Goal: Task Accomplishment & Management: Manage account settings

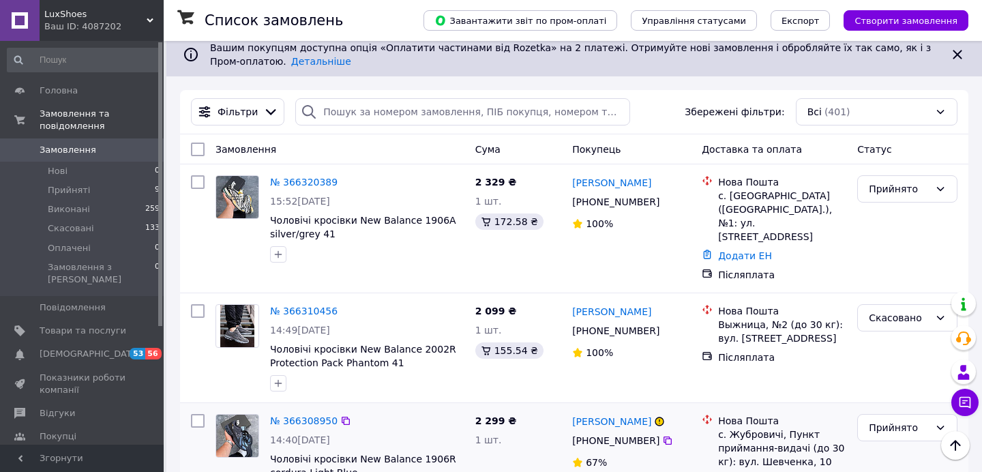
scroll to position [108, 0]
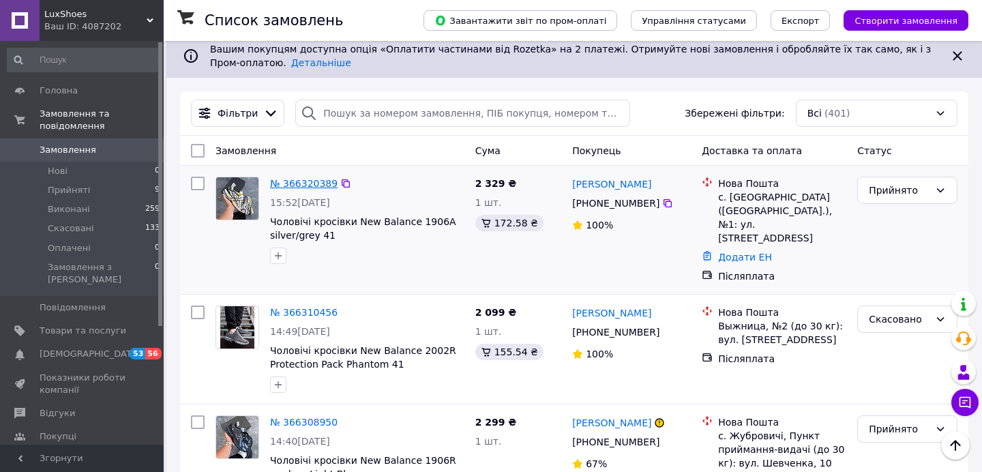
click at [314, 181] on link "№ 366320389" at bounding box center [304, 183] width 68 height 11
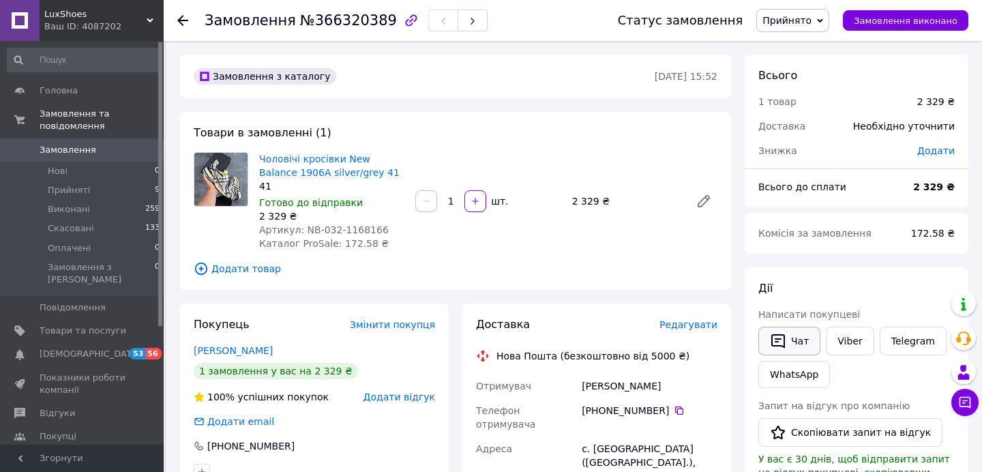
click at [811, 339] on button "Чат" at bounding box center [790, 341] width 62 height 29
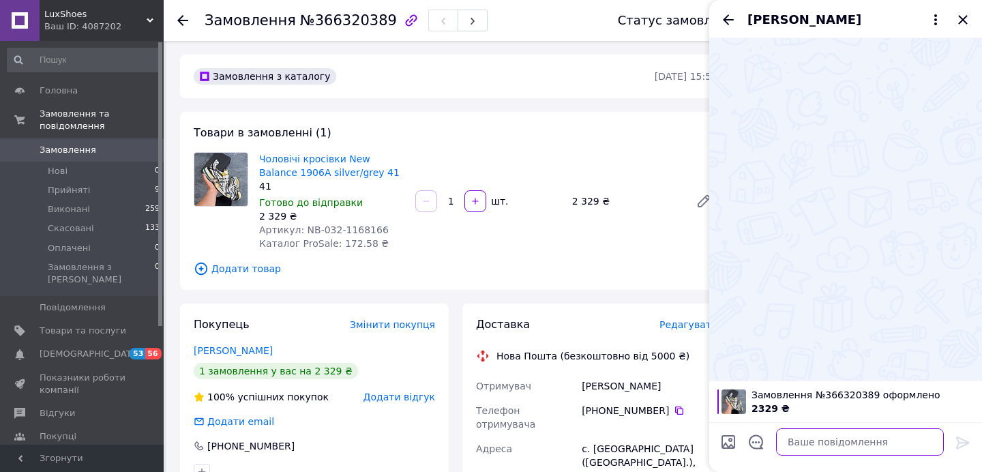
click at [803, 441] on textarea at bounding box center [860, 441] width 168 height 27
paste textarea "Вітаємо! Ваше замовлення на кросівки New Balance 1906A silver/grey (розмір 41) …"
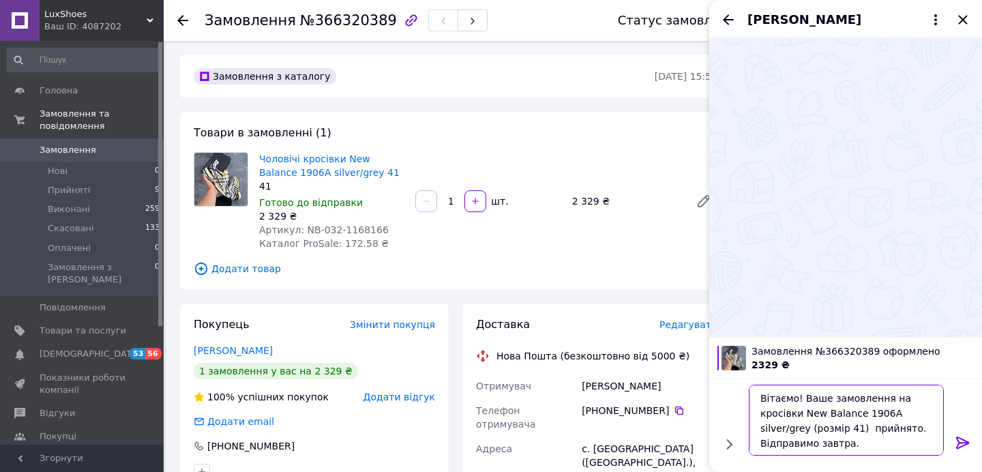
type textarea "Вітаємо! Ваше замовлення на кросівки New Balance 1906A silver/grey (розмір 41) …"
click at [963, 444] on icon at bounding box center [963, 443] width 16 height 16
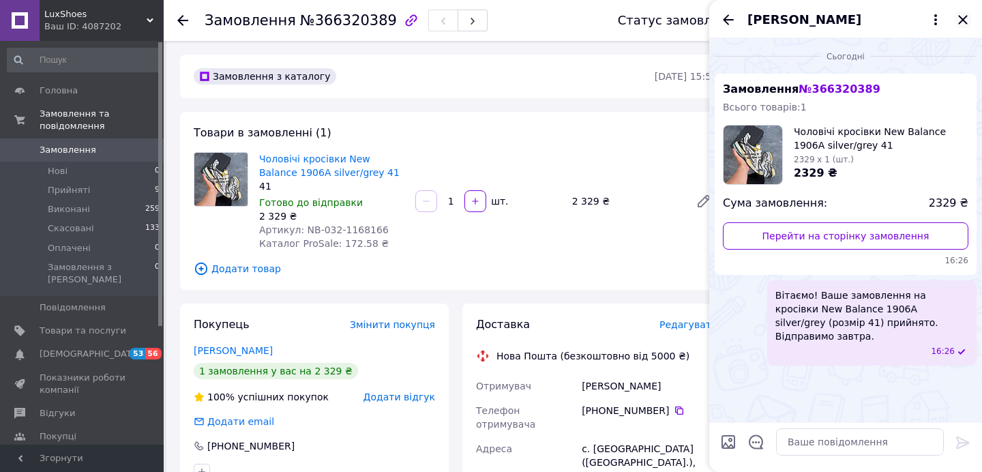
click at [959, 17] on icon "Закрити" at bounding box center [963, 20] width 16 height 16
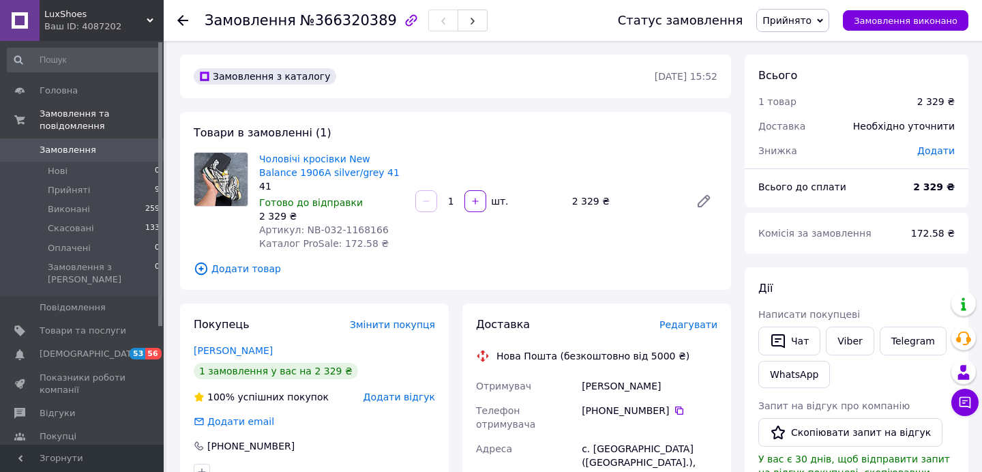
click at [180, 20] on use at bounding box center [182, 20] width 11 height 11
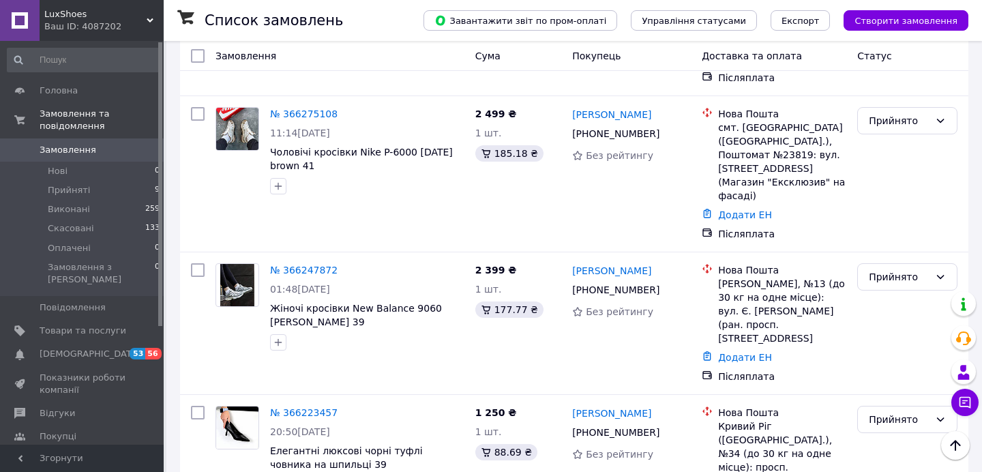
scroll to position [735, 0]
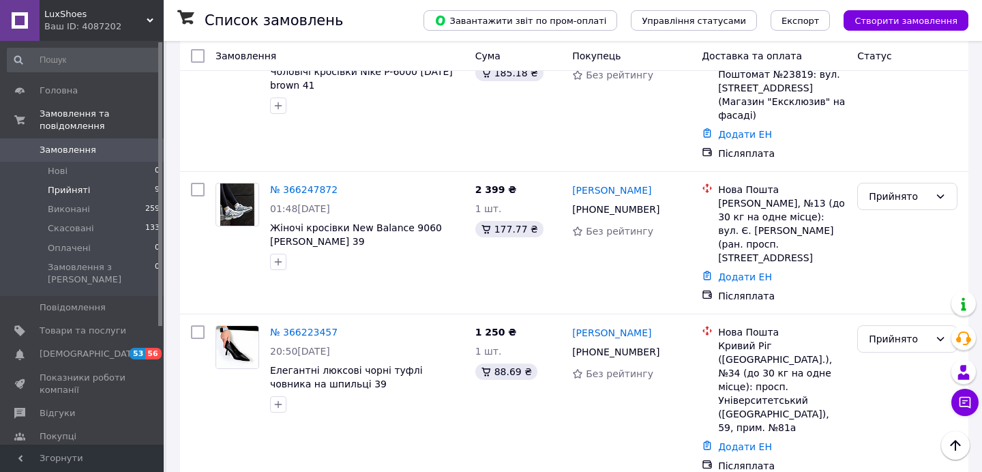
click at [65, 188] on span "Прийняті" at bounding box center [69, 190] width 42 height 12
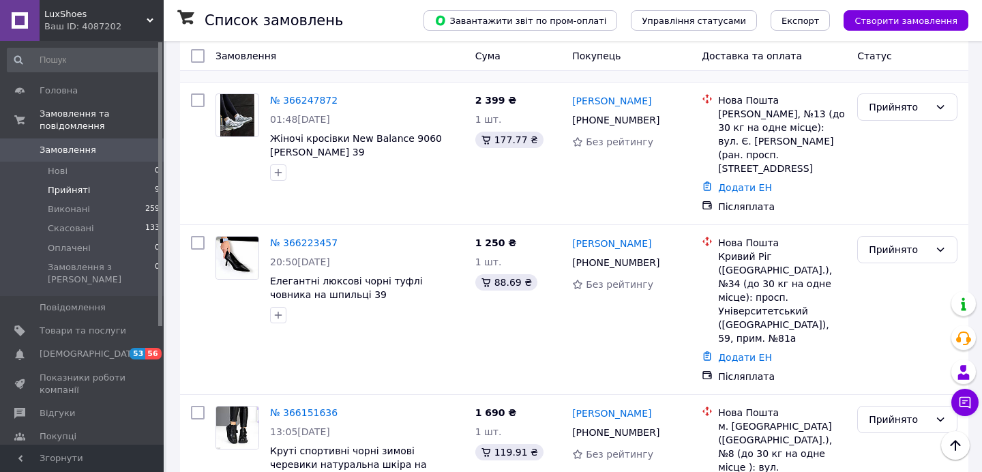
scroll to position [612, 0]
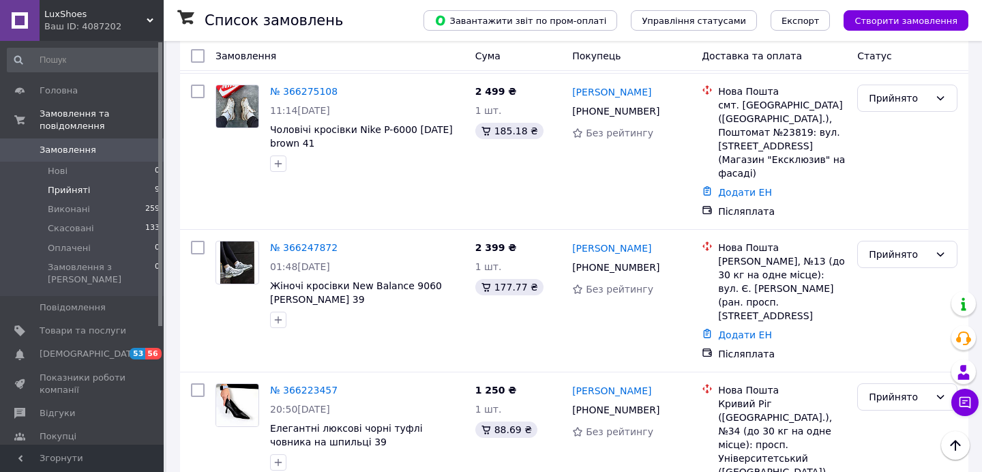
click at [126, 20] on div "Ваш ID: 4087202" at bounding box center [103, 26] width 119 height 12
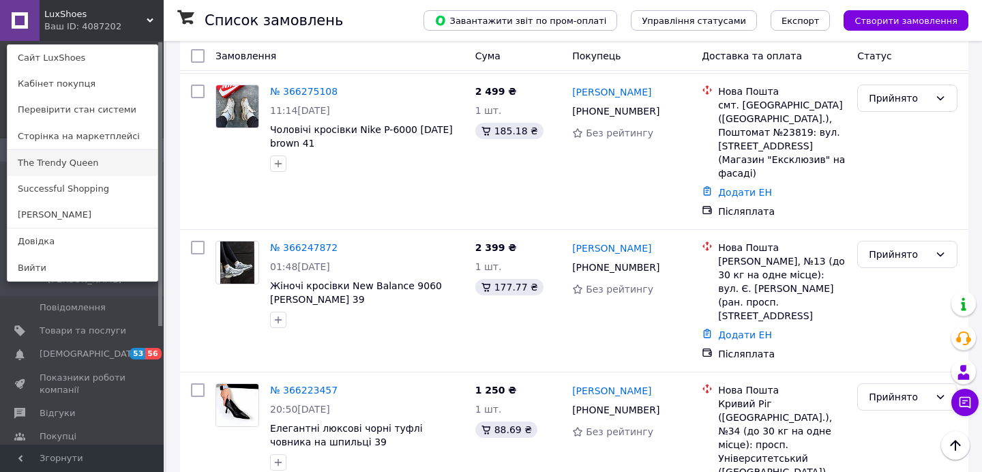
click at [53, 160] on link "The Trendy Queen" at bounding box center [83, 163] width 150 height 26
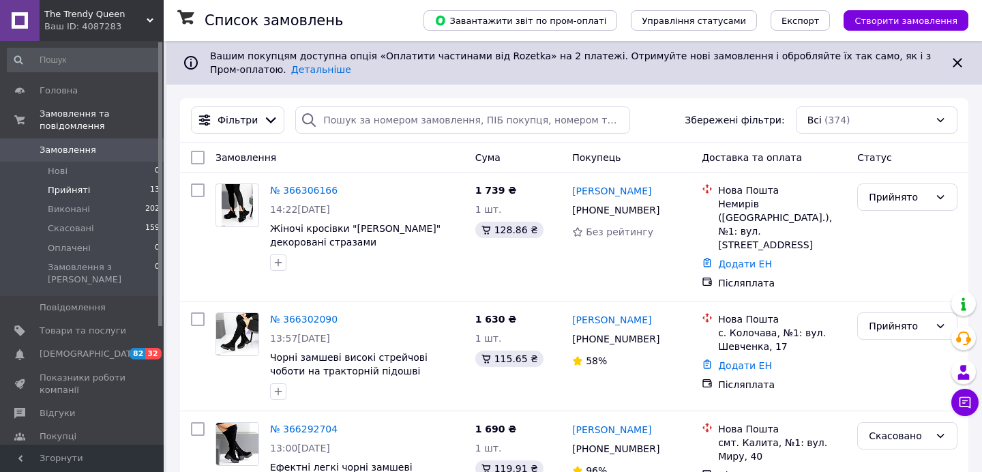
click at [84, 189] on span "Прийняті" at bounding box center [69, 190] width 42 height 12
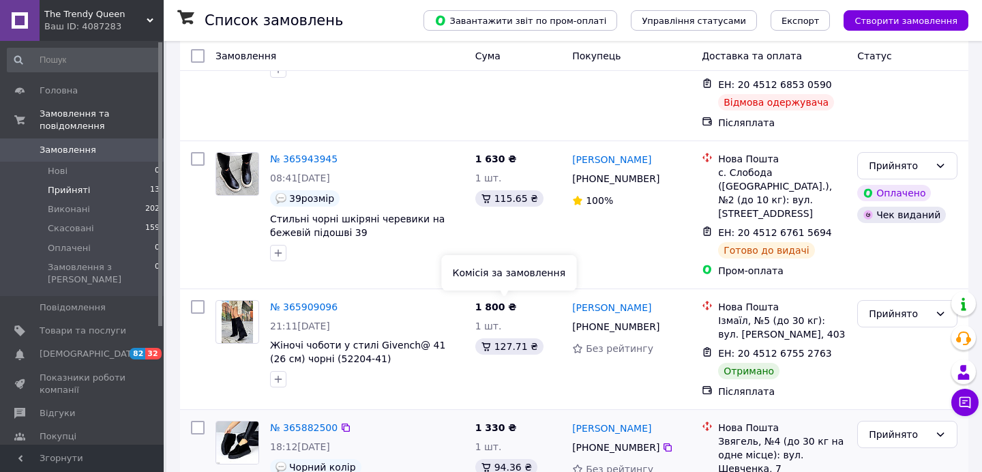
scroll to position [1504, 0]
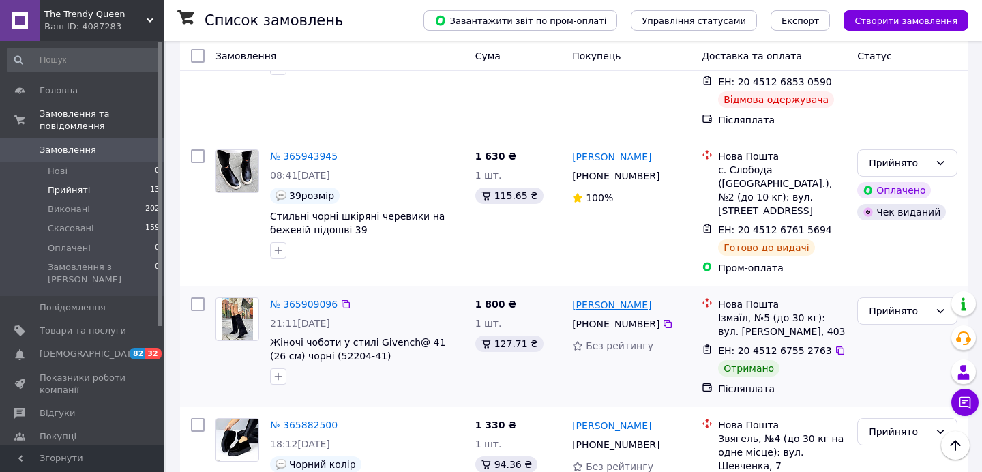
click at [602, 298] on link "Єва Фурдуй" at bounding box center [611, 305] width 79 height 14
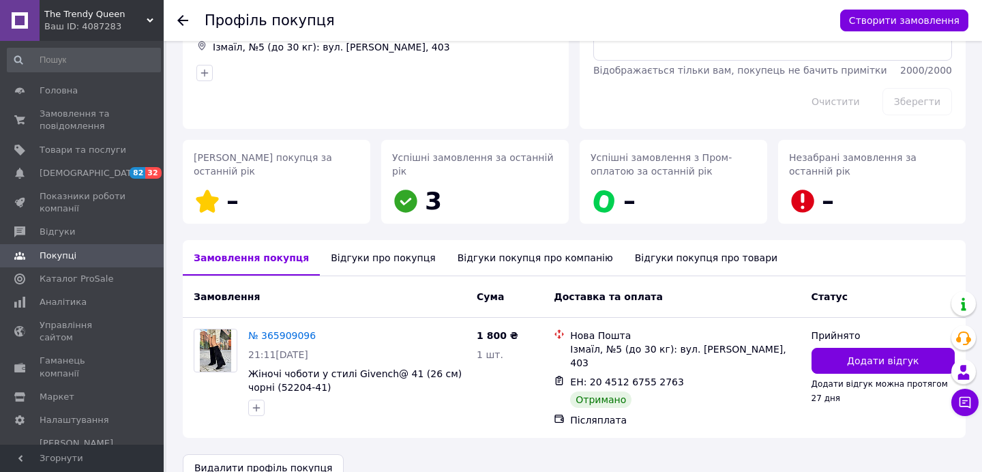
scroll to position [124, 0]
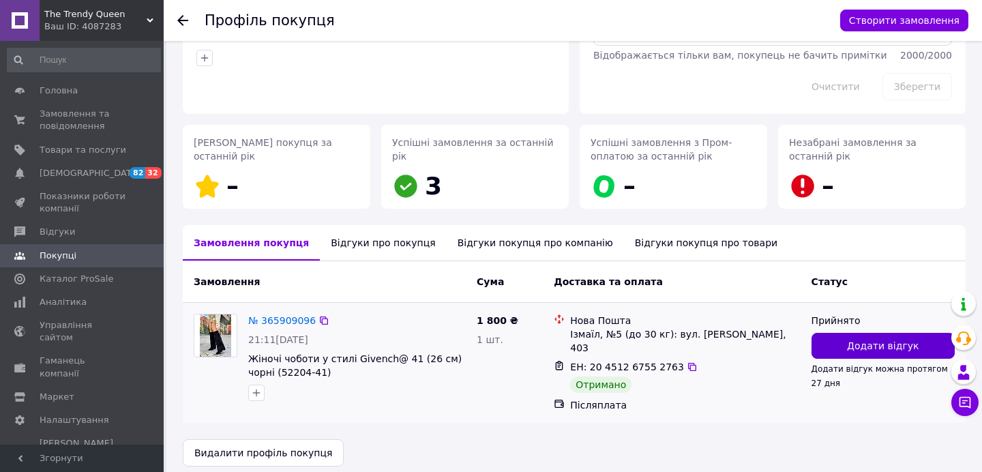
click at [836, 348] on button "Додати відгук" at bounding box center [883, 346] width 143 height 26
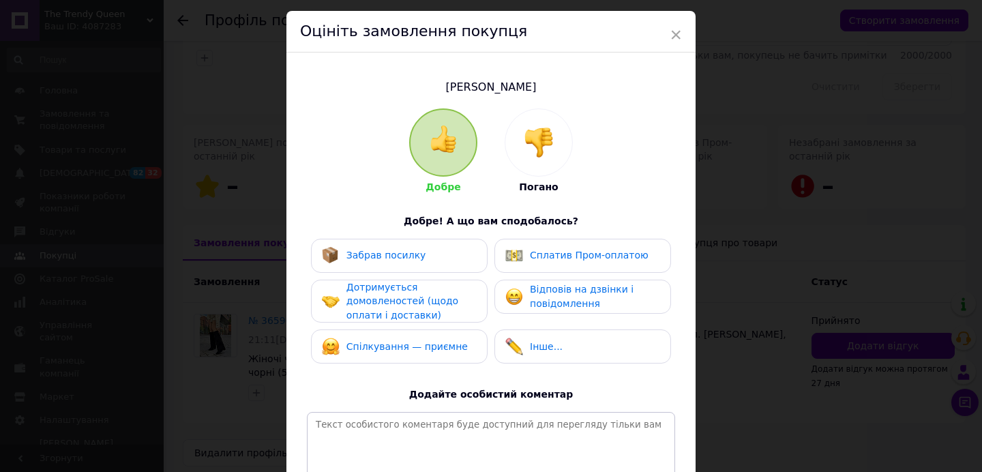
scroll to position [85, 0]
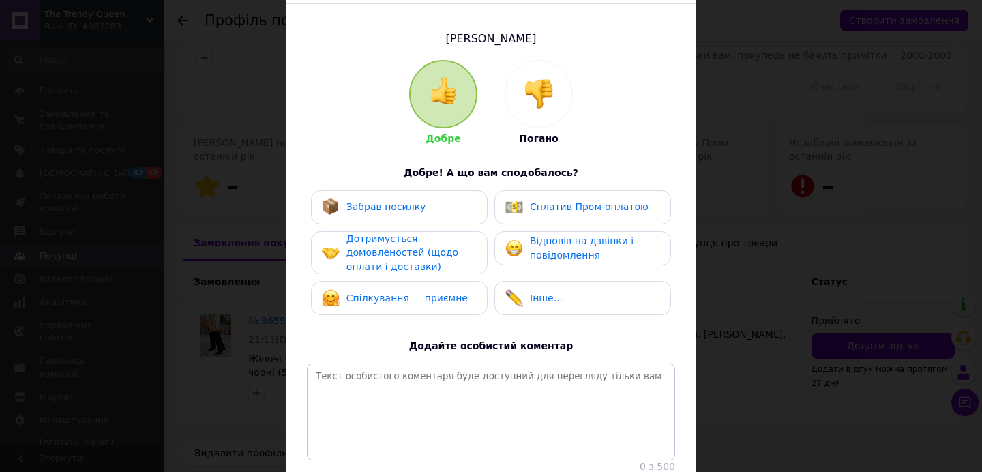
click at [390, 211] on span "Забрав посилку" at bounding box center [387, 206] width 80 height 11
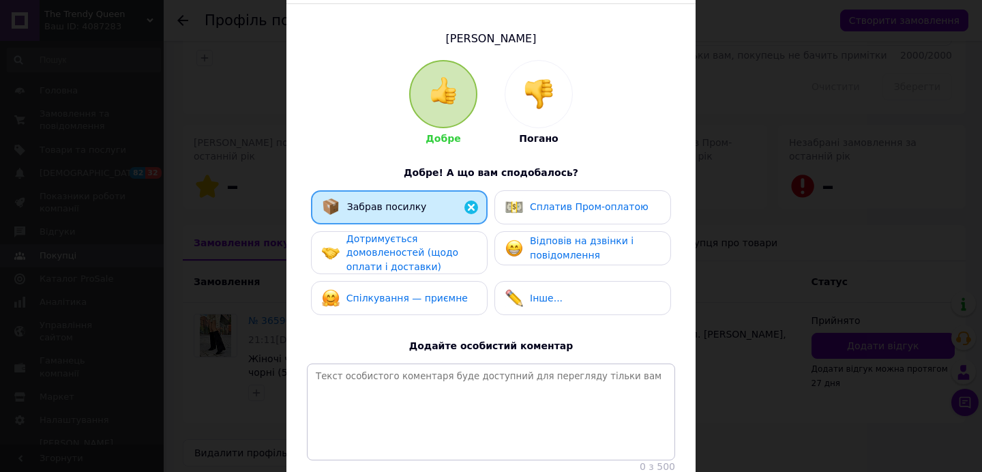
click at [388, 239] on span "Дотримується домовленостей (щодо оплати і доставки)" at bounding box center [403, 252] width 112 height 39
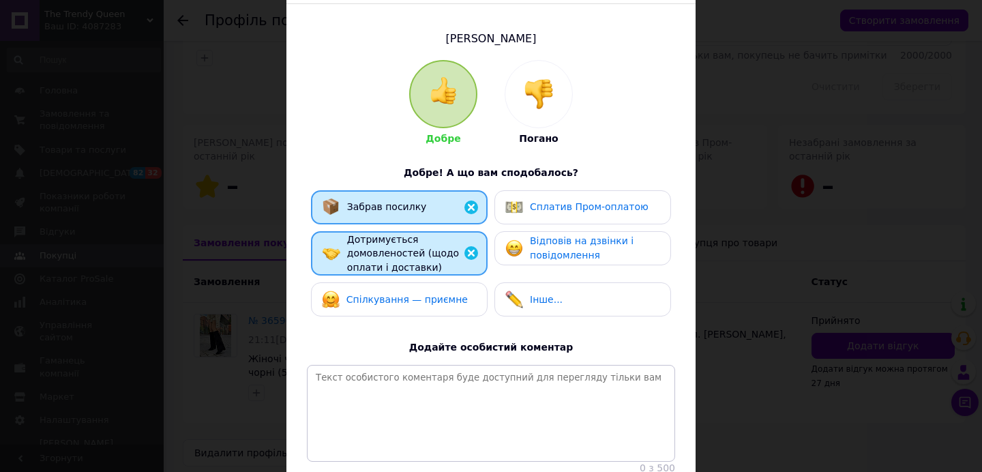
scroll to position [194, 0]
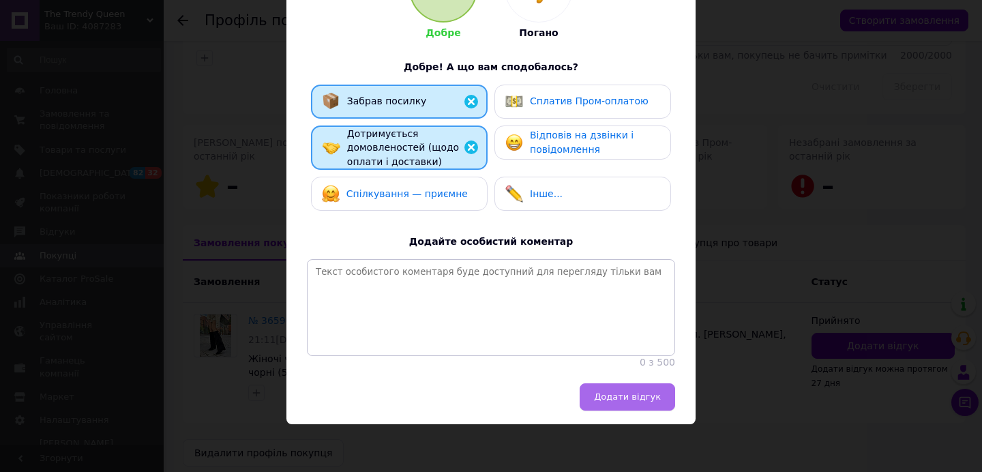
click at [604, 394] on span "Додати відгук" at bounding box center [627, 397] width 67 height 10
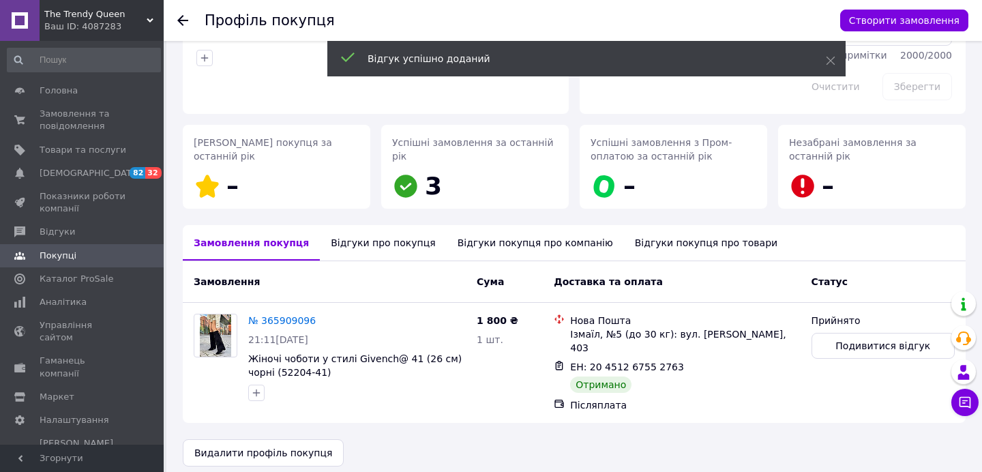
click at [183, 20] on use at bounding box center [182, 20] width 11 height 11
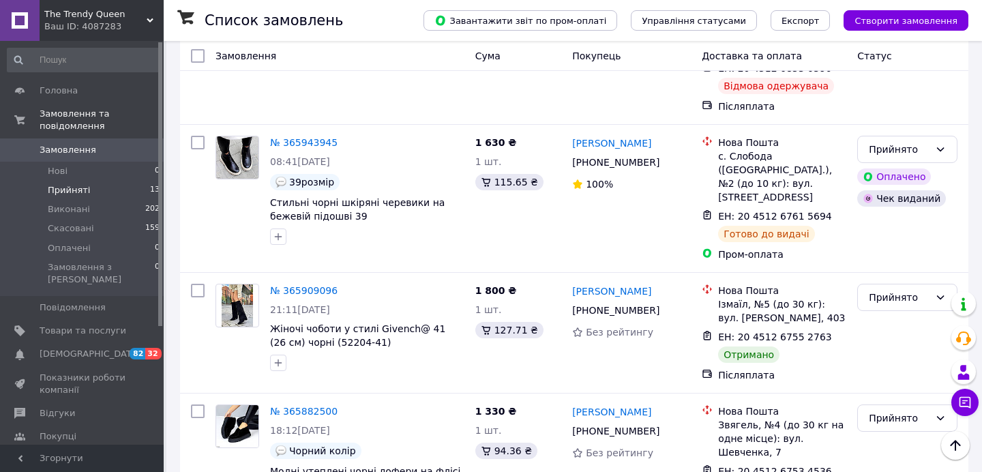
scroll to position [1527, 0]
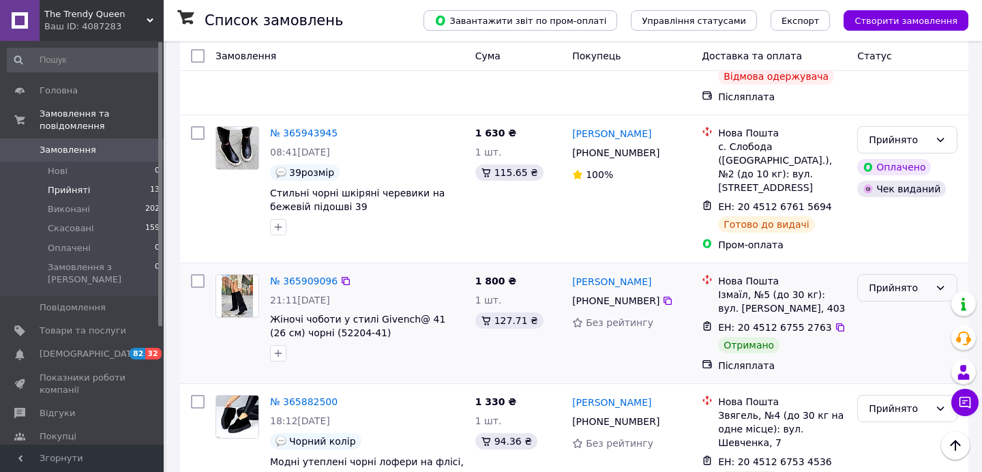
click at [911, 274] on div "Прийнято" at bounding box center [908, 287] width 100 height 27
click at [898, 156] on li "Виконано" at bounding box center [907, 157] width 99 height 25
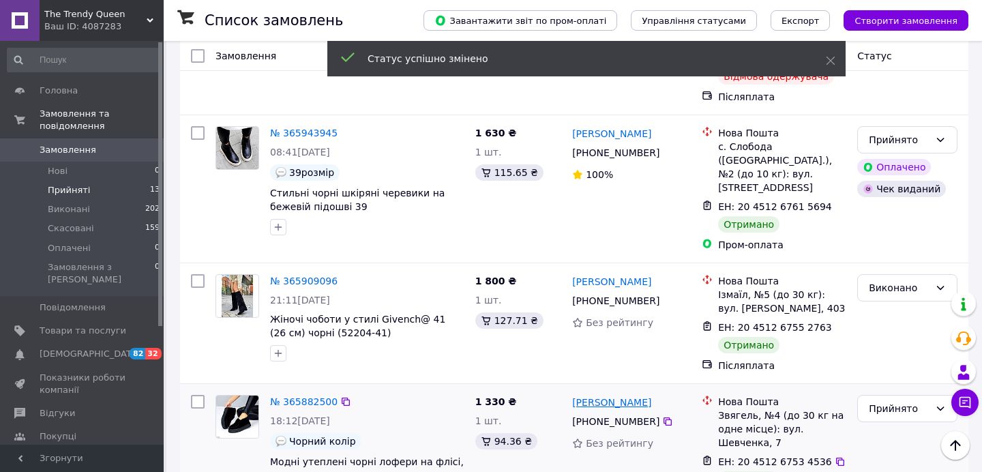
click at [602, 396] on link "[PERSON_NAME]" at bounding box center [611, 403] width 79 height 14
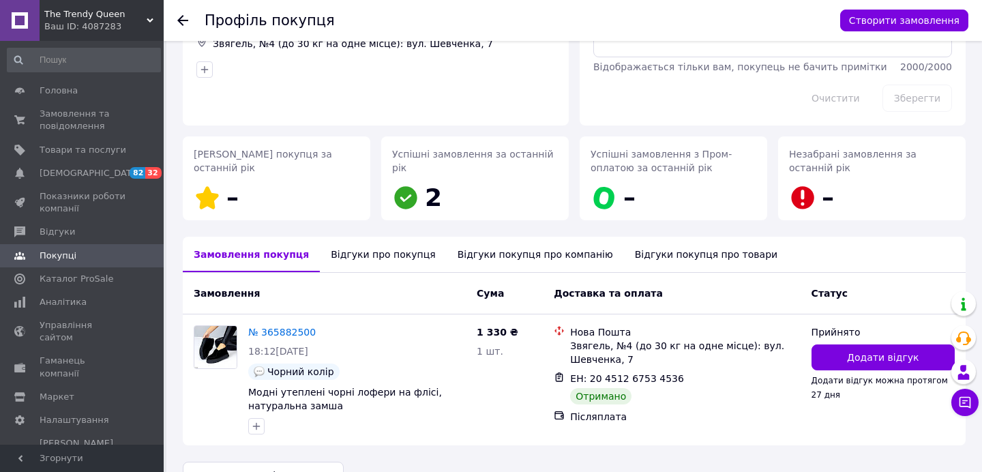
scroll to position [146, 0]
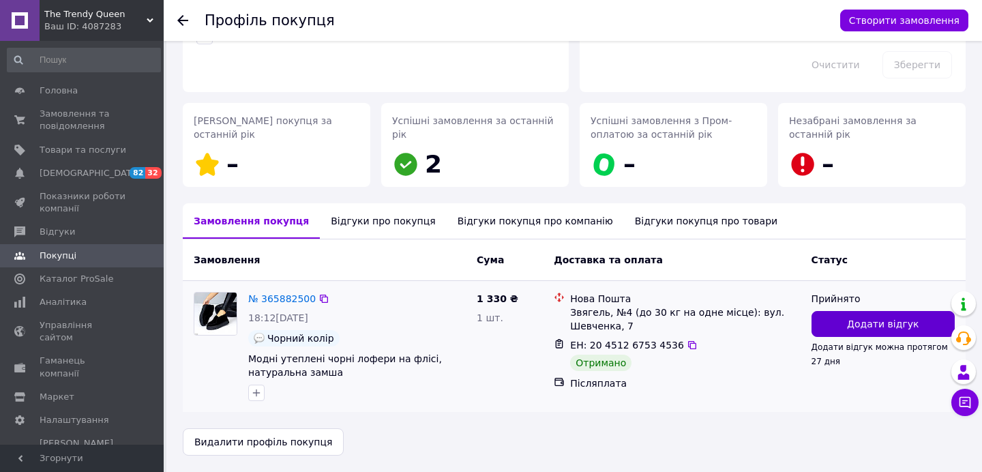
click at [847, 317] on button "Додати відгук" at bounding box center [883, 324] width 143 height 26
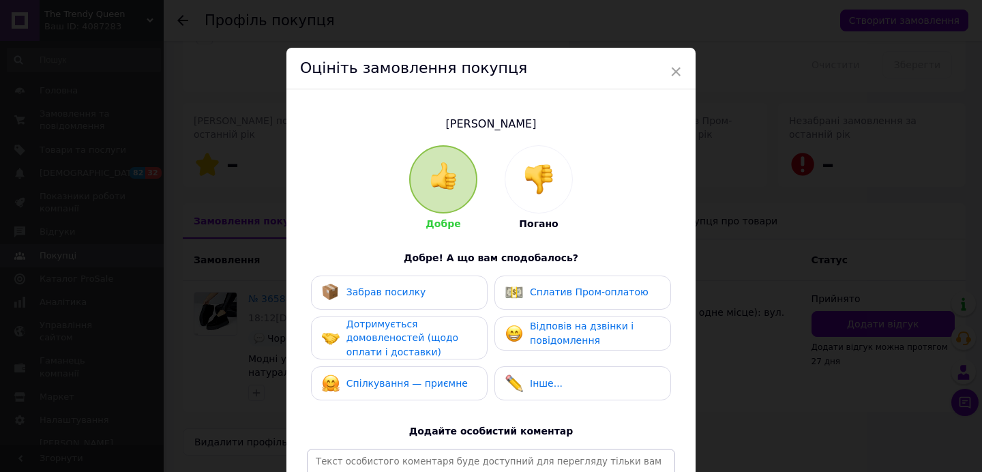
click at [360, 301] on div "Забрав посилку" at bounding box center [399, 293] width 177 height 34
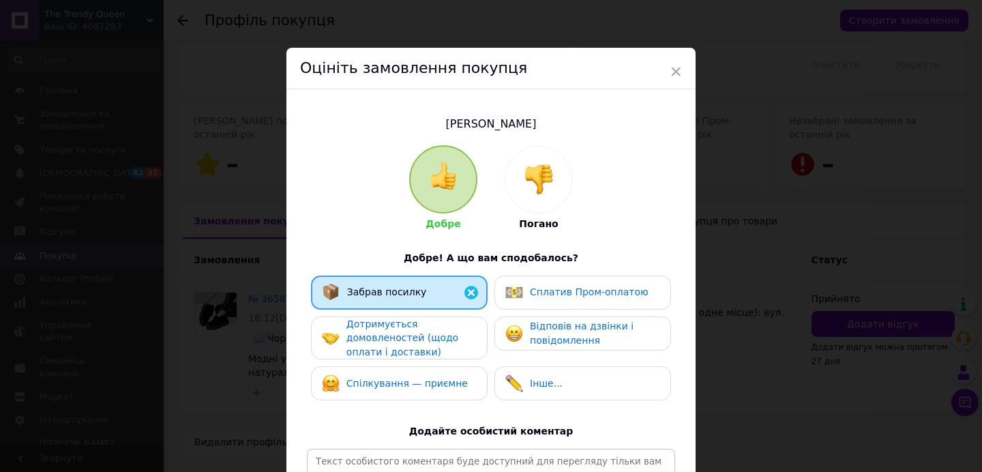
click at [357, 334] on span "Дотримується домовленостей (щодо оплати і доставки)" at bounding box center [403, 338] width 112 height 39
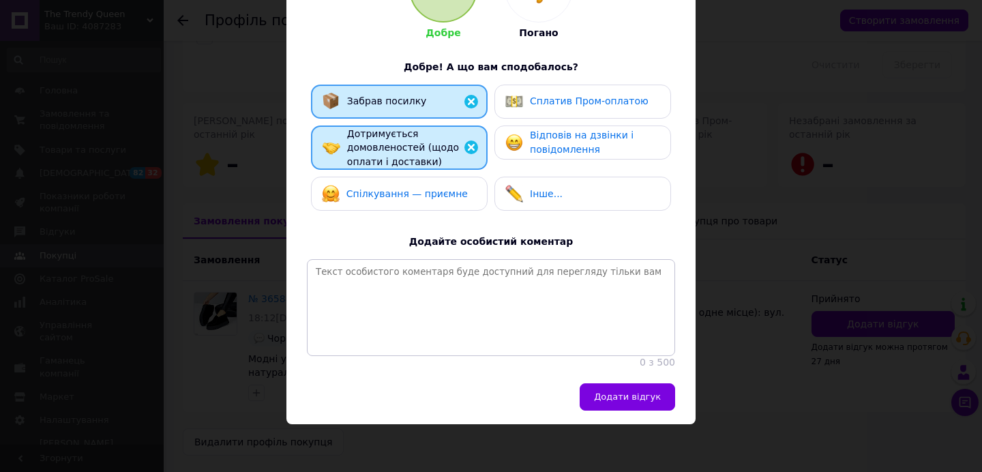
scroll to position [194, 0]
click at [600, 385] on button "Додати відгук" at bounding box center [628, 396] width 96 height 27
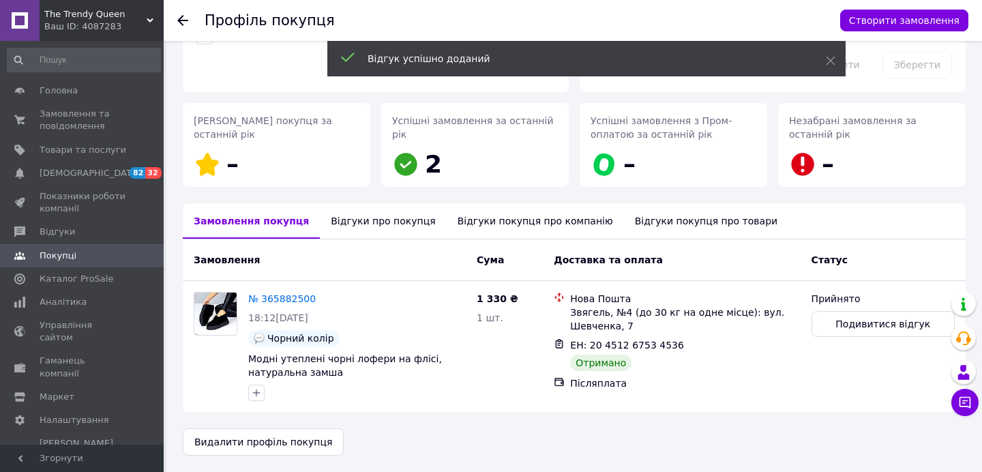
click at [179, 18] on icon at bounding box center [182, 20] width 11 height 11
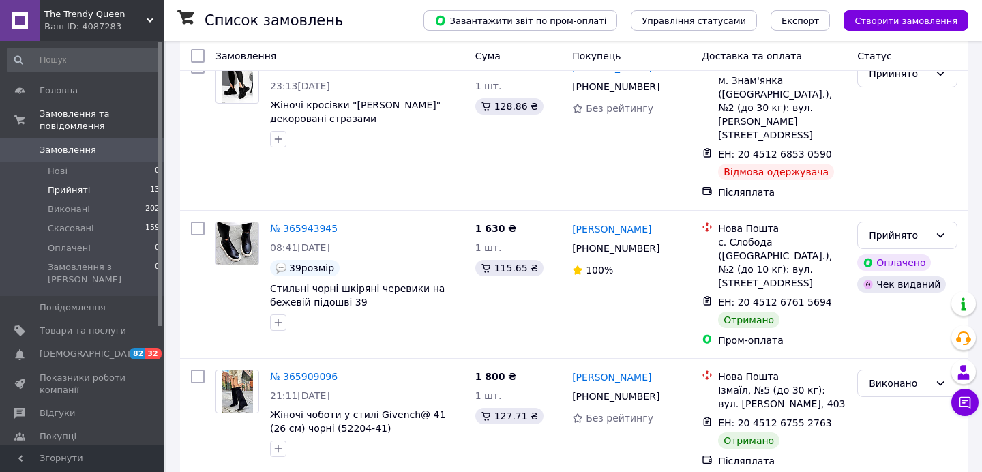
scroll to position [1574, 0]
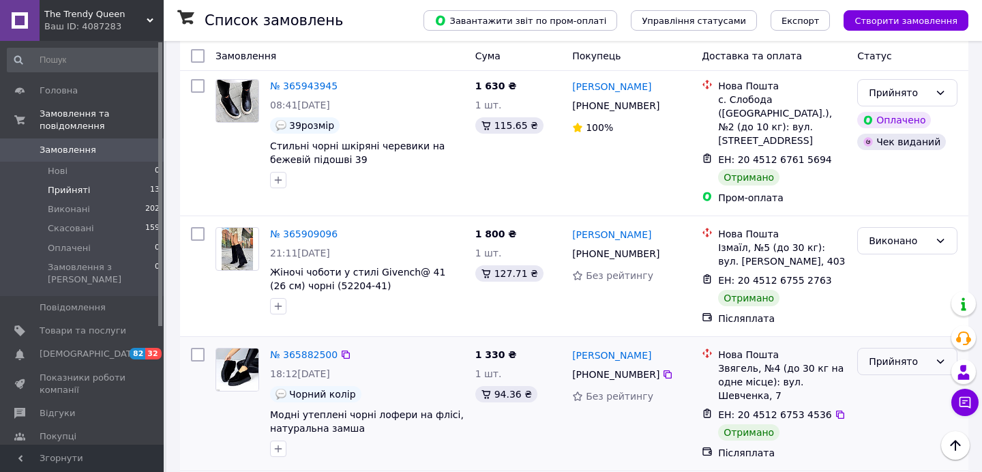
click at [883, 354] on div "Прийнято" at bounding box center [899, 361] width 61 height 15
click at [866, 227] on li "Виконано" at bounding box center [907, 230] width 99 height 25
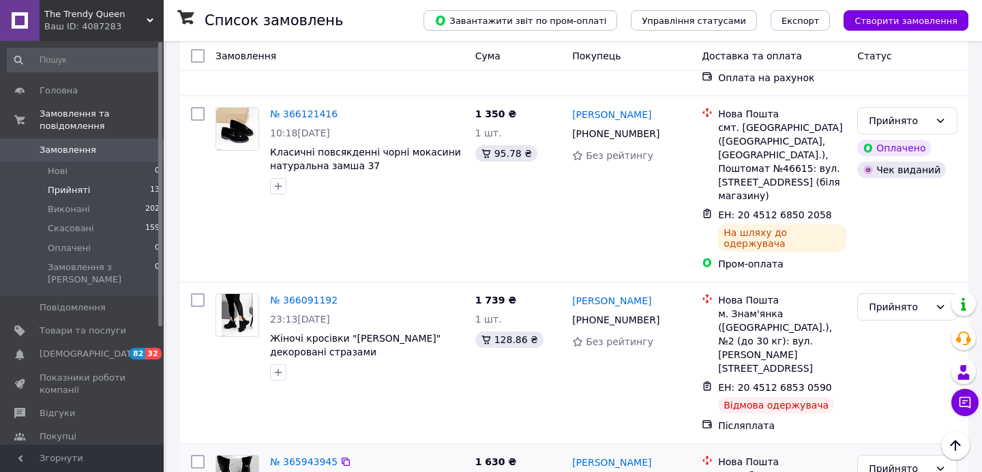
scroll to position [1205, 0]
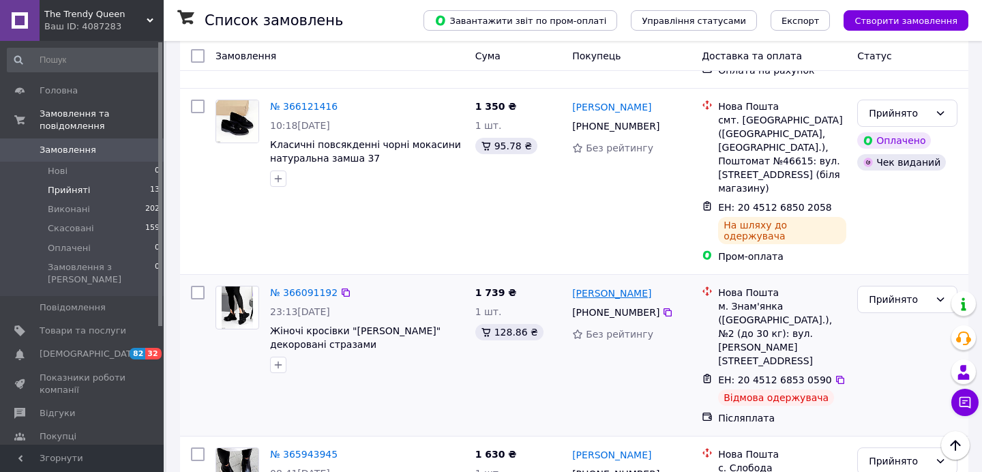
click at [613, 287] on link "Татьяна Багирова" at bounding box center [611, 294] width 79 height 14
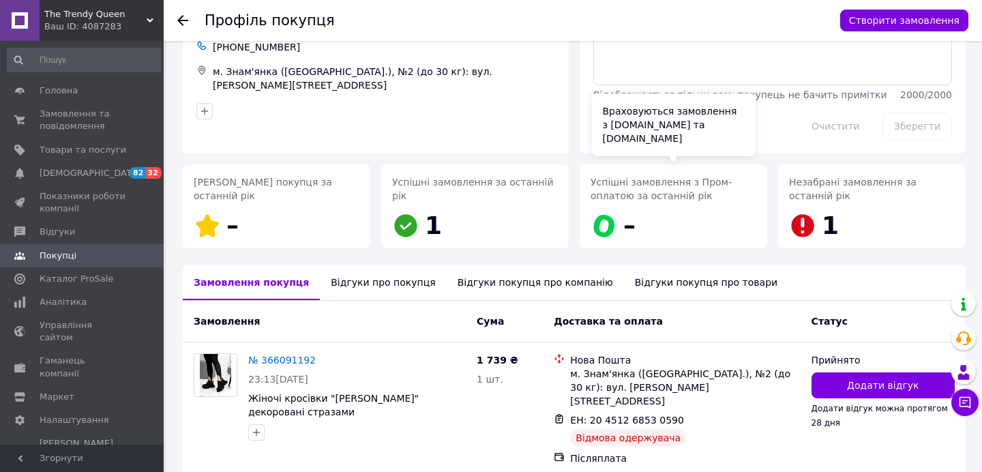
scroll to position [135, 0]
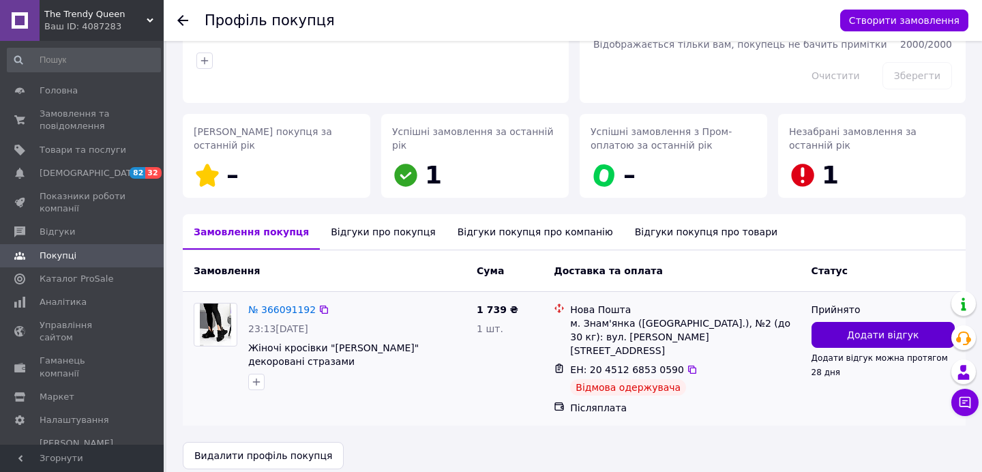
click at [837, 334] on button "Додати відгук" at bounding box center [883, 335] width 143 height 26
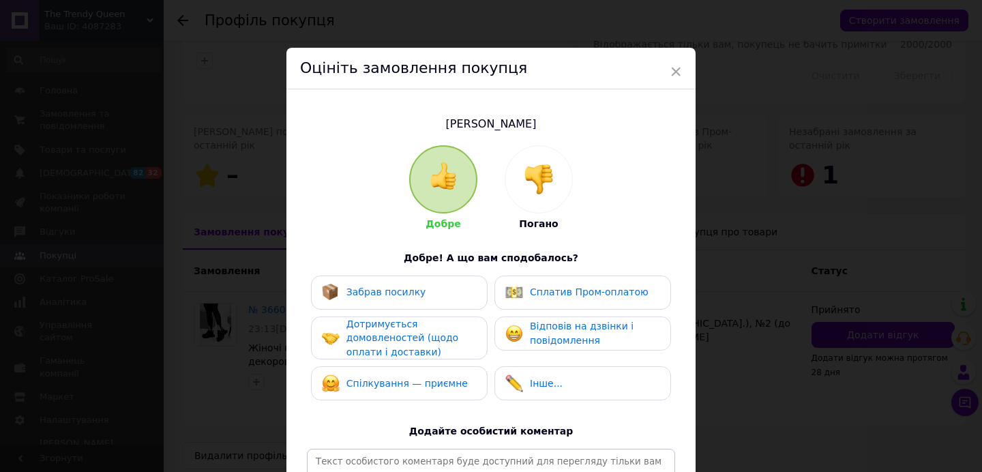
click at [534, 192] on img at bounding box center [539, 179] width 30 height 30
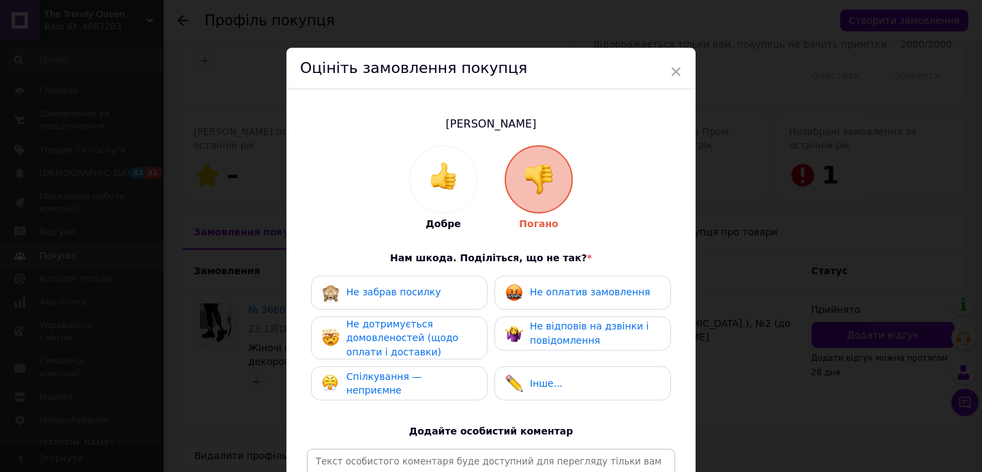
click at [424, 289] on span "Не забрав посилку" at bounding box center [394, 292] width 95 height 11
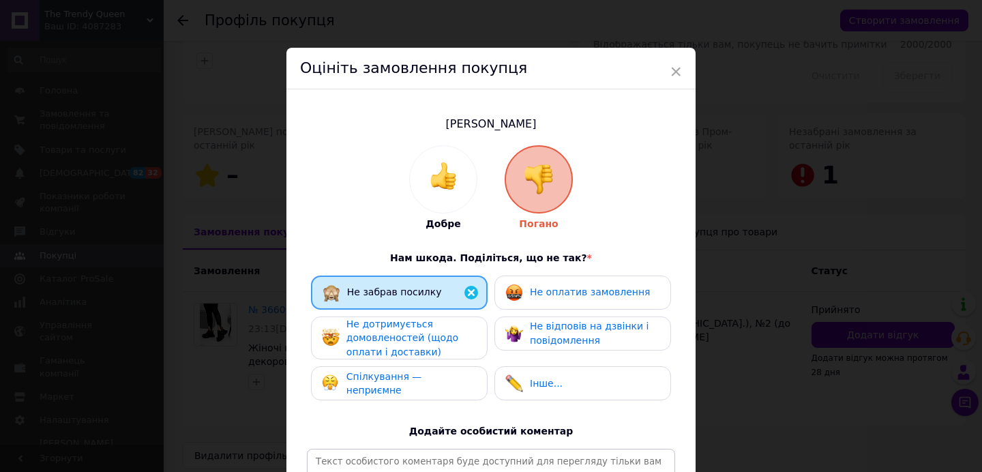
scroll to position [192, 0]
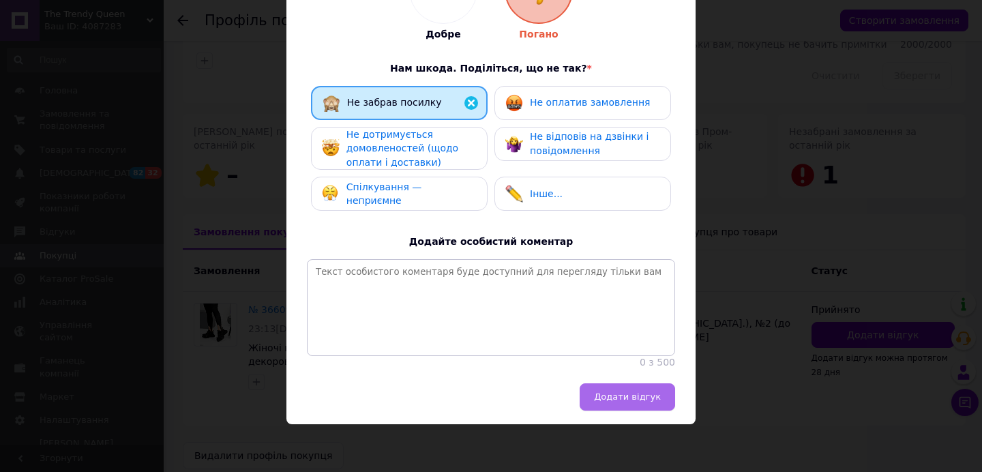
click at [598, 395] on button "Додати відгук" at bounding box center [628, 396] width 96 height 27
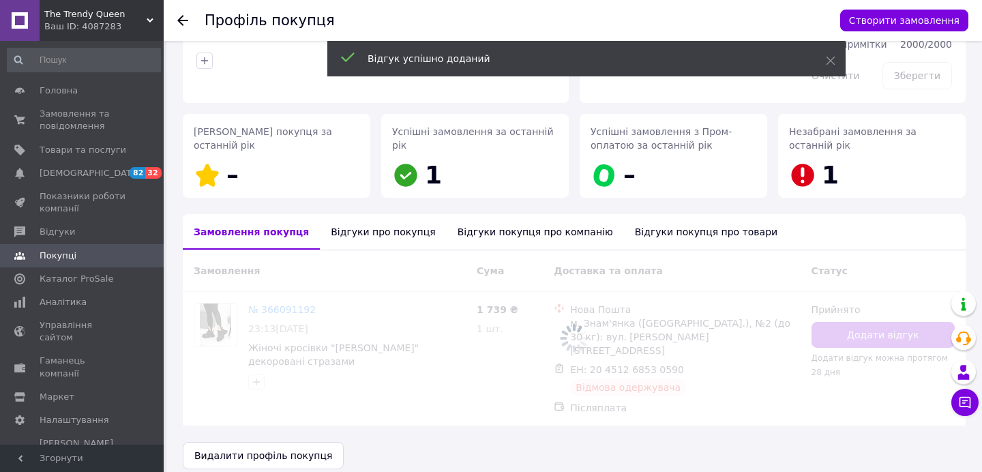
click at [177, 21] on icon at bounding box center [182, 20] width 11 height 11
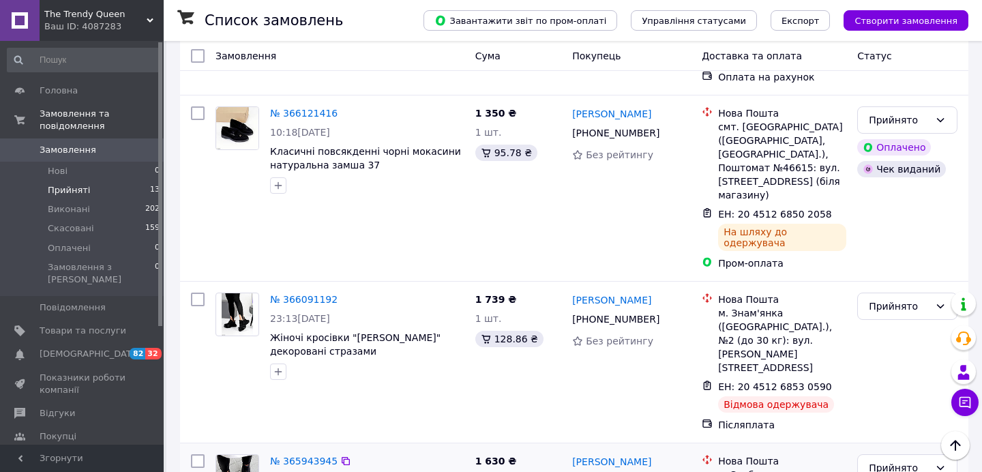
scroll to position [1195, 0]
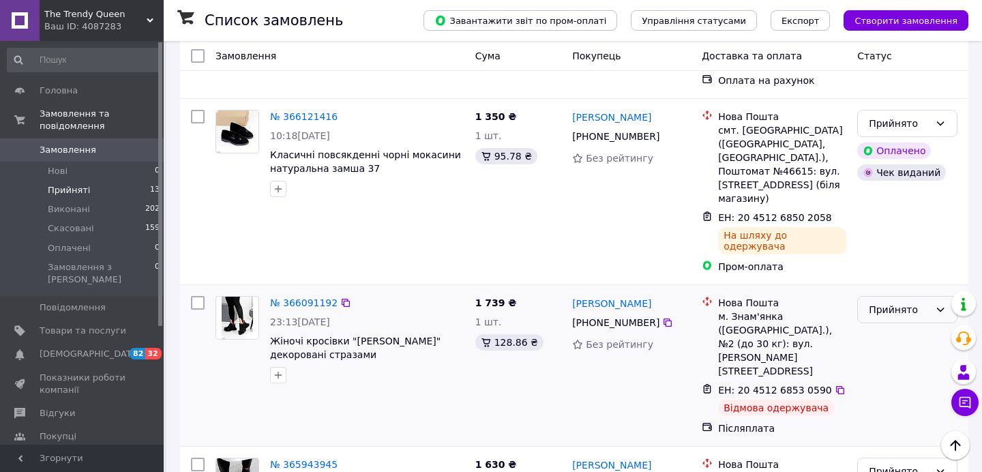
click at [892, 302] on div "Прийнято" at bounding box center [899, 309] width 61 height 15
click at [881, 224] on li "Скасовано" at bounding box center [907, 230] width 99 height 25
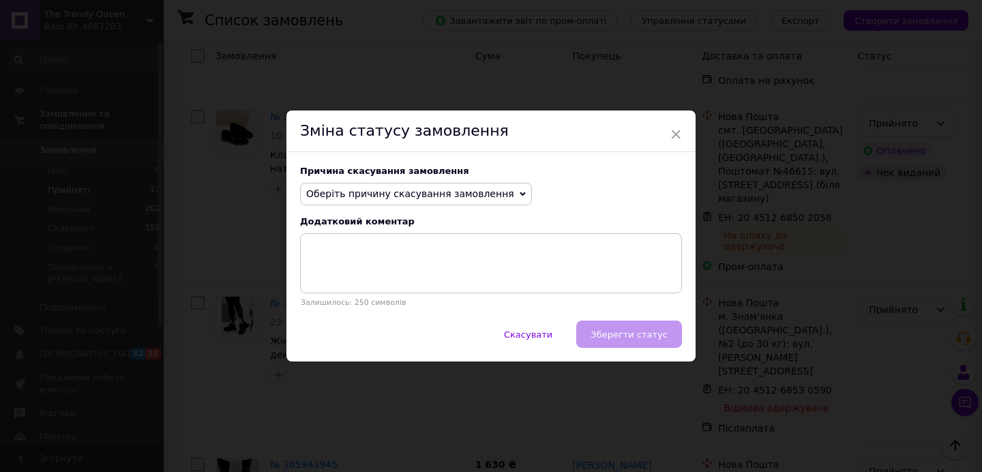
click at [471, 196] on span "Оберіть причину скасування замовлення" at bounding box center [410, 193] width 208 height 11
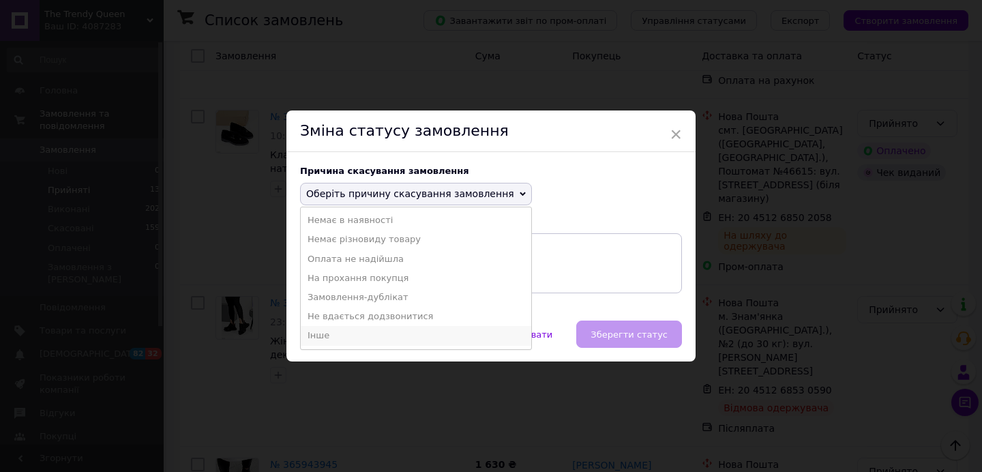
click at [324, 330] on li "Інше" at bounding box center [416, 335] width 231 height 19
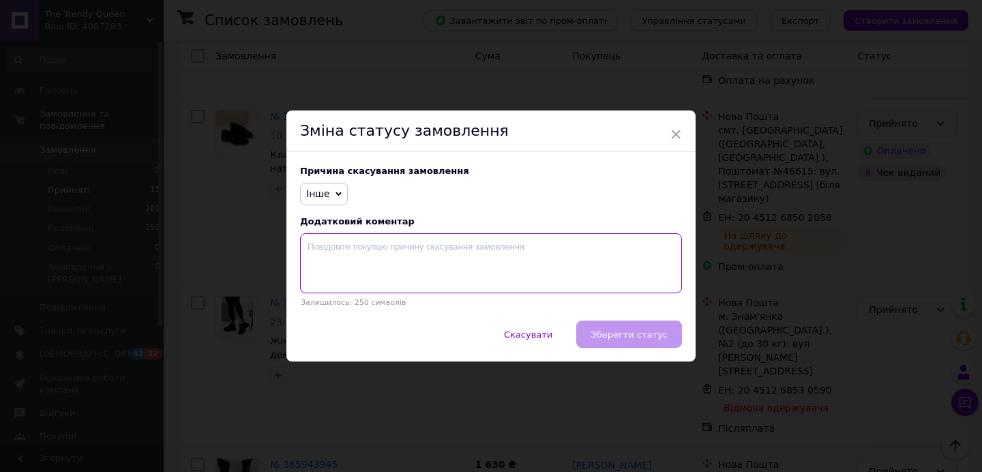
click at [355, 267] on textarea at bounding box center [491, 263] width 382 height 60
type textarea "відмова одержувача"
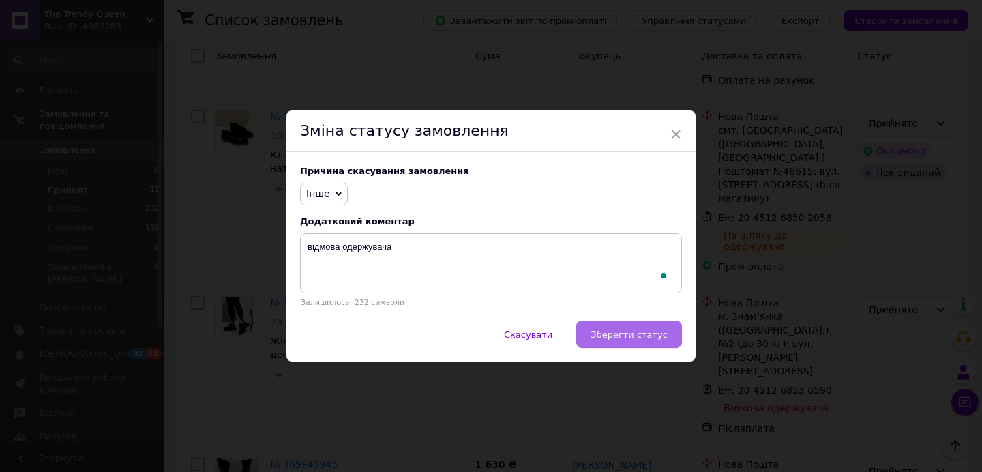
click at [624, 336] on span "Зберегти статус" at bounding box center [629, 335] width 77 height 10
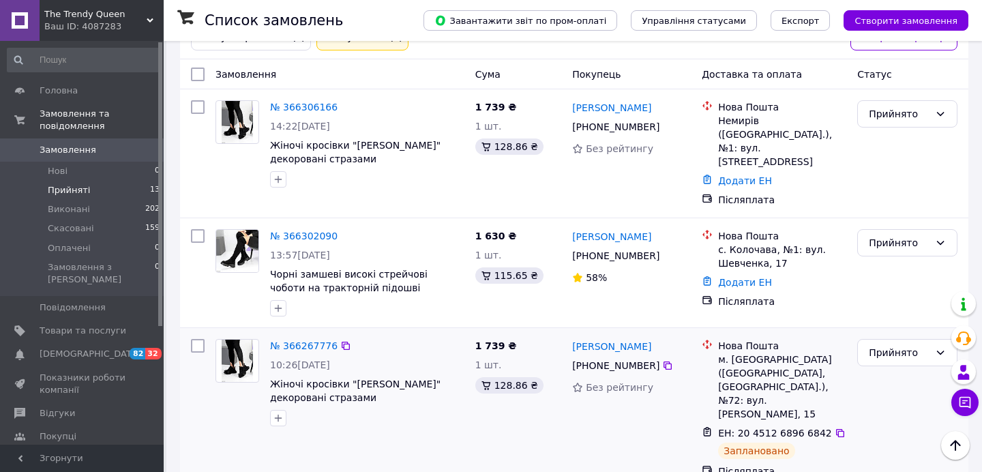
scroll to position [127, 0]
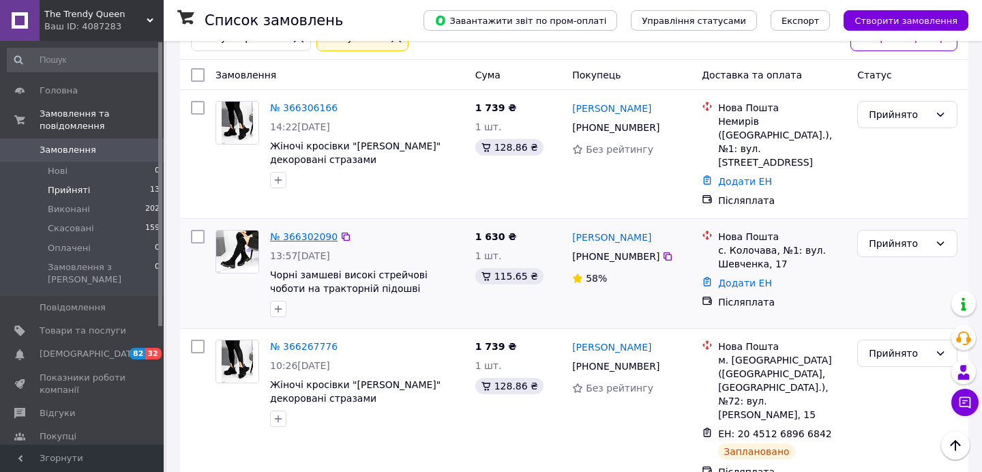
click at [330, 231] on link "№ 366302090" at bounding box center [304, 236] width 68 height 11
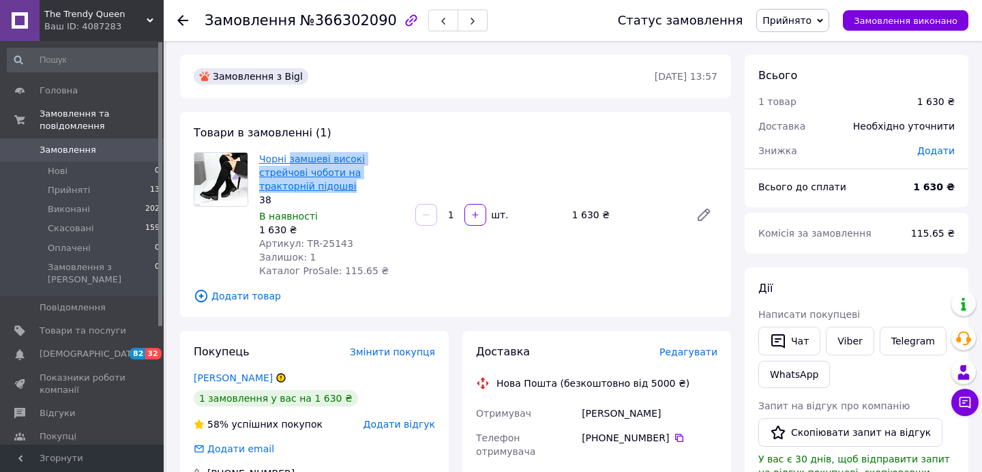
drag, startPoint x: 352, startPoint y: 189, endPoint x: 289, endPoint y: 159, distance: 70.2
click at [289, 159] on span "Чорні замшеві високі стрейчові чоботи на тракторній підошві" at bounding box center [331, 172] width 145 height 41
copy link "замшеві високі стрейчові чоботи на тракторній підошві"
click at [843, 340] on link "Viber" at bounding box center [850, 341] width 48 height 29
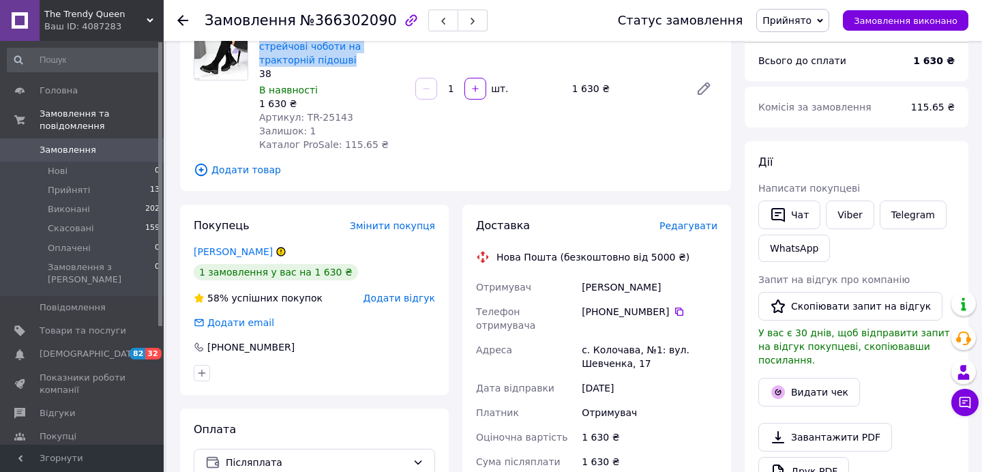
scroll to position [160, 0]
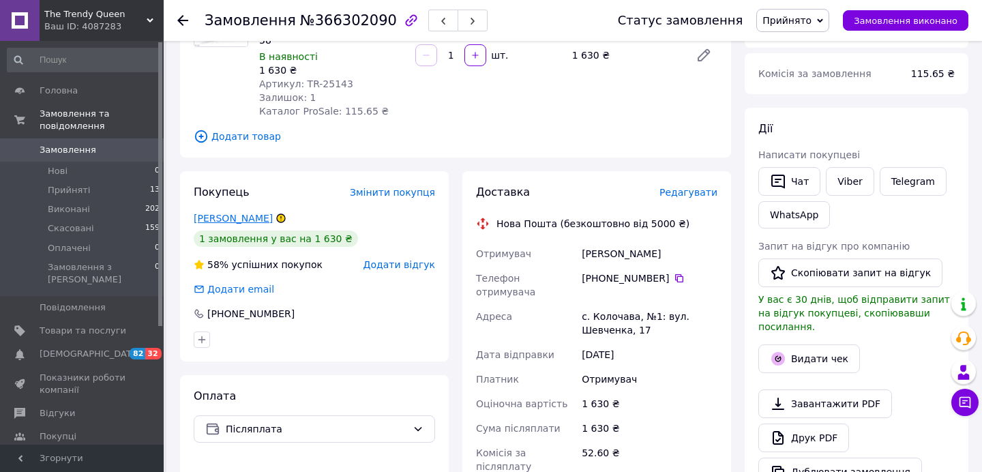
click at [259, 215] on link "Самборин Марія" at bounding box center [233, 218] width 79 height 11
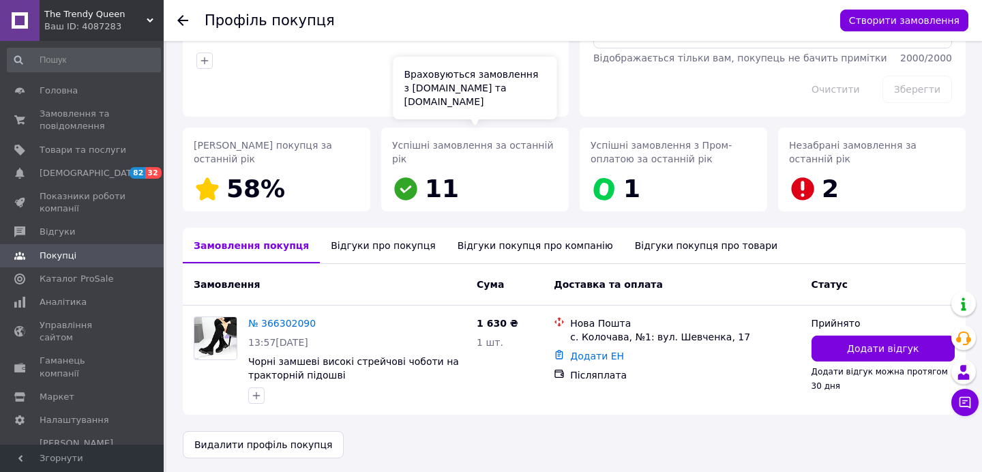
scroll to position [124, 0]
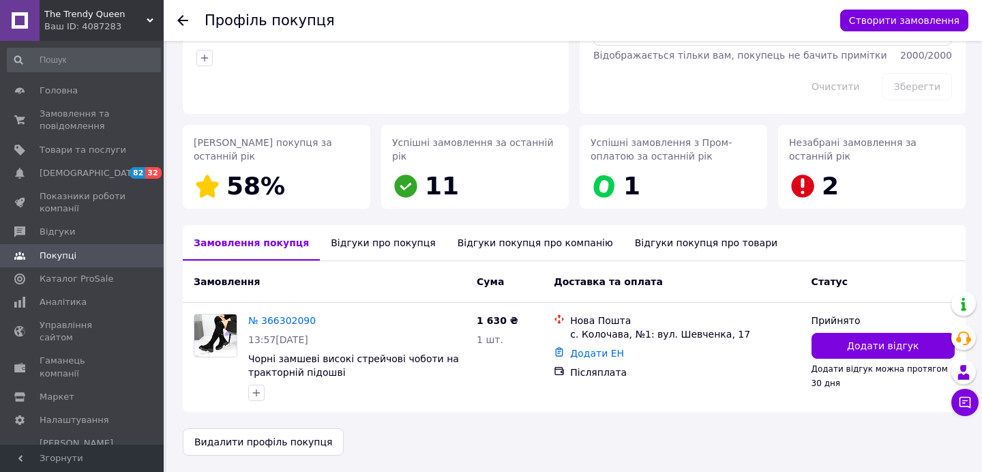
click at [378, 245] on div "Відгуки про покупця" at bounding box center [383, 242] width 126 height 35
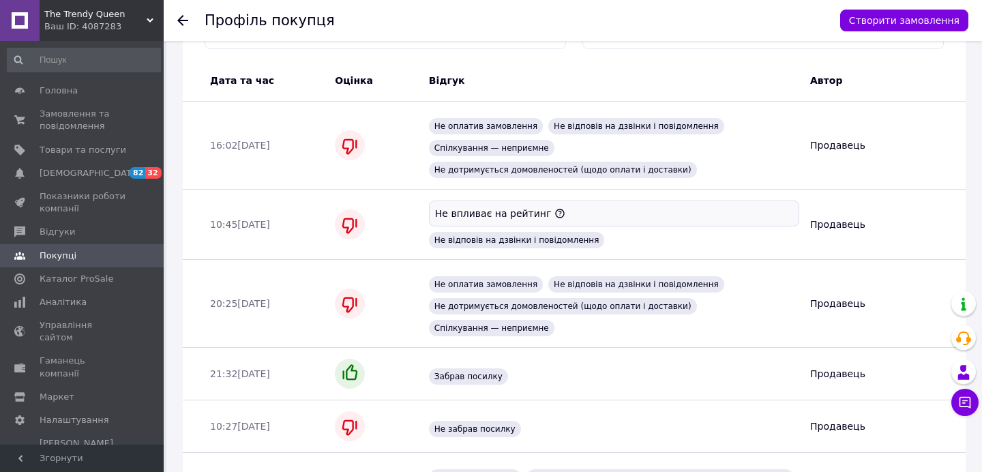
scroll to position [0, 0]
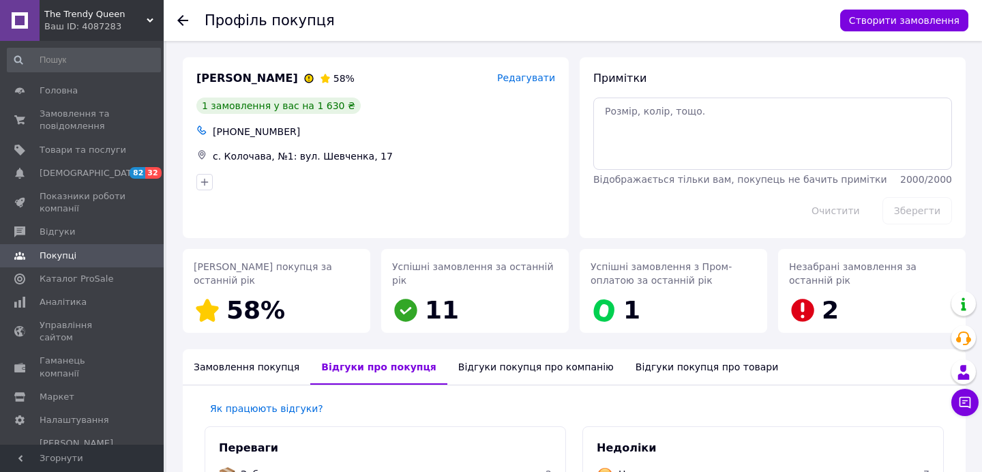
click at [91, 22] on div "Ваш ID: 4087283" at bounding box center [103, 26] width 119 height 12
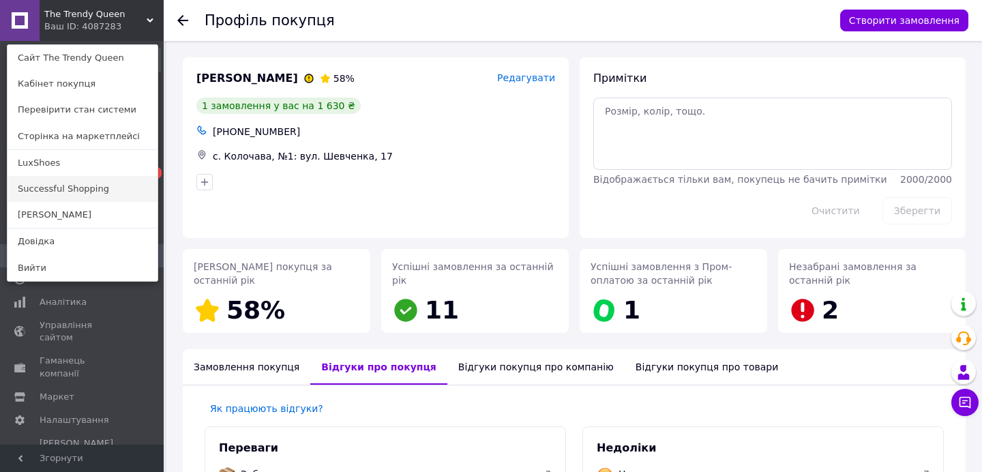
click at [50, 192] on link "Successful Shopping" at bounding box center [83, 189] width 150 height 26
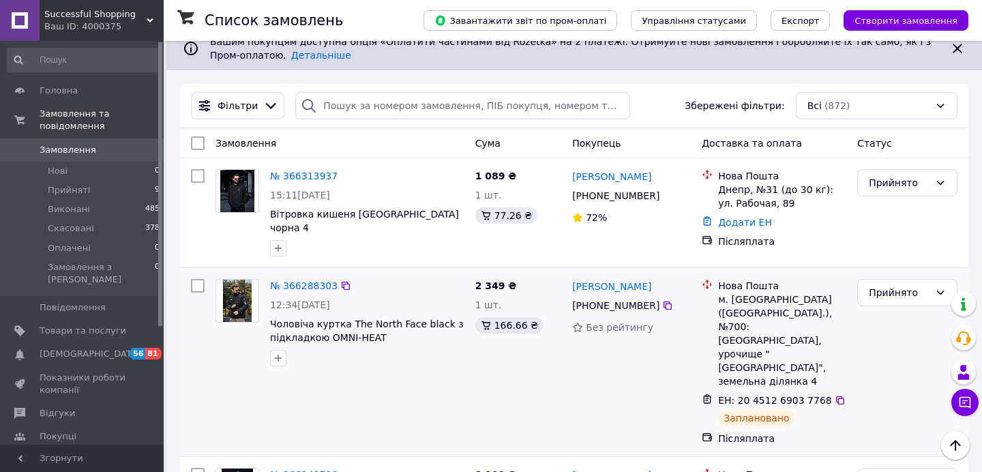
scroll to position [113, 0]
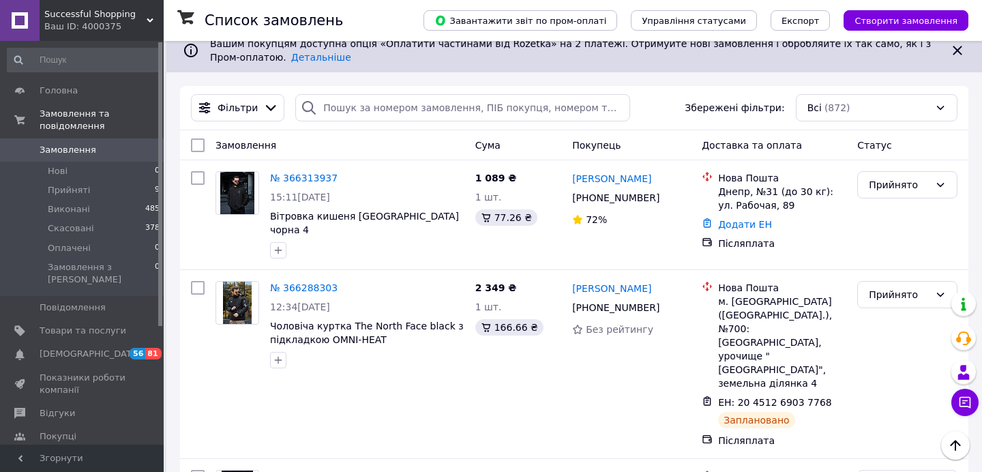
click at [100, 23] on div "Ваш ID: 4000375" at bounding box center [103, 26] width 119 height 12
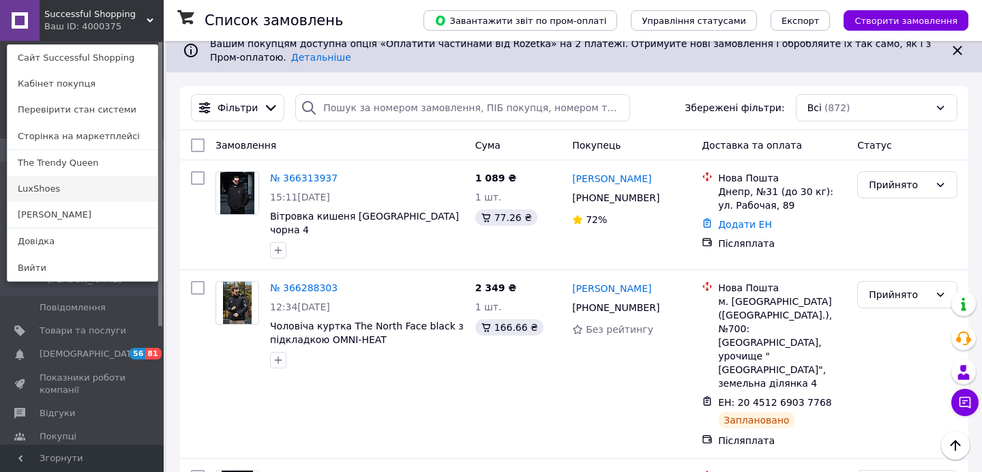
click at [46, 186] on link "LuxShoes" at bounding box center [83, 189] width 150 height 26
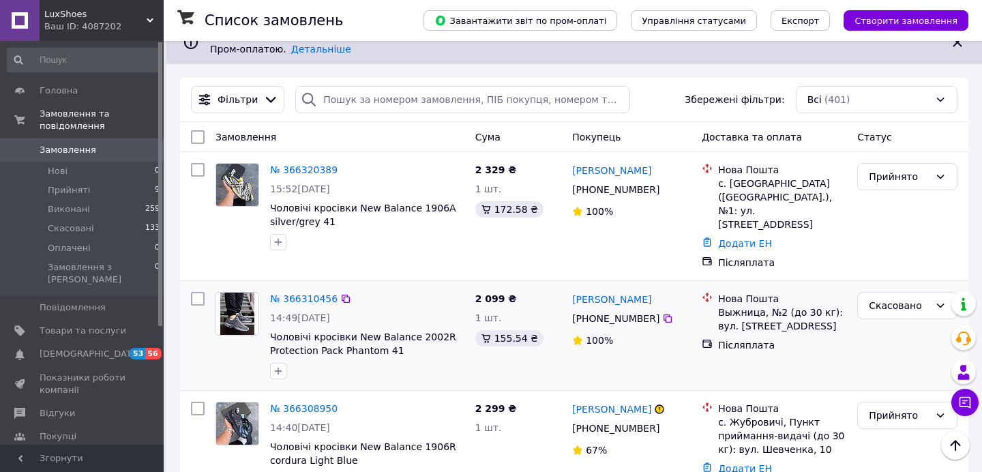
scroll to position [114, 0]
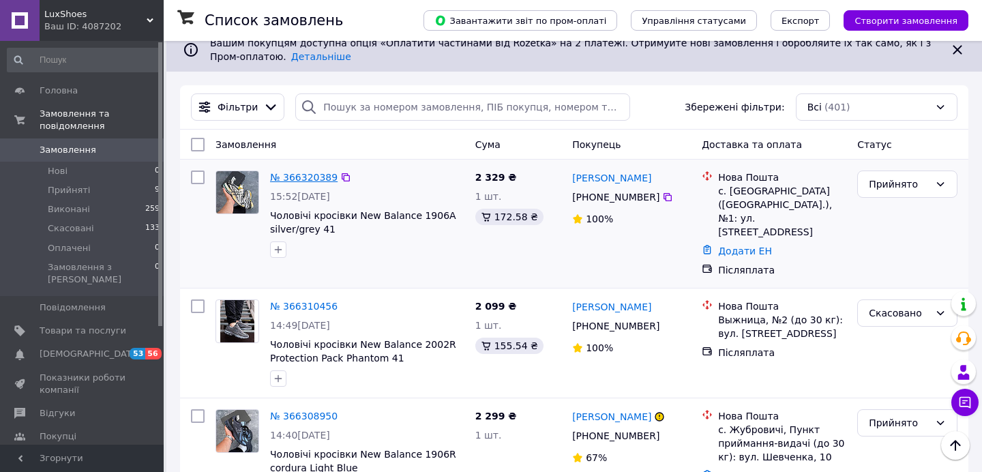
click at [318, 173] on link "№ 366320389" at bounding box center [304, 177] width 68 height 11
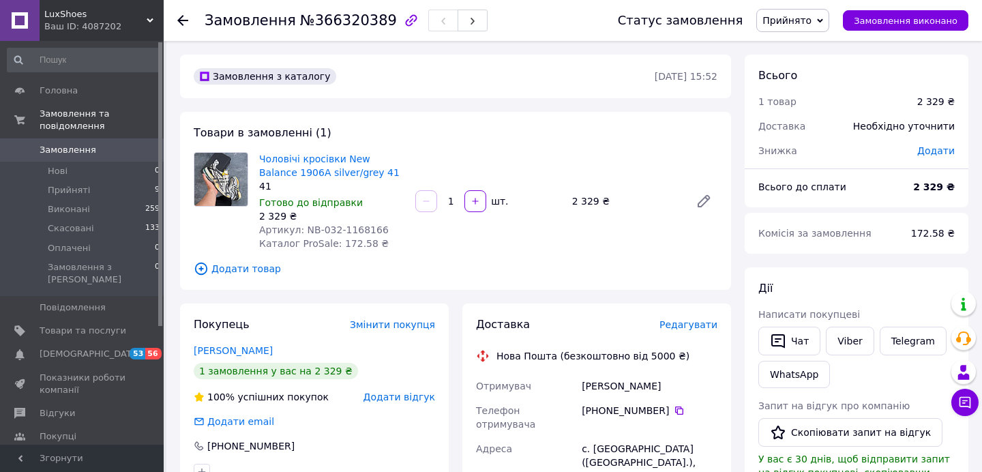
drag, startPoint x: 658, startPoint y: 392, endPoint x: 617, endPoint y: 388, distance: 41.8
click at [617, 388] on div "[PERSON_NAME]" at bounding box center [649, 386] width 141 height 25
copy div "[PERSON_NAME]"
drag, startPoint x: 580, startPoint y: 387, endPoint x: 613, endPoint y: 387, distance: 32.7
click at [613, 387] on div "[PERSON_NAME]" at bounding box center [649, 386] width 141 height 25
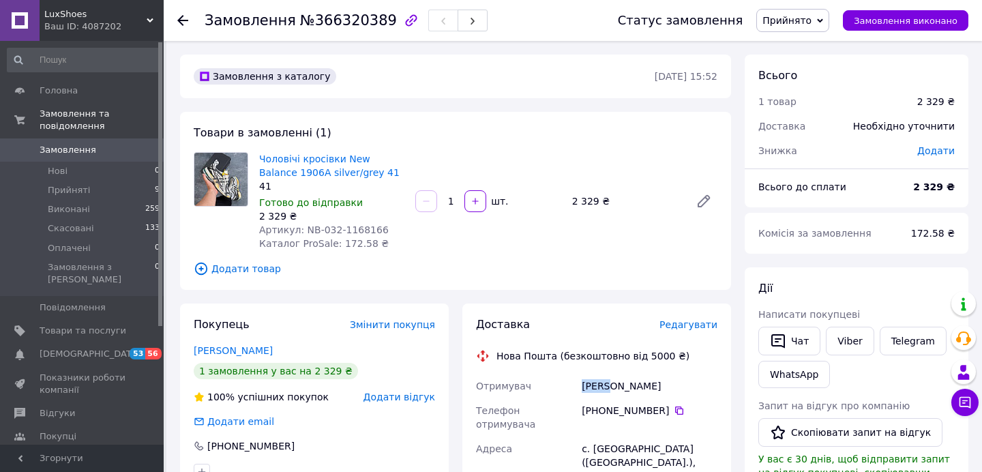
copy div "[PERSON_NAME]"
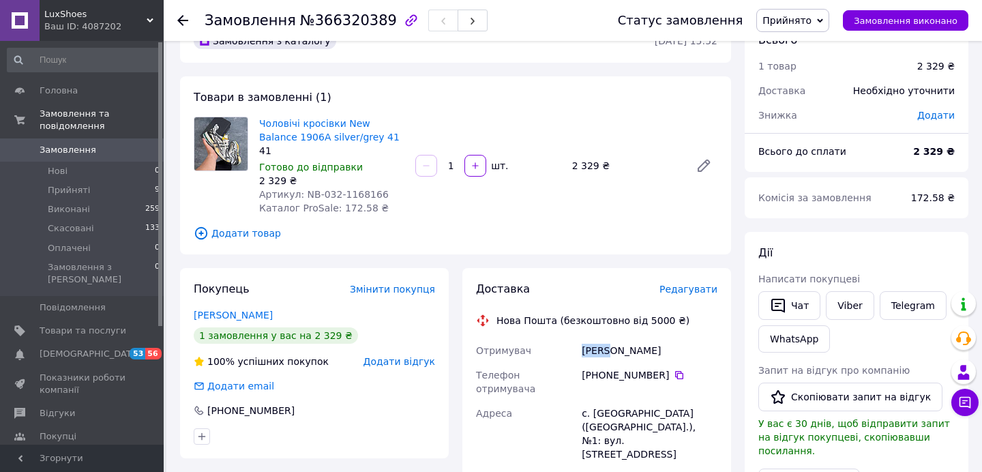
scroll to position [42, 0]
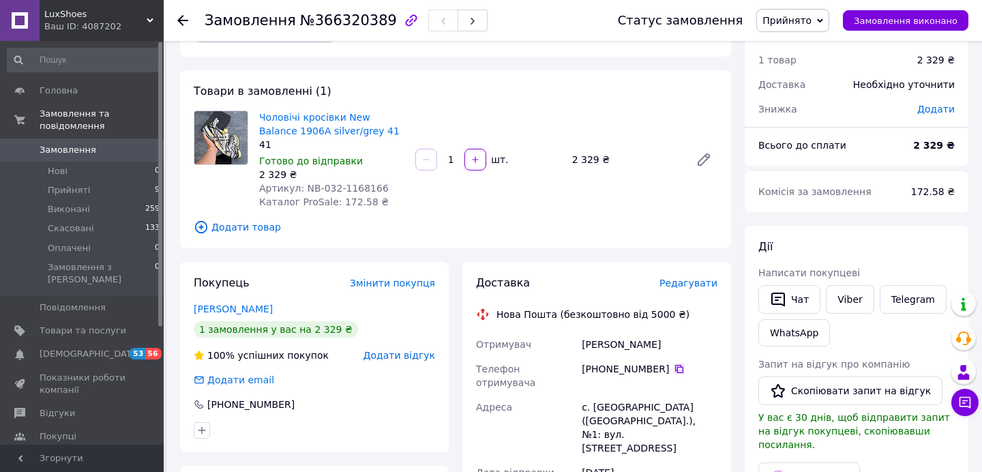
click at [679, 367] on icon at bounding box center [679, 369] width 8 height 8
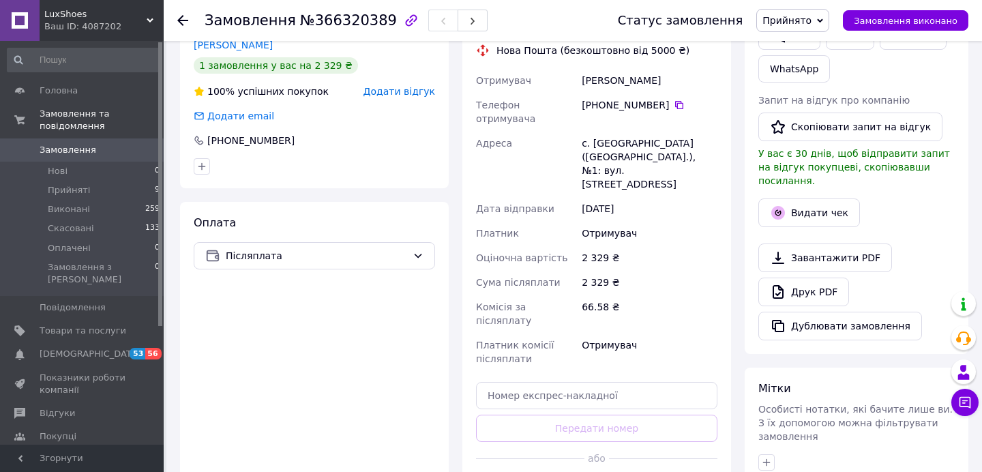
scroll to position [0, 0]
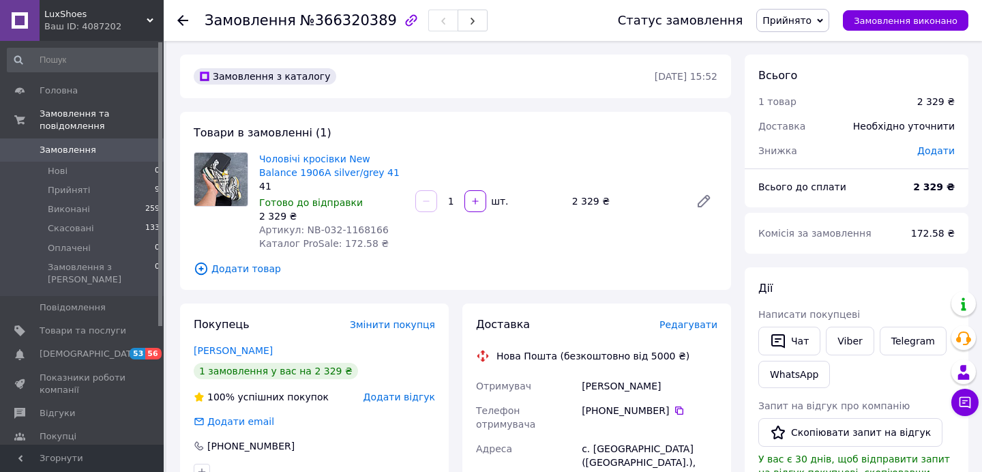
click at [183, 16] on use at bounding box center [182, 20] width 11 height 11
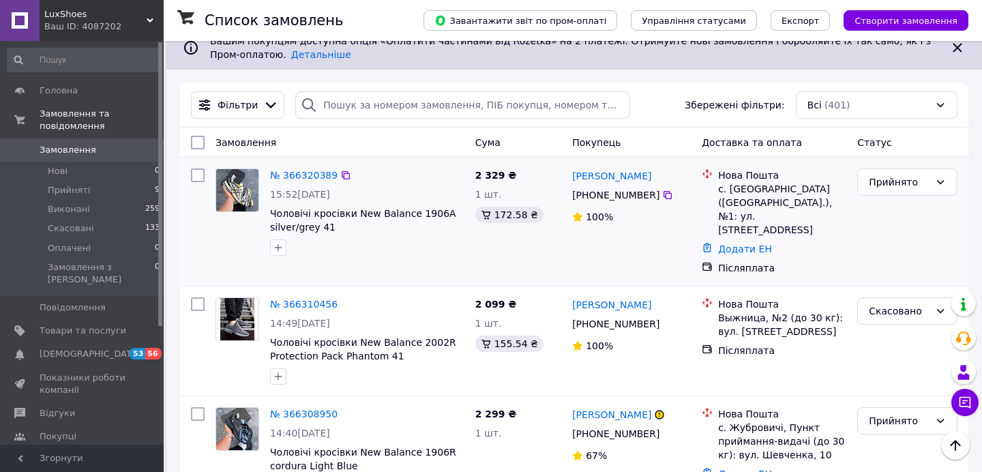
scroll to position [118, 0]
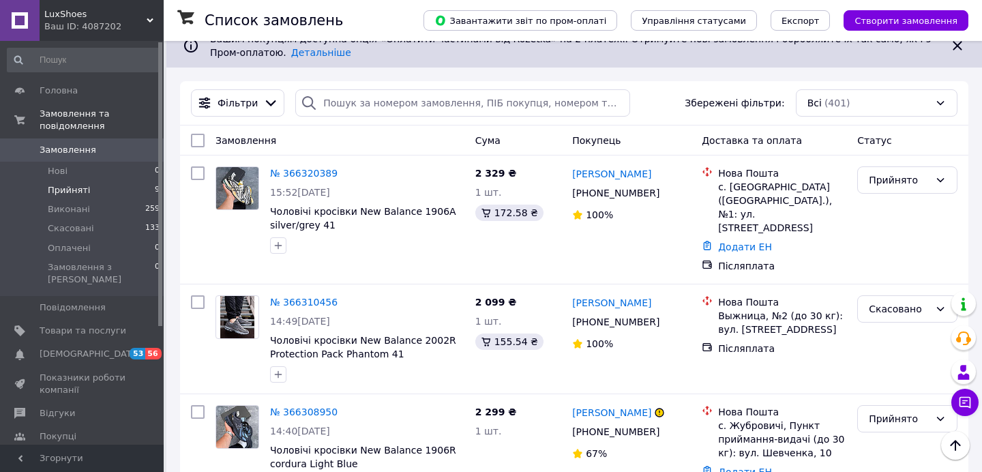
click at [79, 187] on span "Прийняті" at bounding box center [69, 190] width 42 height 12
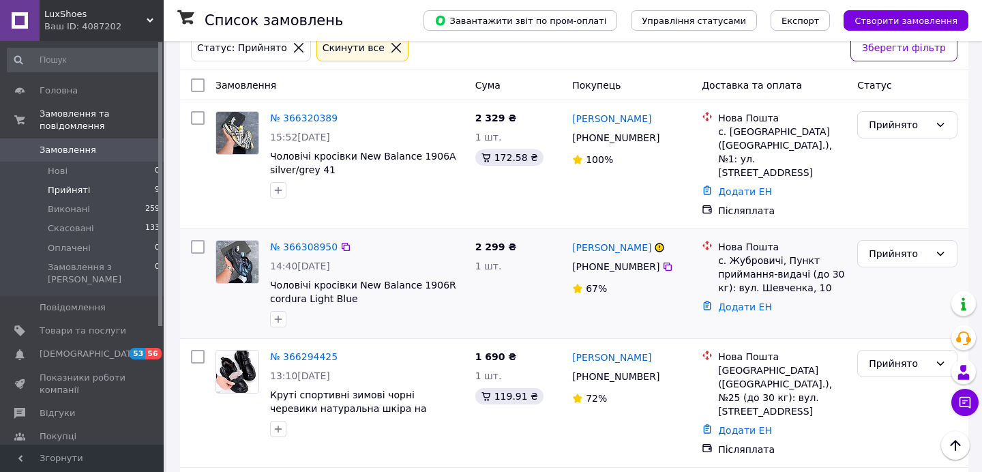
scroll to position [216, 0]
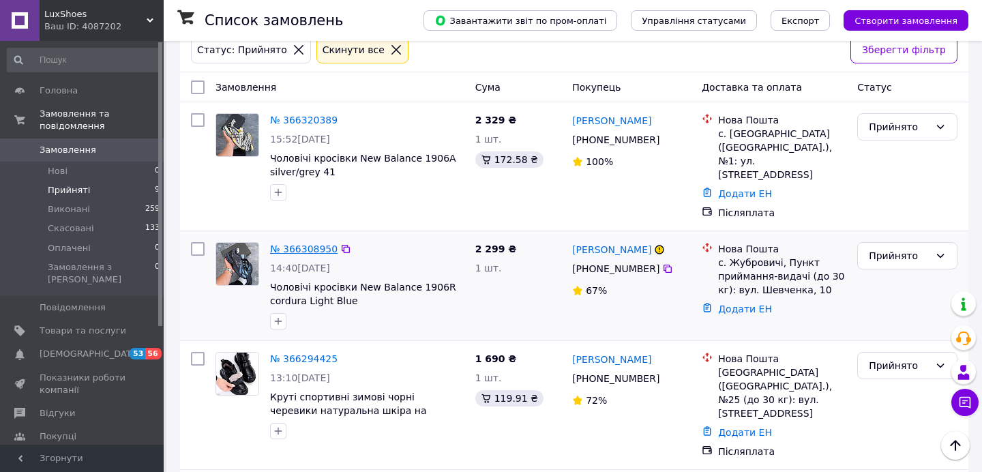
click at [323, 244] on link "№ 366308950" at bounding box center [304, 249] width 68 height 11
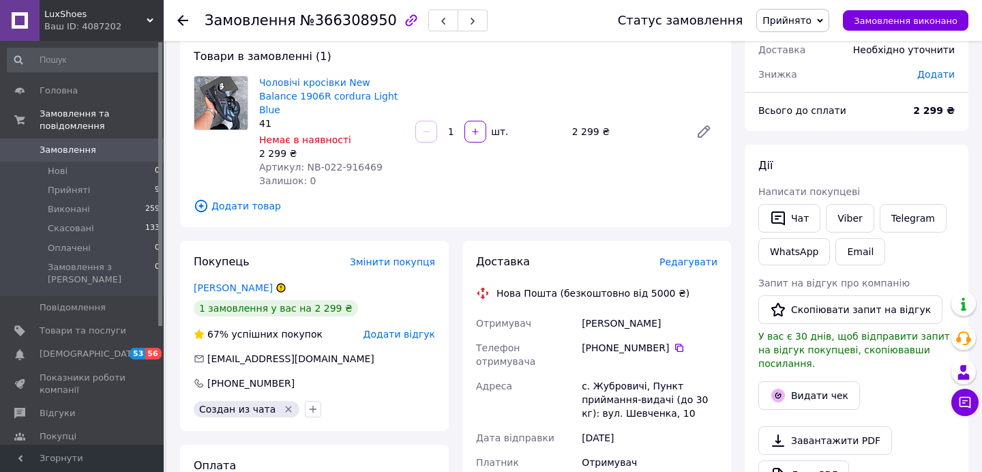
scroll to position [72, 0]
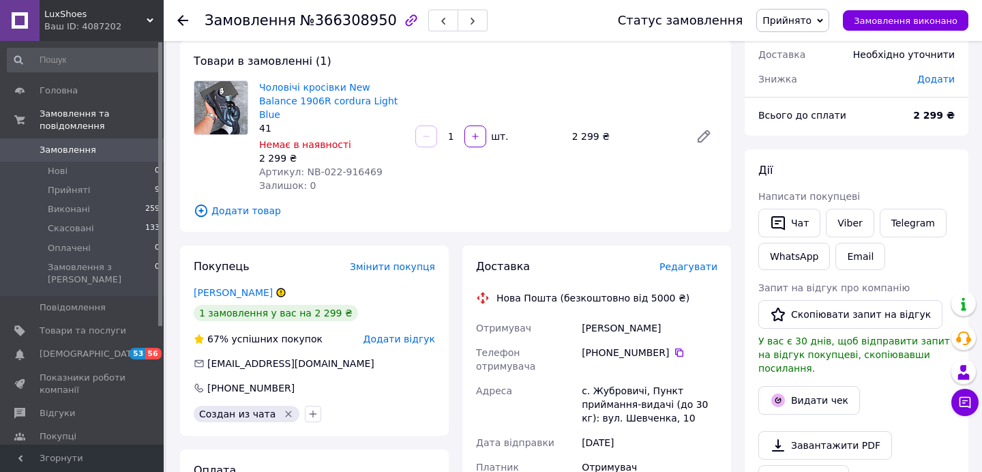
click at [180, 18] on use at bounding box center [182, 20] width 11 height 11
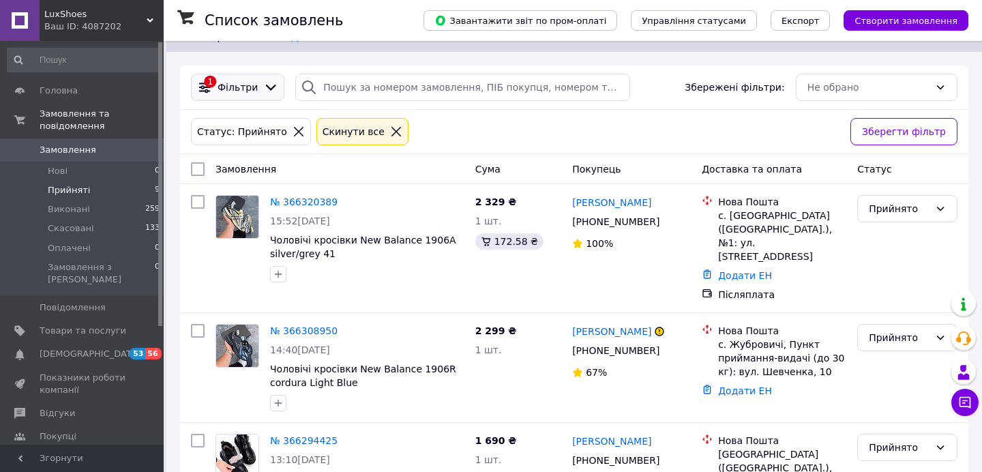
scroll to position [138, 0]
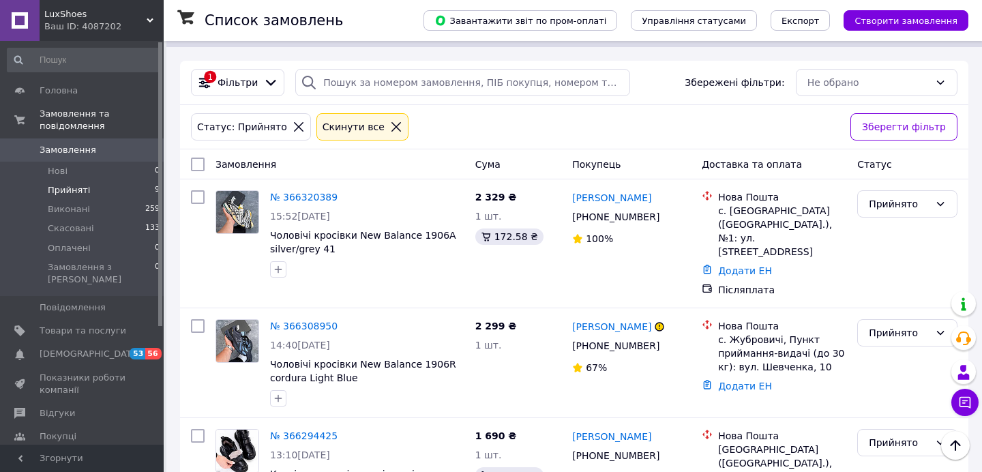
click at [128, 16] on span "LuxShoes" at bounding box center [95, 14] width 102 height 12
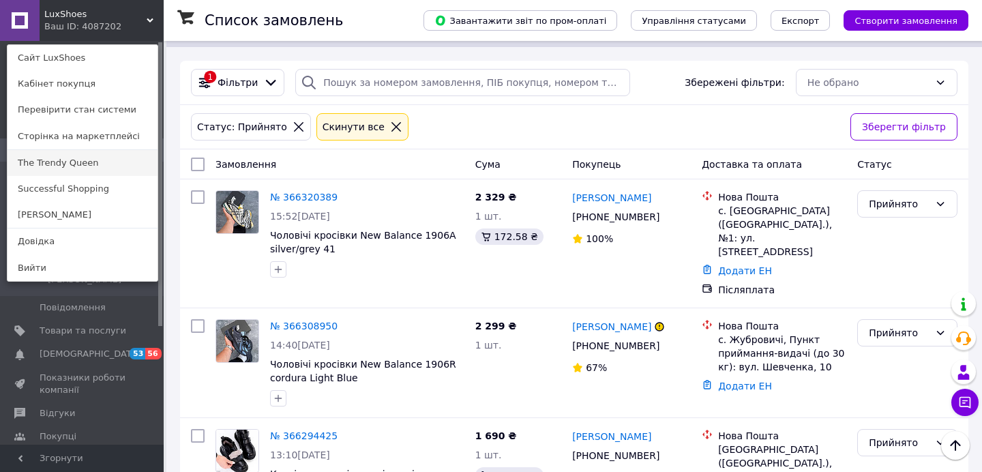
click at [57, 167] on link "The Trendy Queen" at bounding box center [83, 163] width 150 height 26
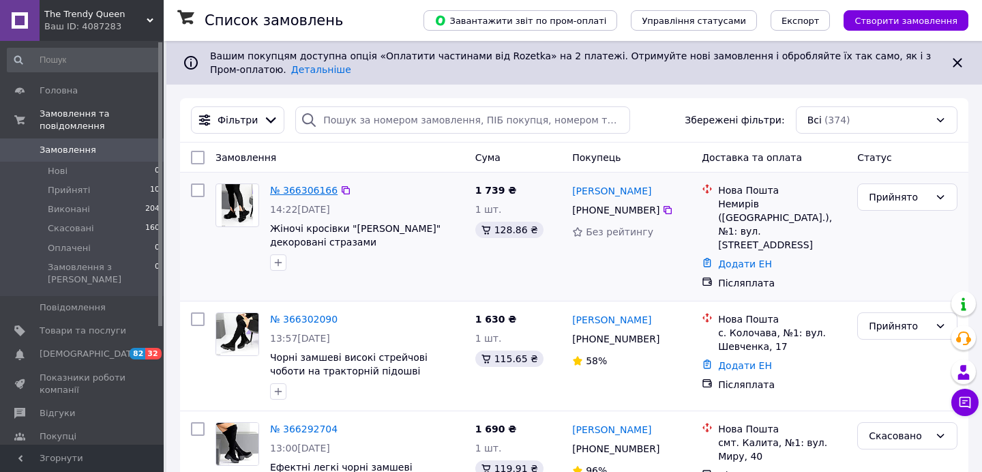
click at [319, 188] on link "№ 366306166" at bounding box center [304, 190] width 68 height 11
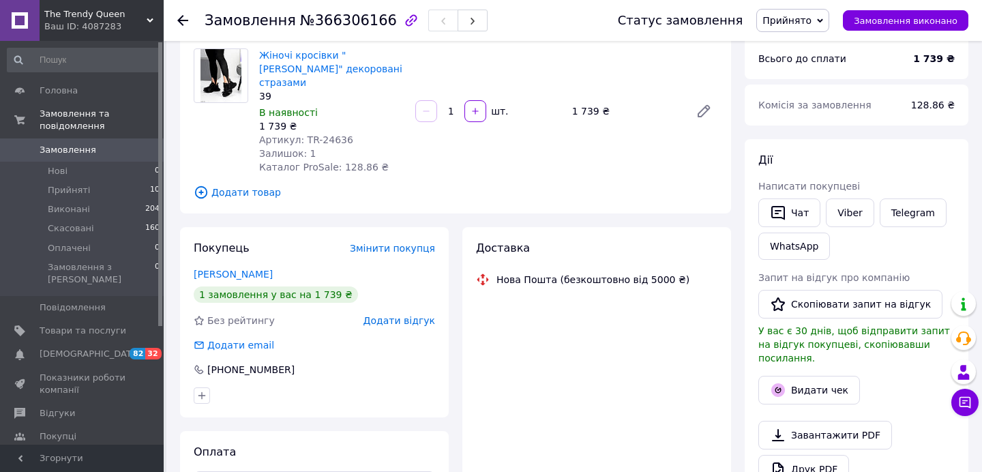
scroll to position [179, 0]
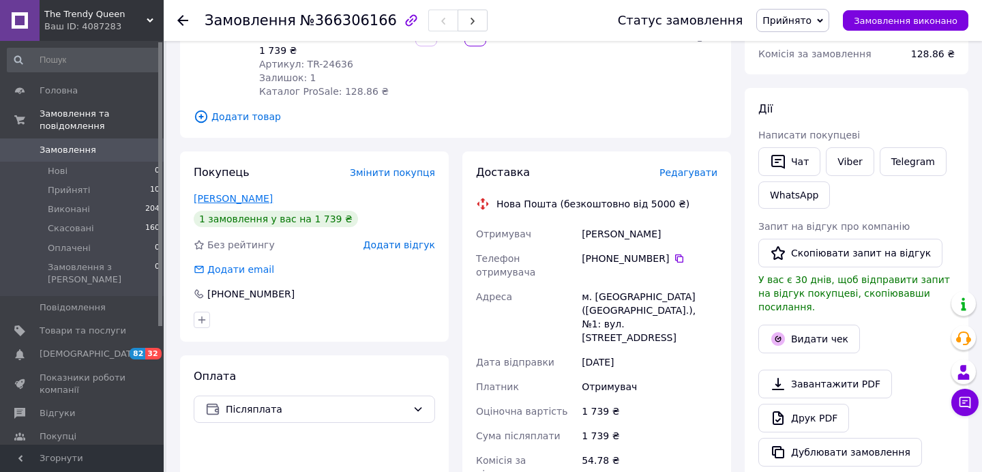
click at [231, 193] on link "[PERSON_NAME]" at bounding box center [233, 198] width 79 height 11
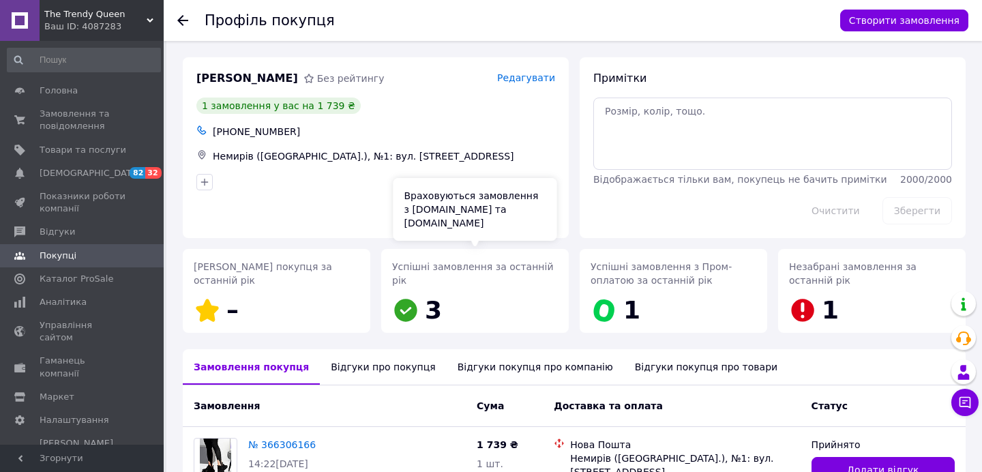
scroll to position [116, 0]
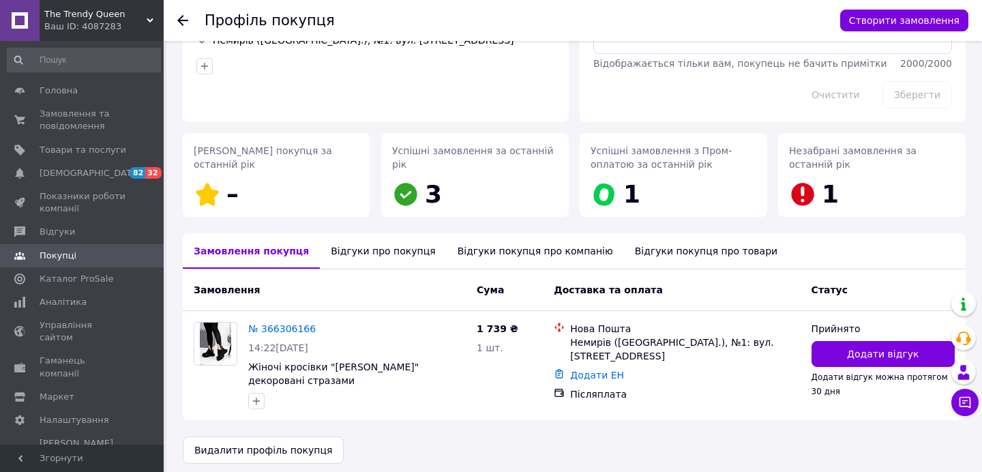
click at [383, 249] on div "Відгуки про покупця" at bounding box center [383, 250] width 126 height 35
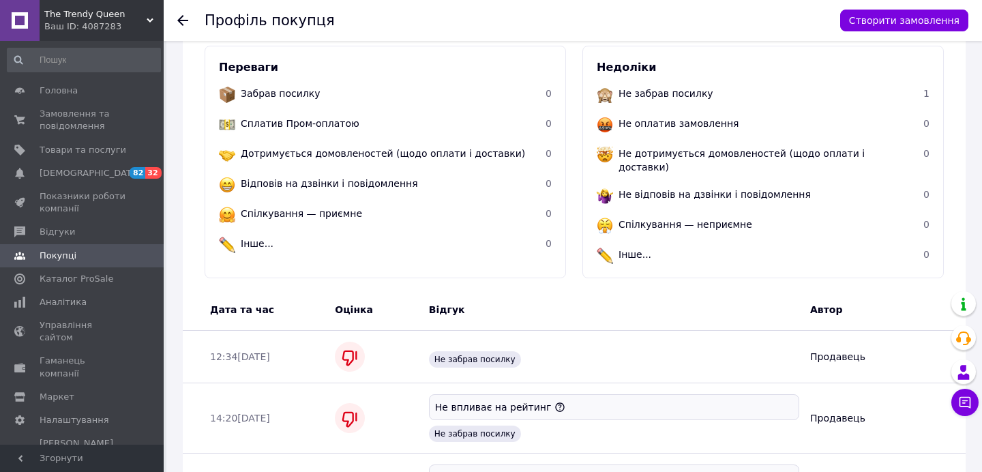
scroll to position [115, 0]
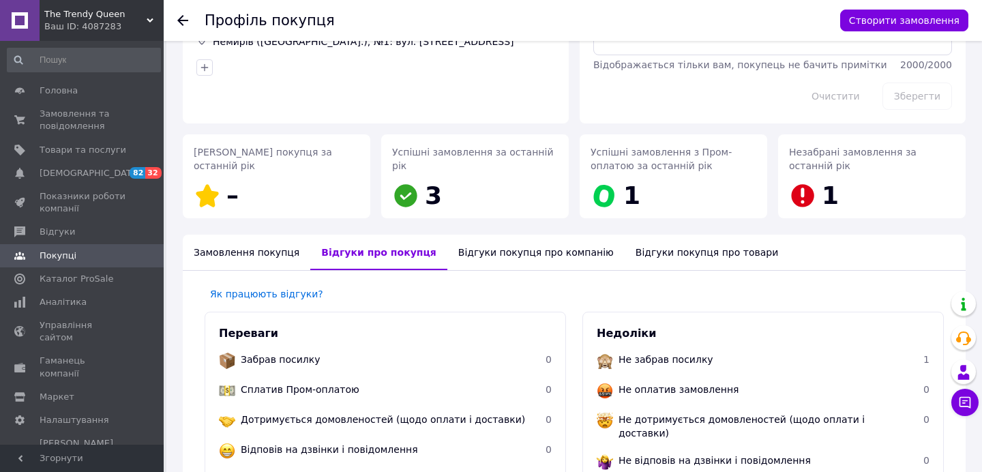
click at [184, 23] on icon at bounding box center [182, 20] width 11 height 11
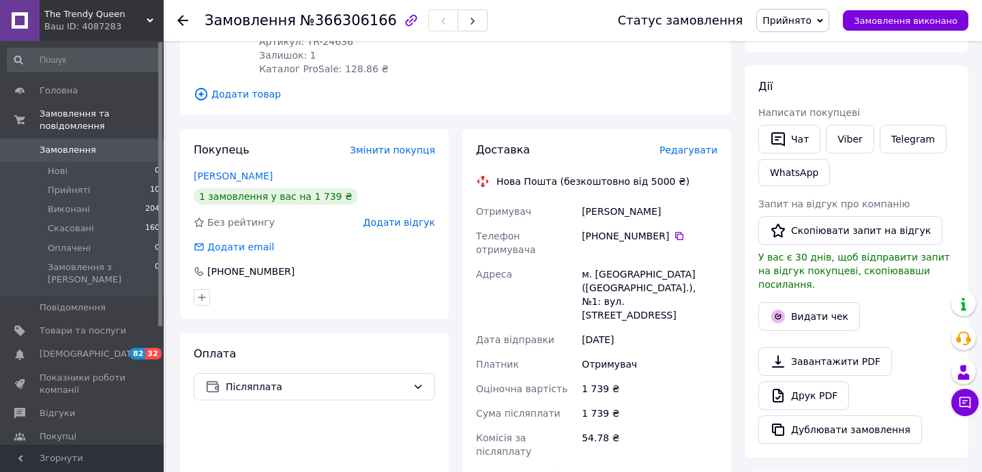
scroll to position [200, 0]
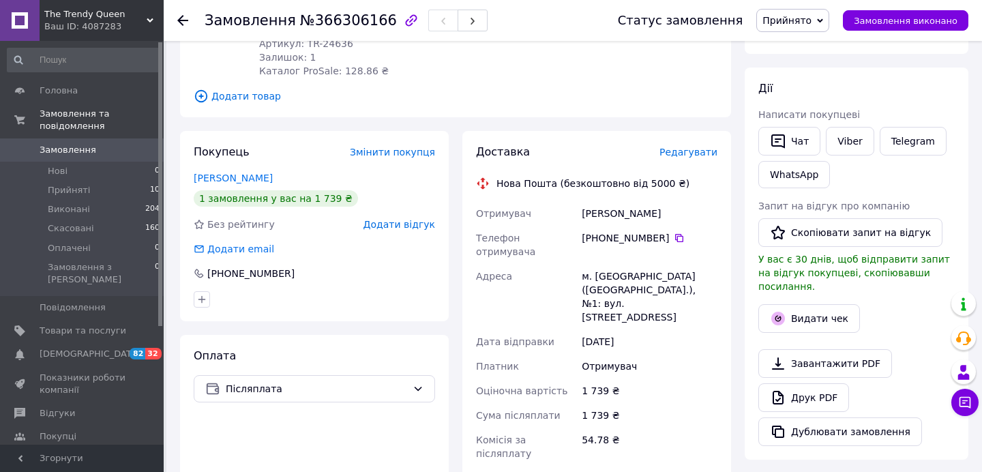
click at [690, 147] on span "Редагувати" at bounding box center [689, 152] width 58 height 11
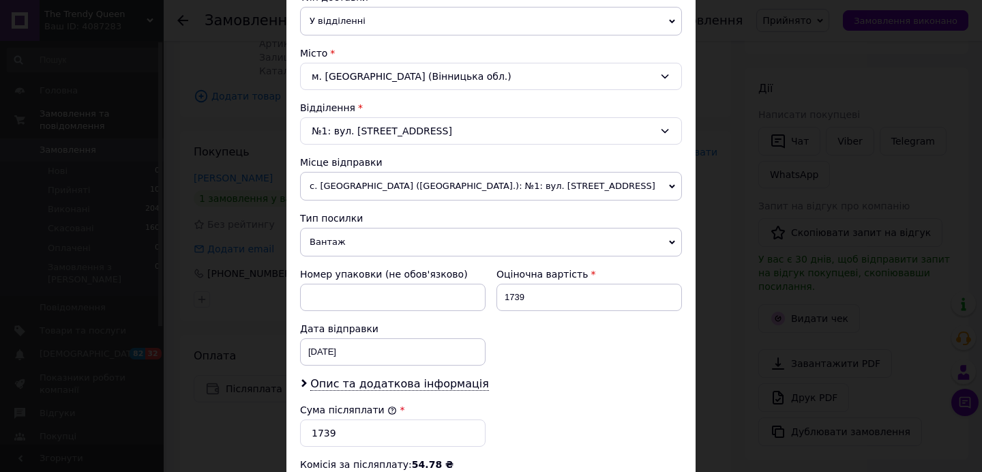
scroll to position [531, 0]
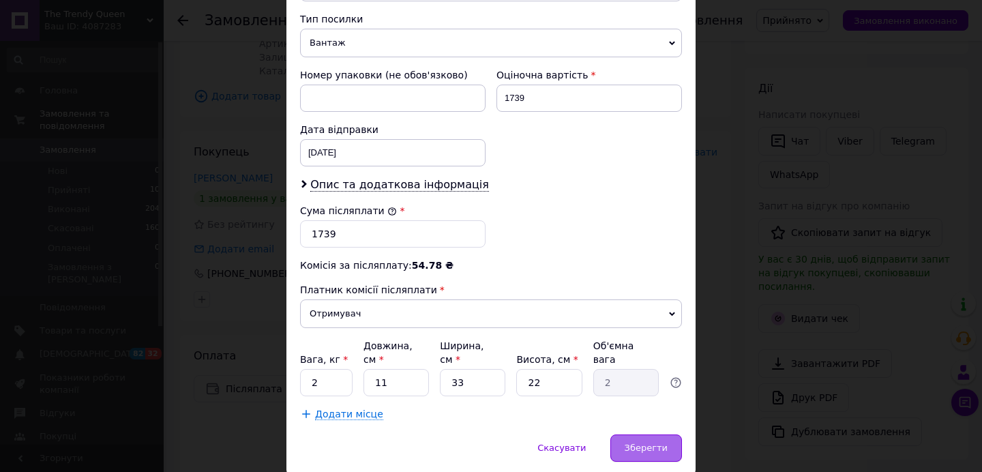
click at [625, 443] on div "Зберегти" at bounding box center [647, 448] width 72 height 27
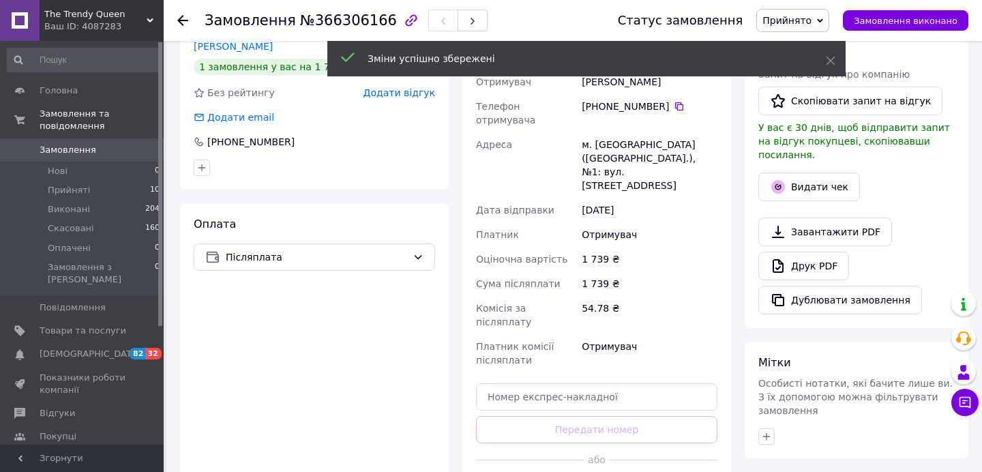
scroll to position [390, 0]
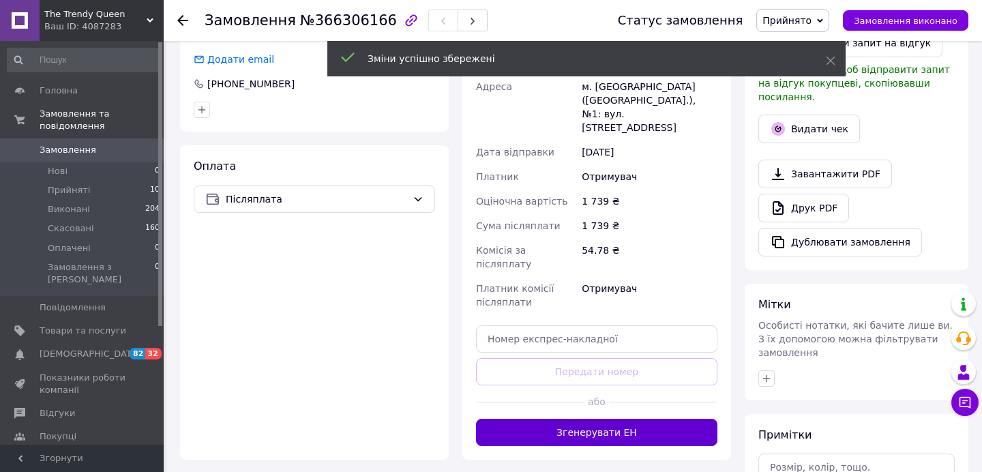
click at [561, 419] on button "Згенерувати ЕН" at bounding box center [597, 432] width 242 height 27
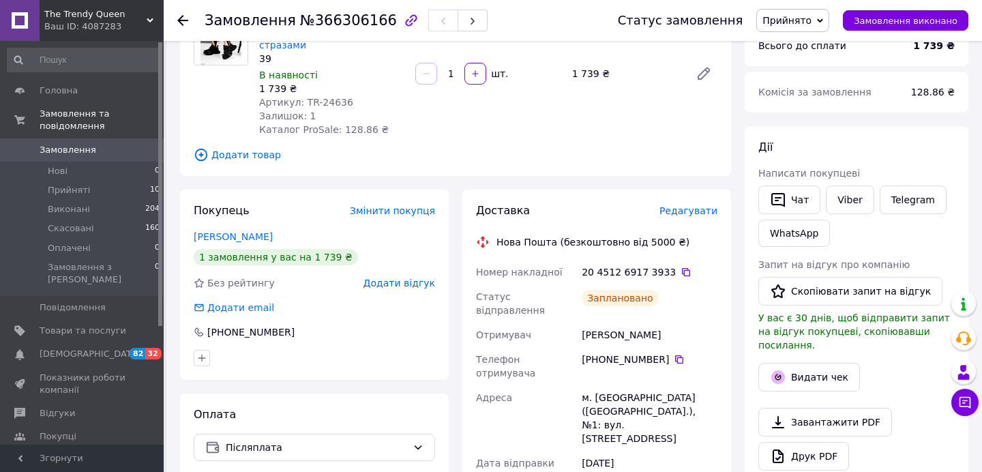
scroll to position [168, 0]
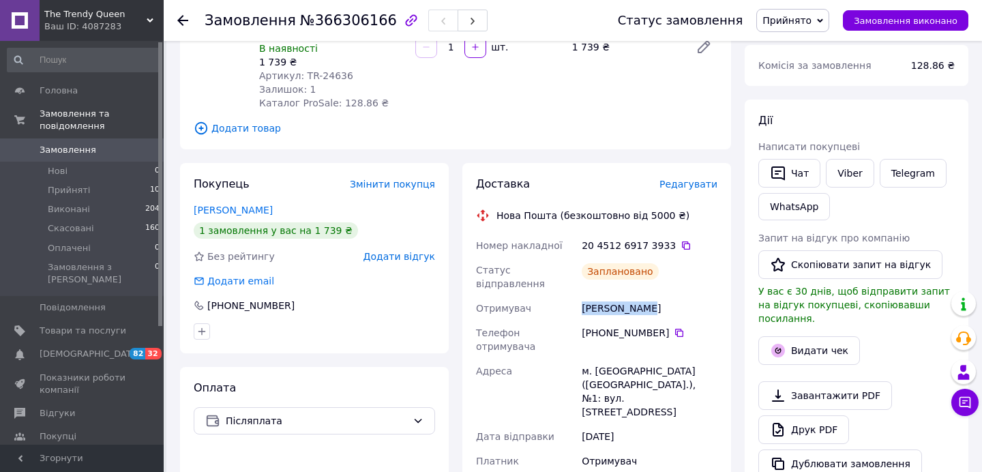
drag, startPoint x: 579, startPoint y: 289, endPoint x: 645, endPoint y: 289, distance: 66.2
click at [645, 289] on div "Номер накладної 20 4512 6917 3933   Статус відправлення Заплановано Отримувач Г…" at bounding box center [596, 428] width 247 height 390
copy div "Отримувач Грушко Ольга"
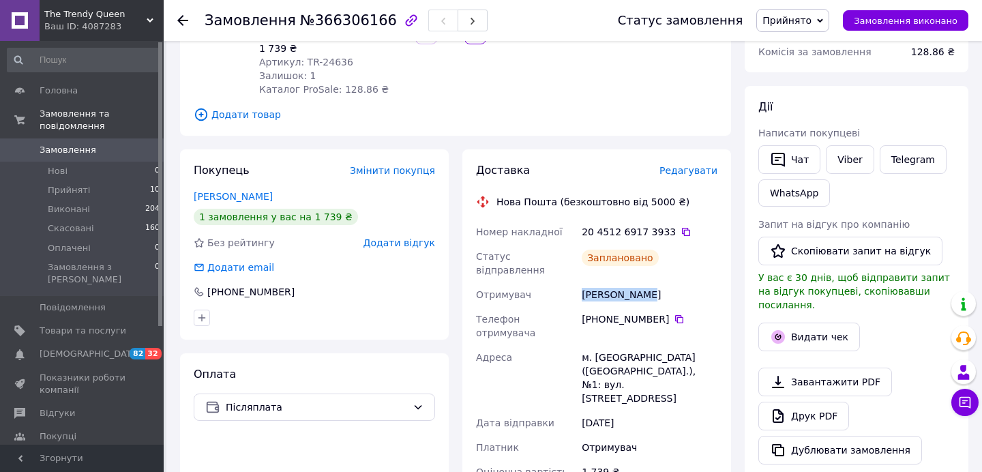
scroll to position [224, 0]
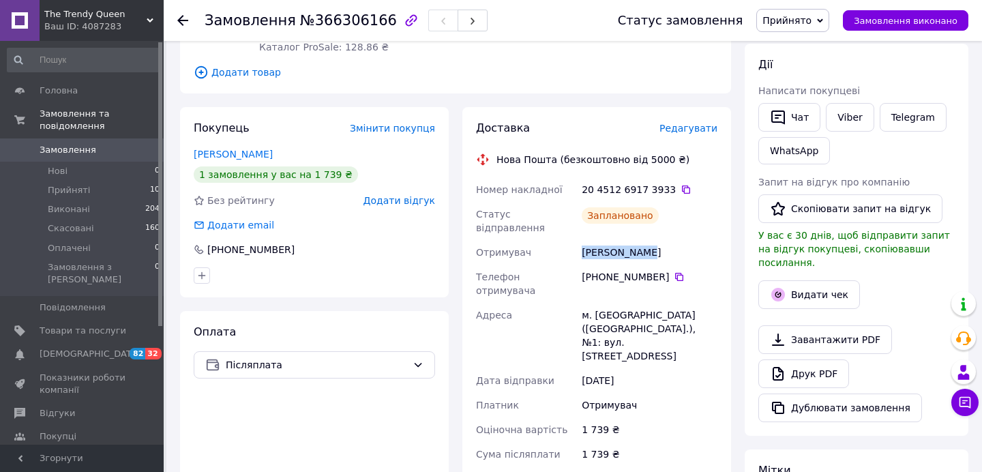
drag, startPoint x: 609, startPoint y: 251, endPoint x: 668, endPoint y: 251, distance: 58.7
click at [668, 270] on div "+380 97 874 48 02" at bounding box center [650, 277] width 136 height 14
copy div "97 874 48 02"
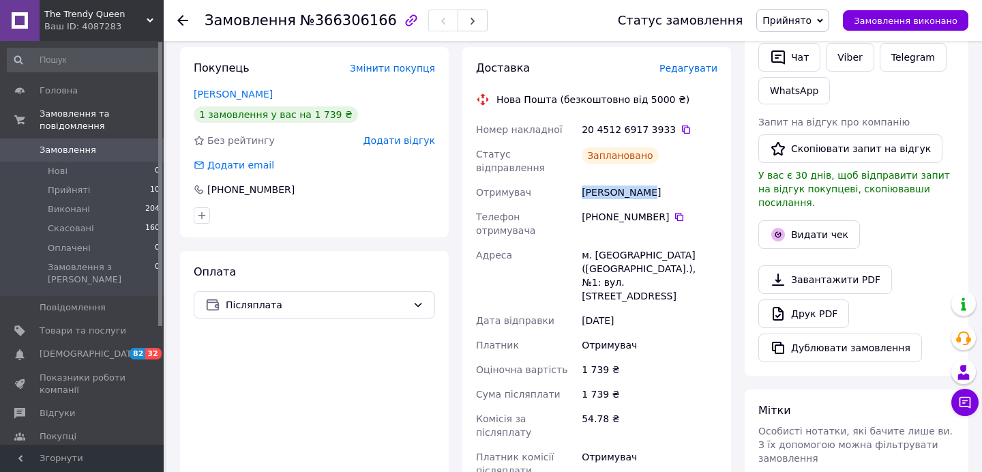
scroll to position [292, 0]
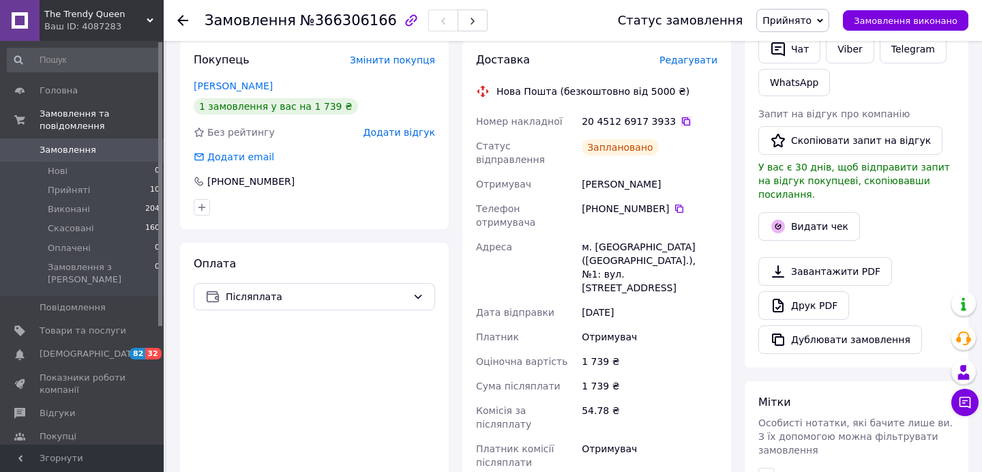
click at [682, 117] on icon at bounding box center [686, 121] width 8 height 8
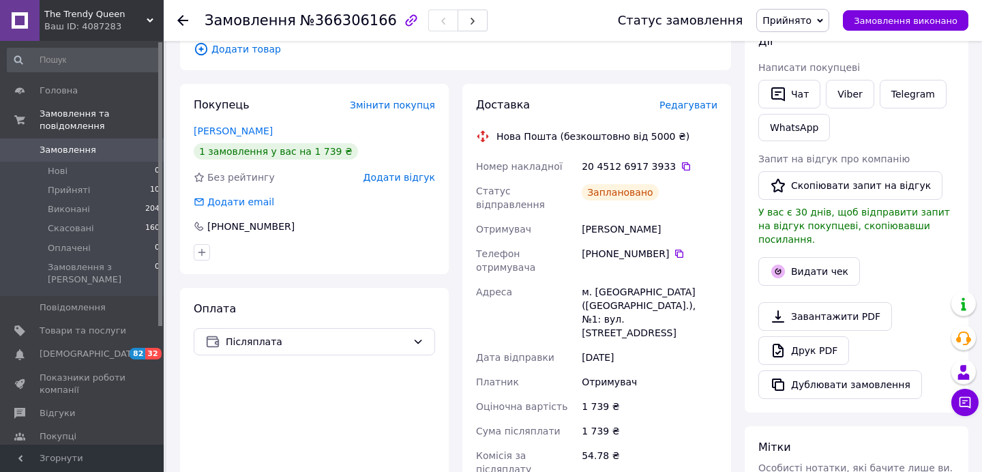
scroll to position [236, 0]
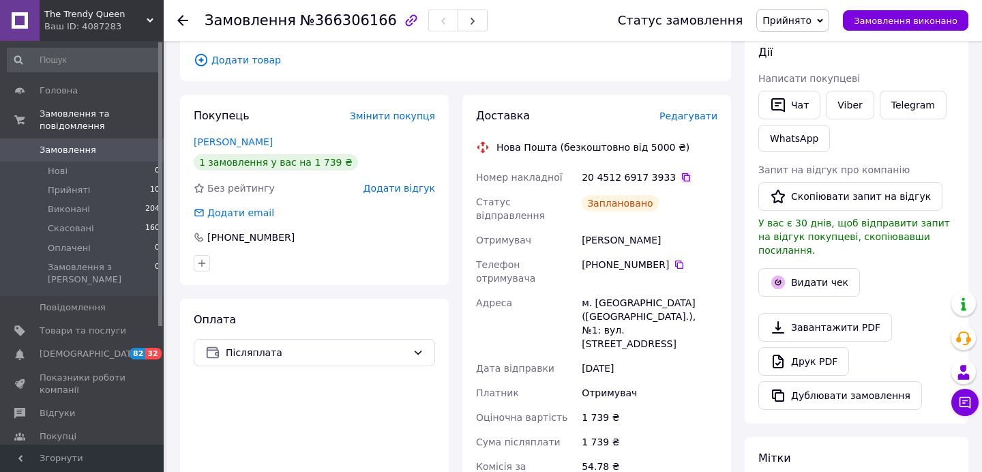
click at [681, 172] on icon at bounding box center [686, 177] width 11 height 11
click at [135, 24] on div "Ваш ID: 4087283" at bounding box center [103, 26] width 119 height 12
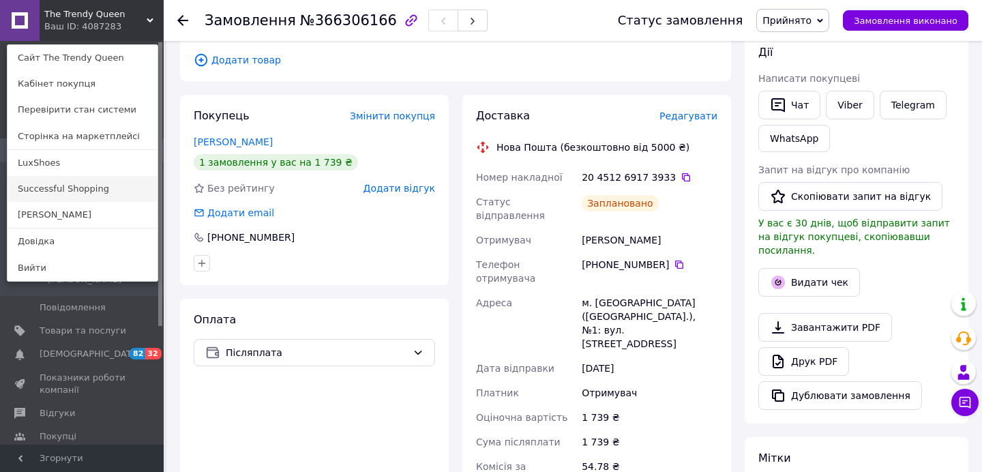
click at [76, 180] on link "Successful Shopping" at bounding box center [83, 189] width 150 height 26
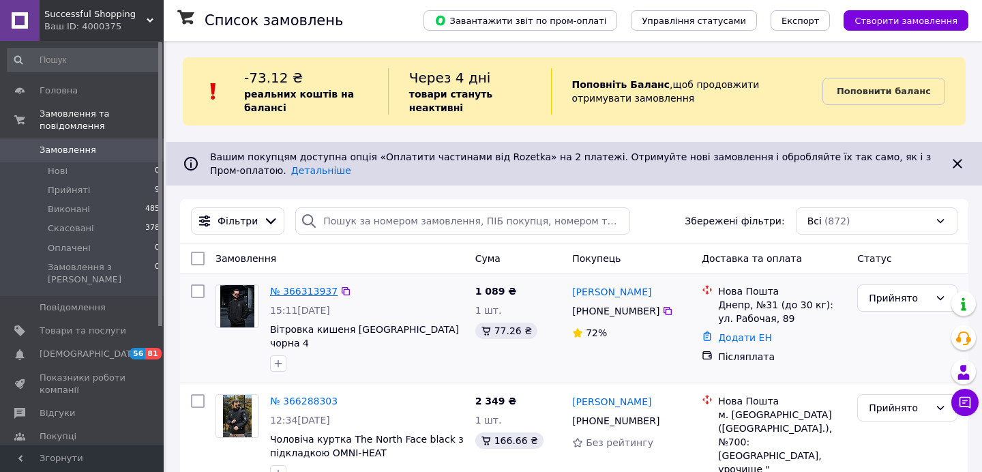
click at [310, 289] on link "№ 366313937" at bounding box center [304, 291] width 68 height 11
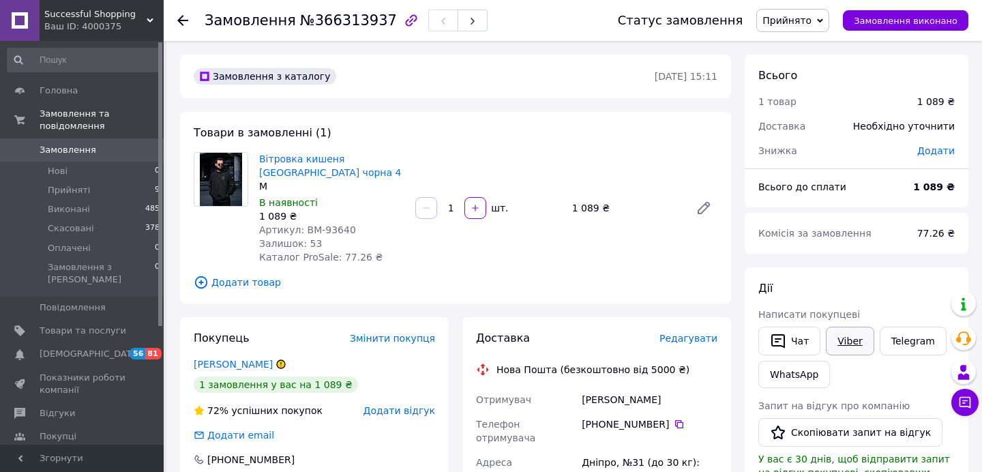
click at [847, 334] on link "Viber" at bounding box center [850, 341] width 48 height 29
click at [184, 22] on icon at bounding box center [182, 20] width 11 height 11
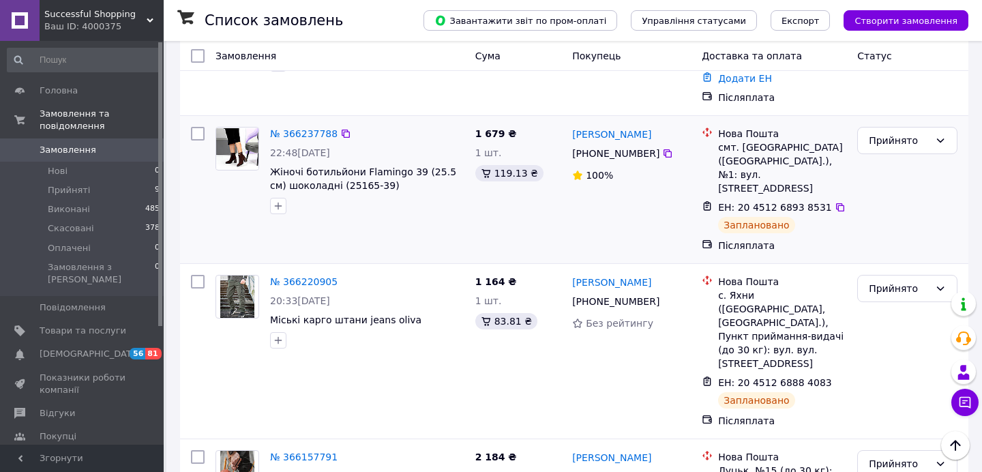
scroll to position [508, 0]
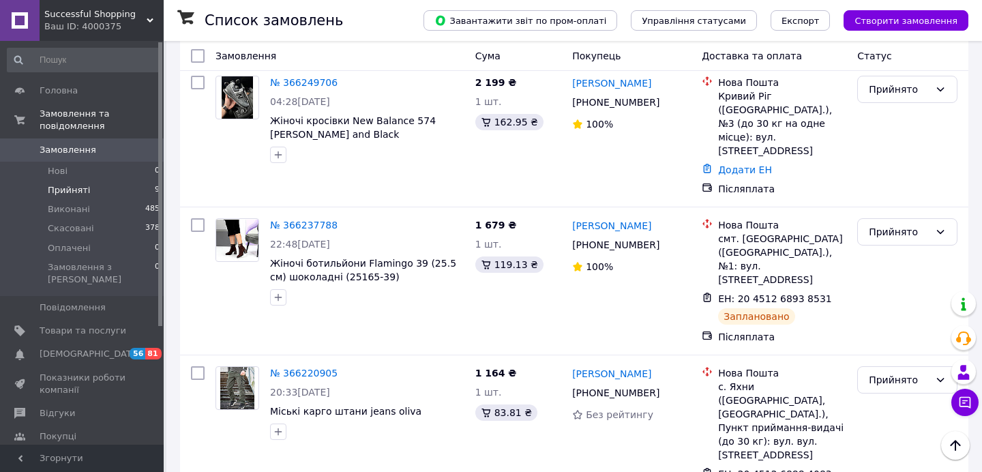
click at [72, 191] on span "Прийняті" at bounding box center [69, 190] width 42 height 12
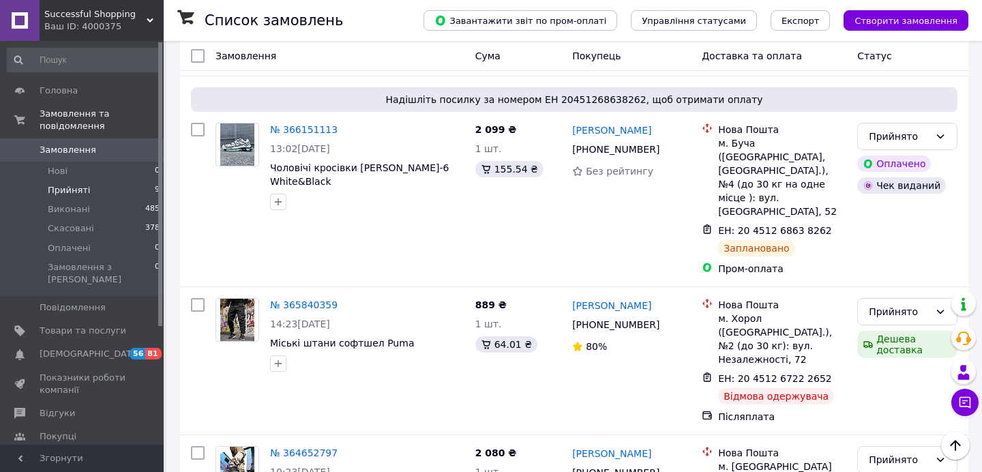
scroll to position [1135, 0]
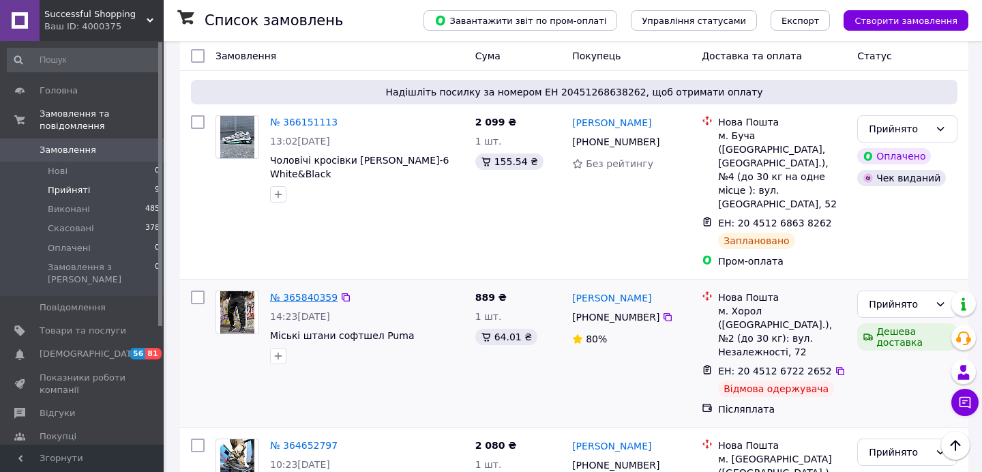
click at [315, 292] on link "№ 365840359" at bounding box center [304, 297] width 68 height 11
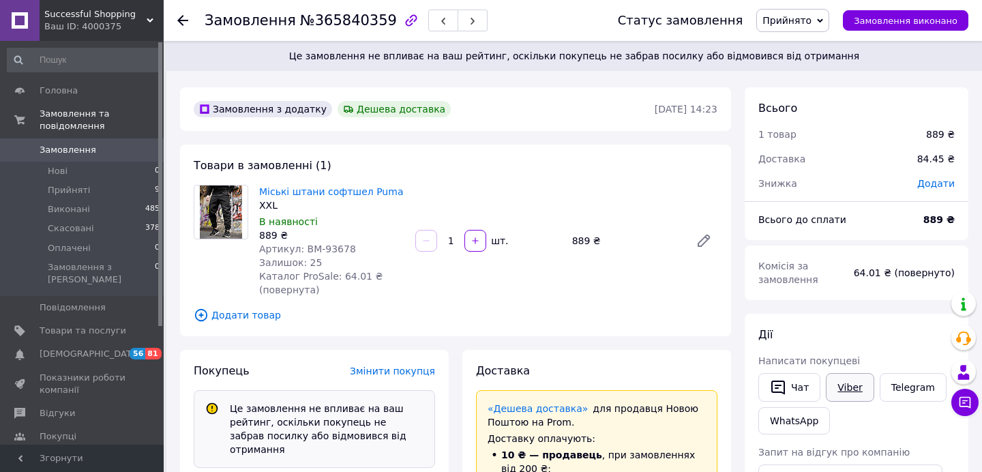
click at [848, 388] on link "Viber" at bounding box center [850, 387] width 48 height 29
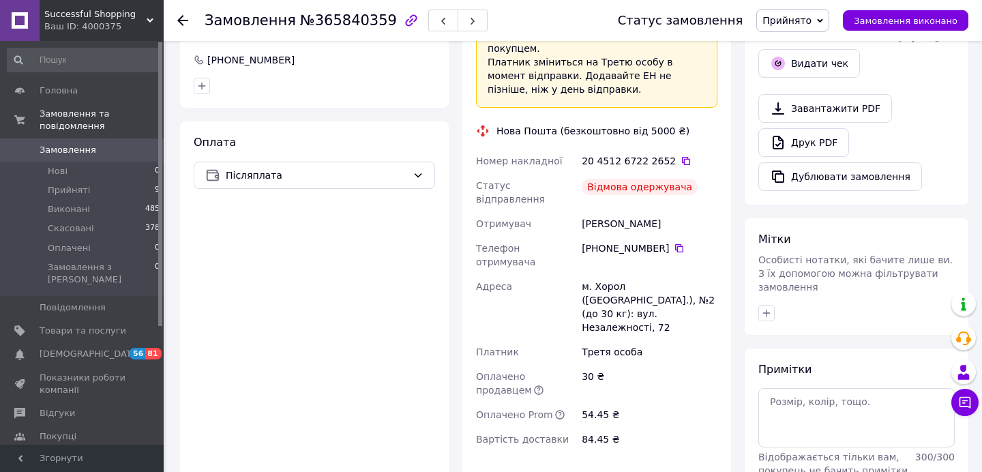
scroll to position [581, 0]
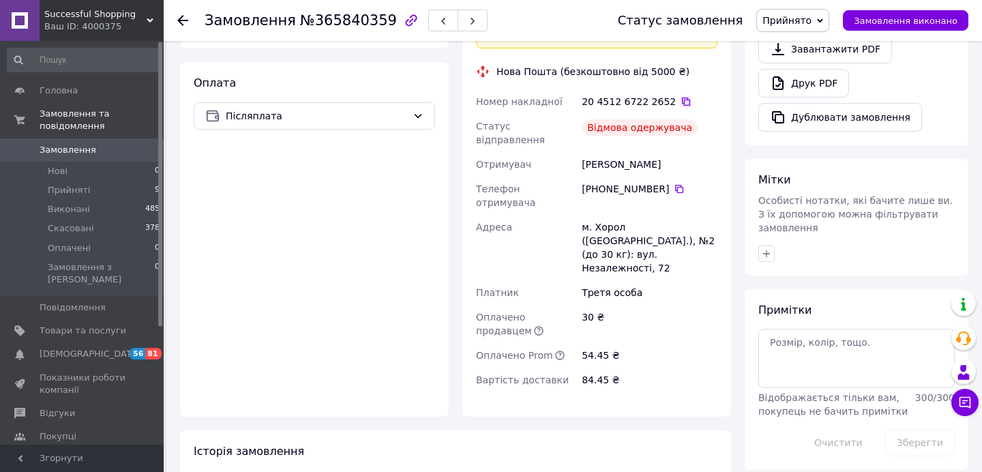
click at [681, 96] on icon at bounding box center [686, 101] width 11 height 11
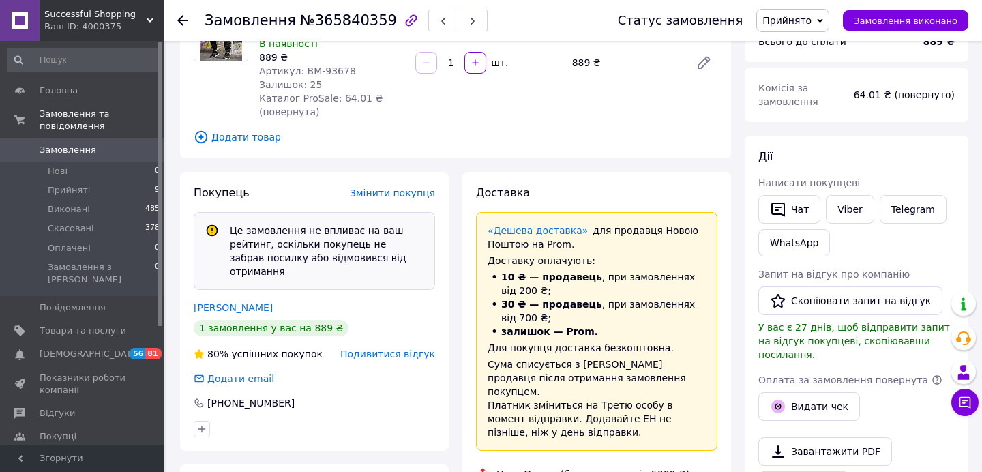
scroll to position [171, 0]
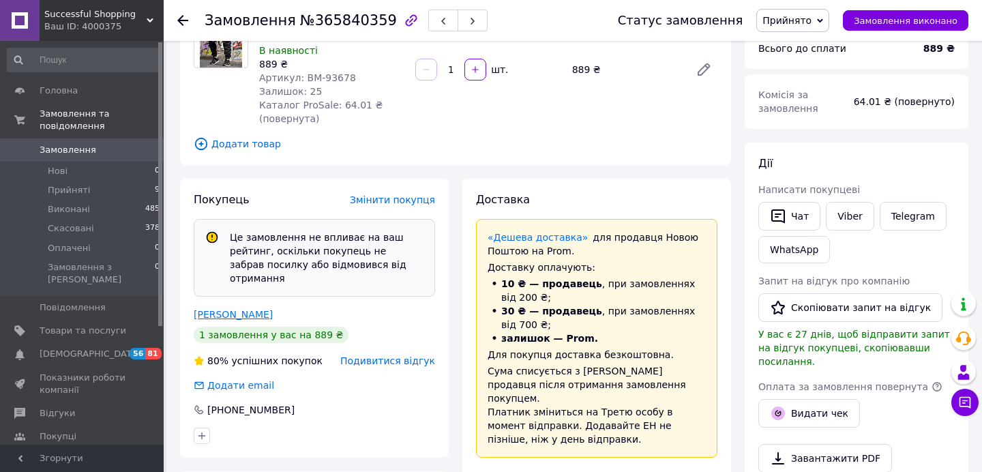
click at [247, 309] on link "Стешенко Алина" at bounding box center [233, 314] width 79 height 11
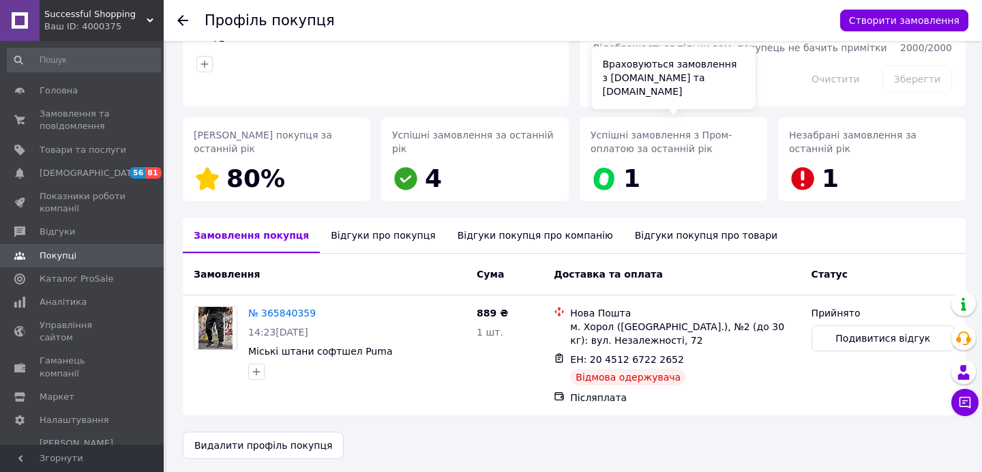
scroll to position [135, 0]
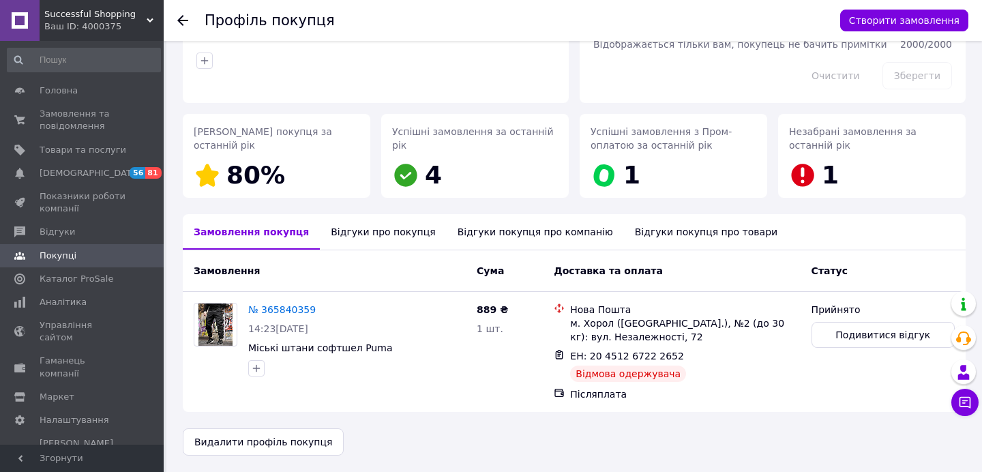
click at [182, 18] on icon at bounding box center [182, 20] width 11 height 11
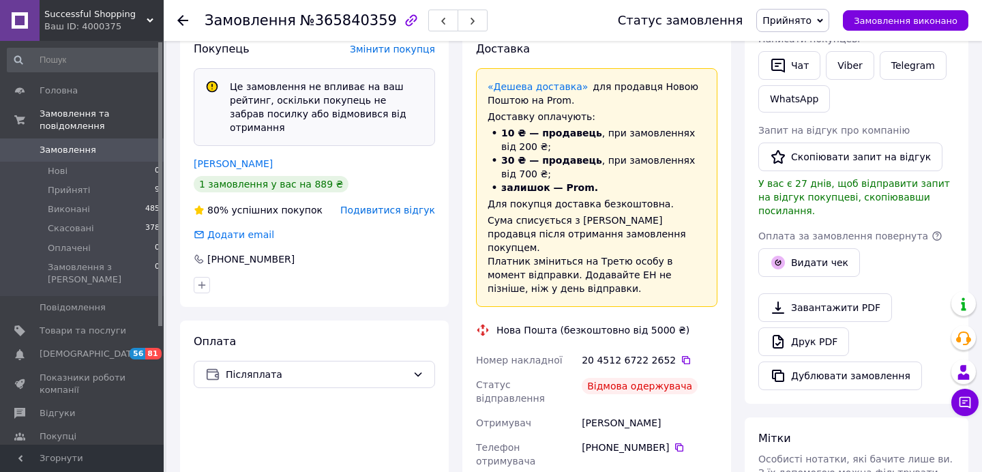
scroll to position [89, 0]
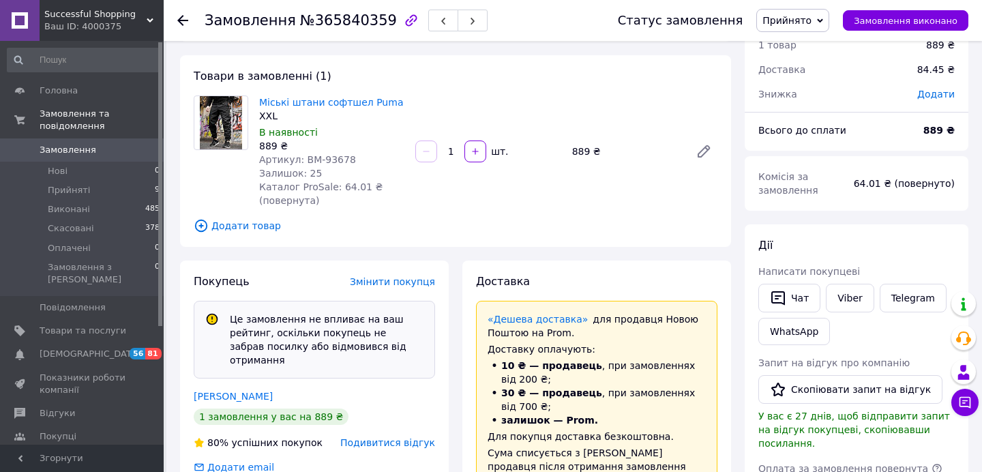
click at [186, 14] on div at bounding box center [182, 21] width 11 height 14
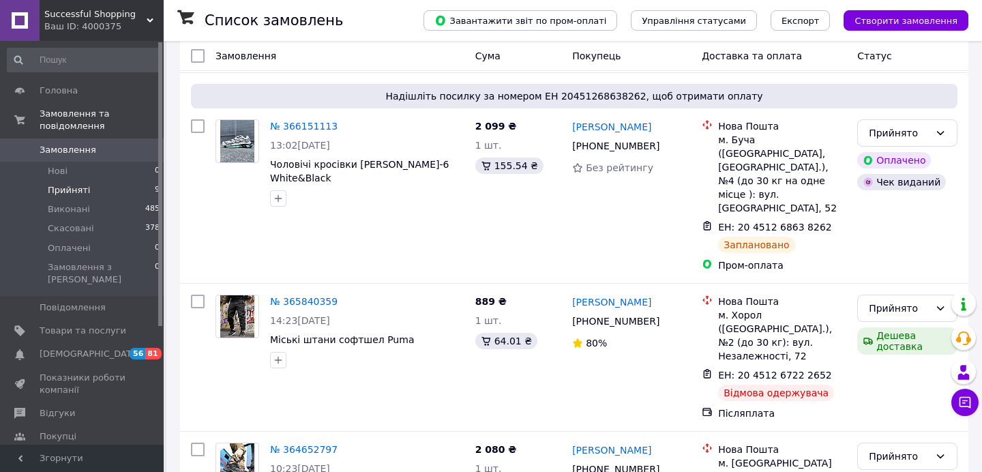
scroll to position [1135, 0]
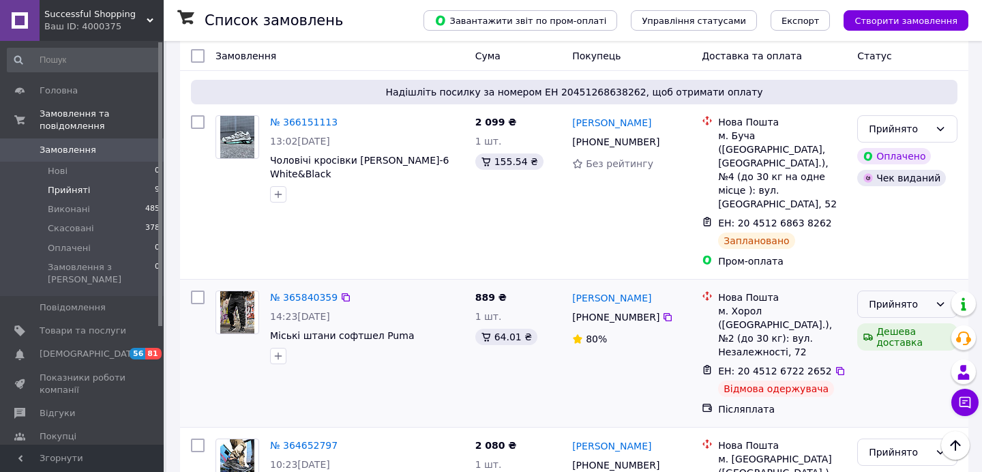
click at [890, 297] on div "Прийнято" at bounding box center [899, 304] width 61 height 15
click at [875, 265] on li "Скасовано" at bounding box center [907, 269] width 99 height 25
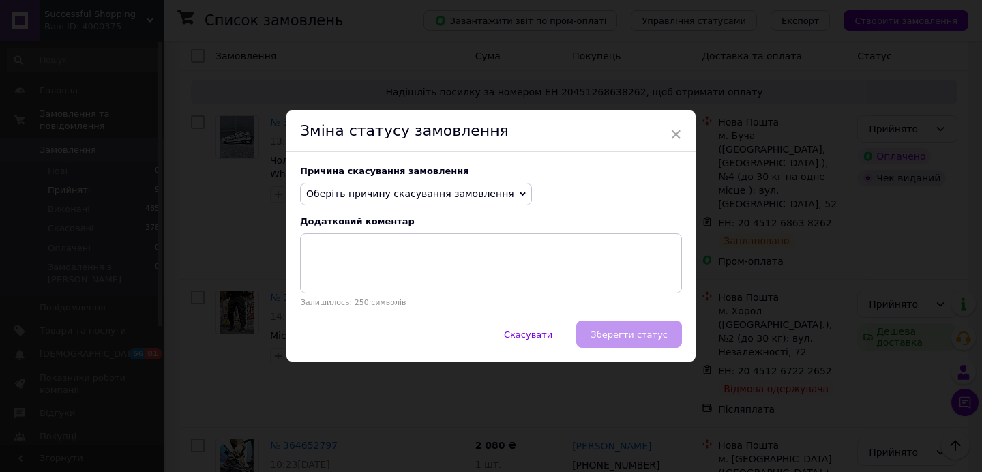
click at [466, 204] on span "Оберіть причину скасування замовлення" at bounding box center [416, 194] width 232 height 23
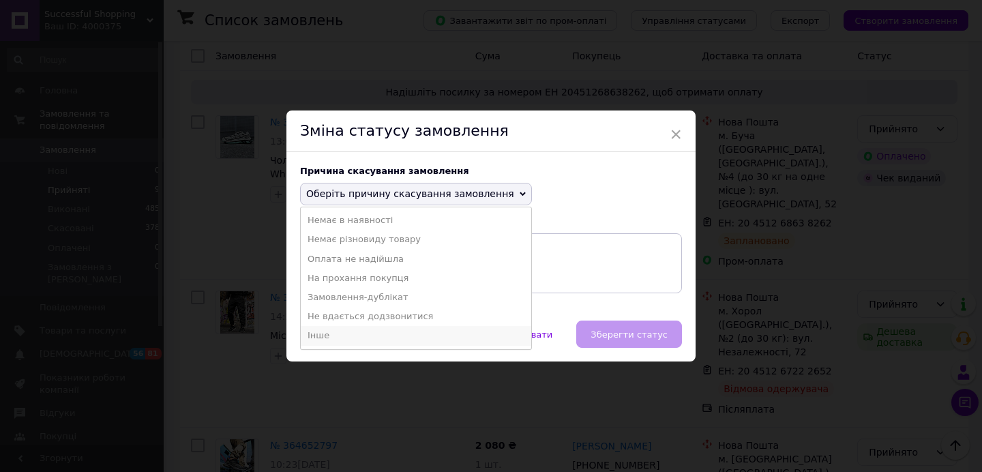
click at [321, 331] on li "Інше" at bounding box center [416, 335] width 231 height 19
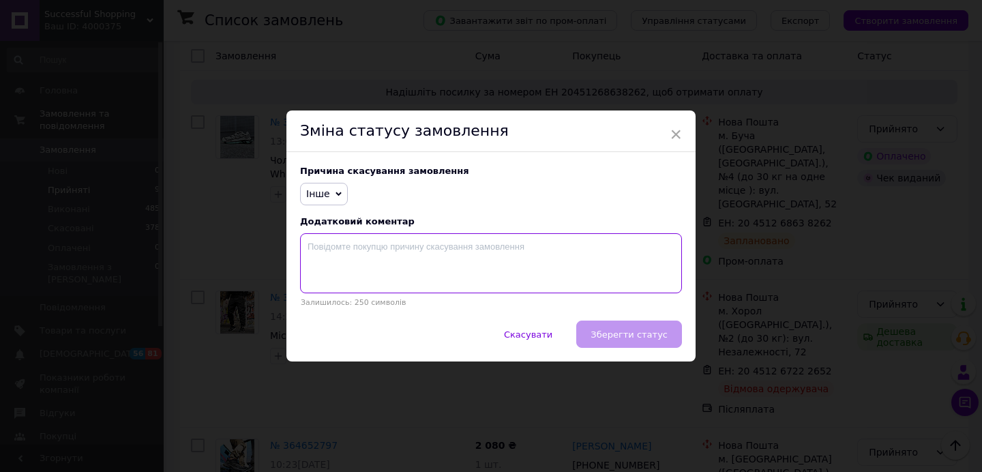
click at [346, 259] on textarea at bounding box center [491, 263] width 382 height 60
type textarea "Відмова одержувача"
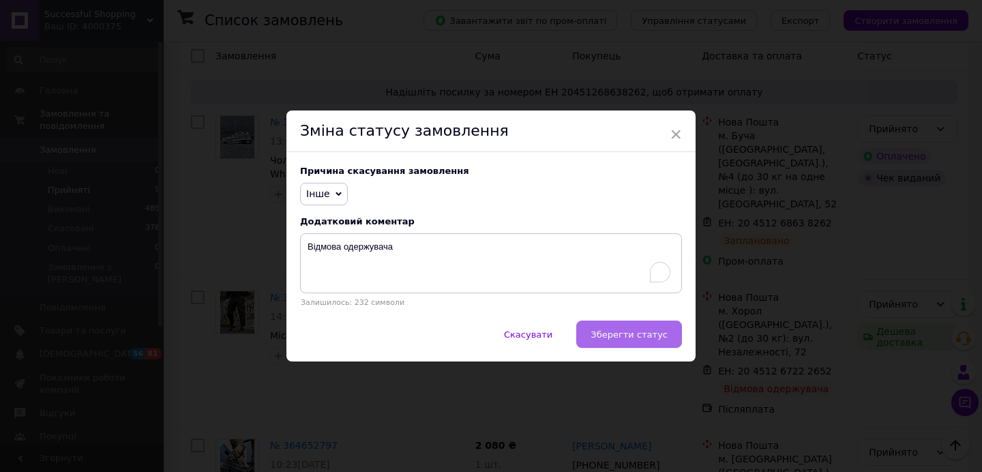
click at [598, 330] on span "Зберегти статус" at bounding box center [629, 335] width 77 height 10
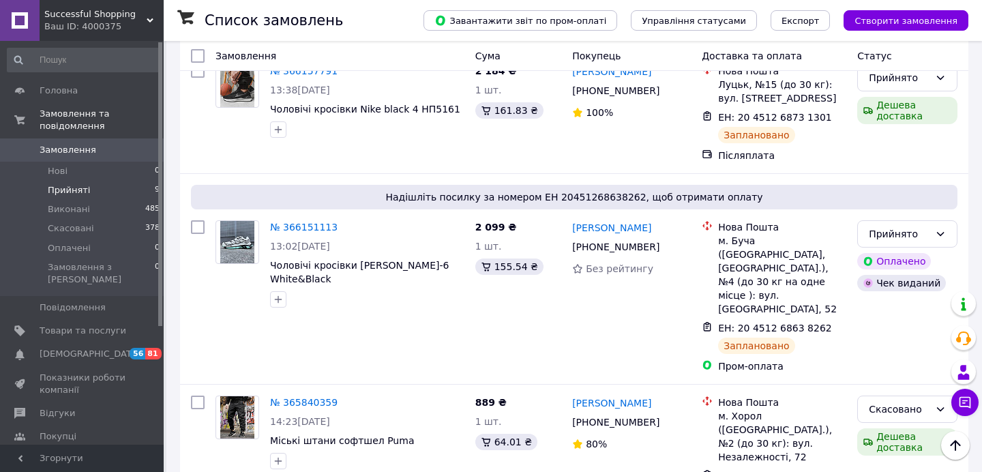
scroll to position [911, 0]
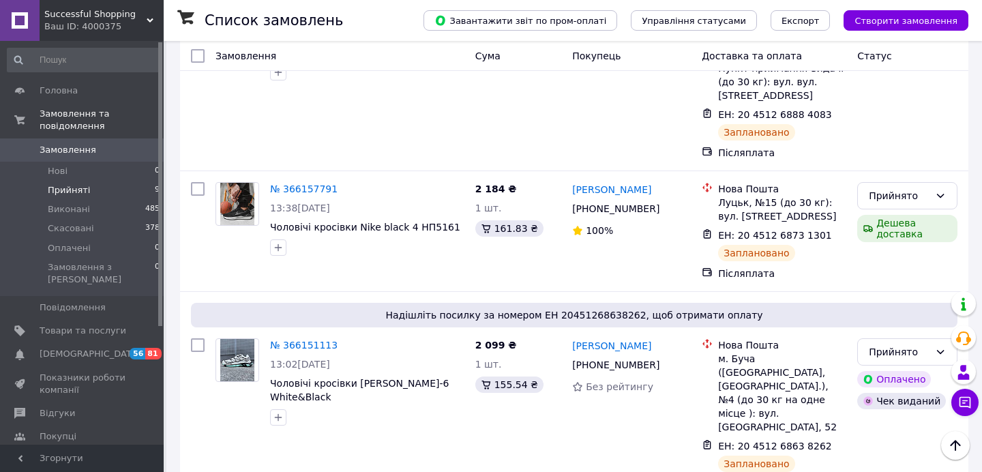
click at [76, 193] on span "Прийняті" at bounding box center [69, 190] width 42 height 12
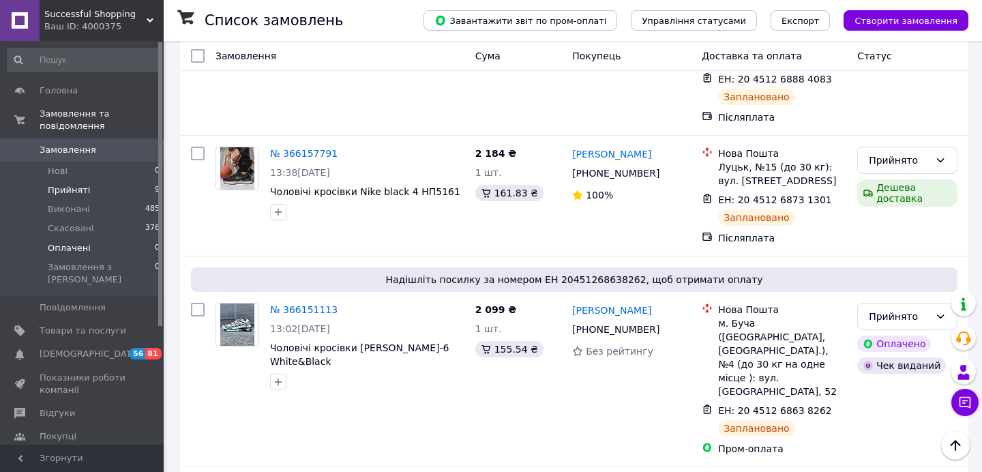
scroll to position [901, 0]
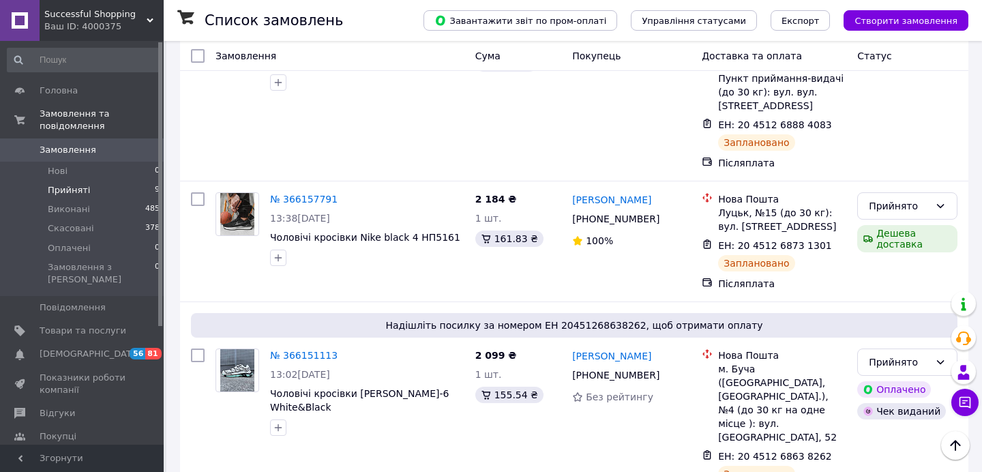
click at [74, 190] on span "Прийняті" at bounding box center [69, 190] width 42 height 12
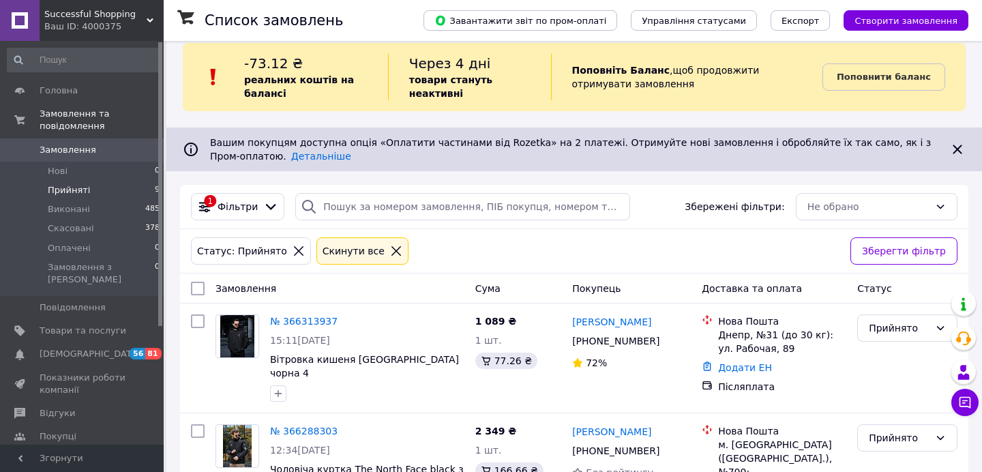
scroll to position [0, 0]
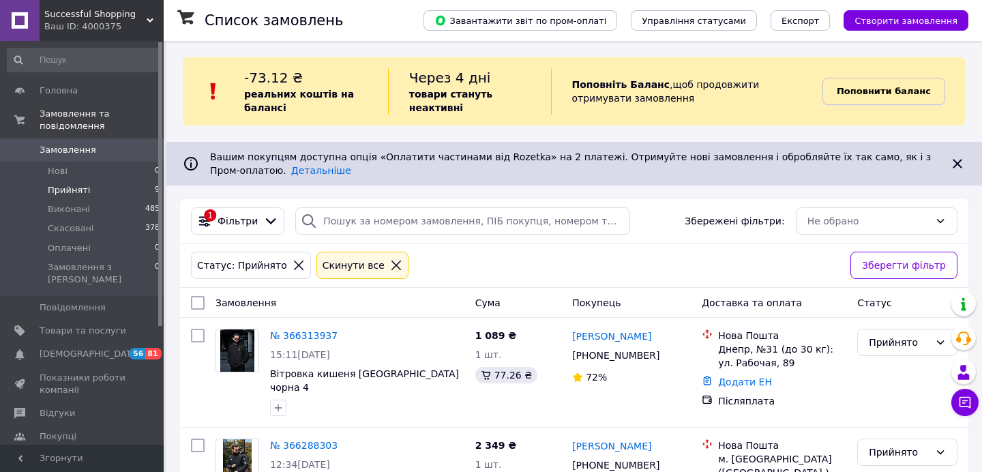
click at [877, 89] on b "Поповнити баланс" at bounding box center [884, 91] width 94 height 10
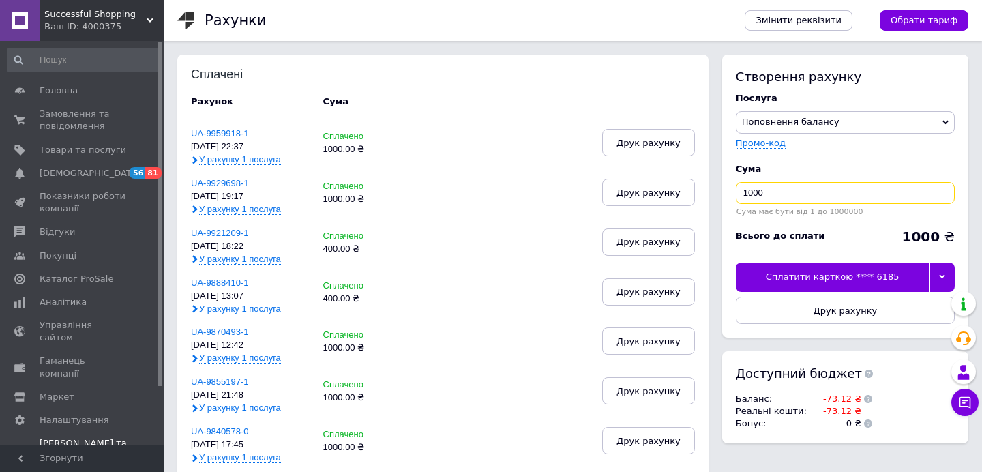
drag, startPoint x: 774, startPoint y: 188, endPoint x: 721, endPoint y: 187, distance: 52.5
click at [721, 187] on div "Створення рахунку Послуга Поповнення балансу Premium-дизайн Промо-код Cума 1000…" at bounding box center [842, 256] width 253 height 403
type input "500"
click at [808, 307] on button "Друк рахунку" at bounding box center [845, 310] width 219 height 27
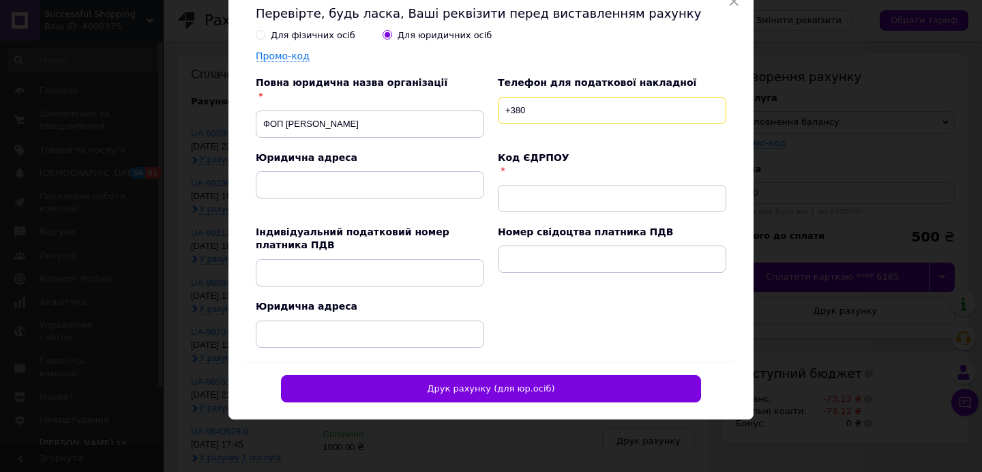
click at [548, 120] on input "+380" at bounding box center [612, 110] width 229 height 27
type input "+380678407268"
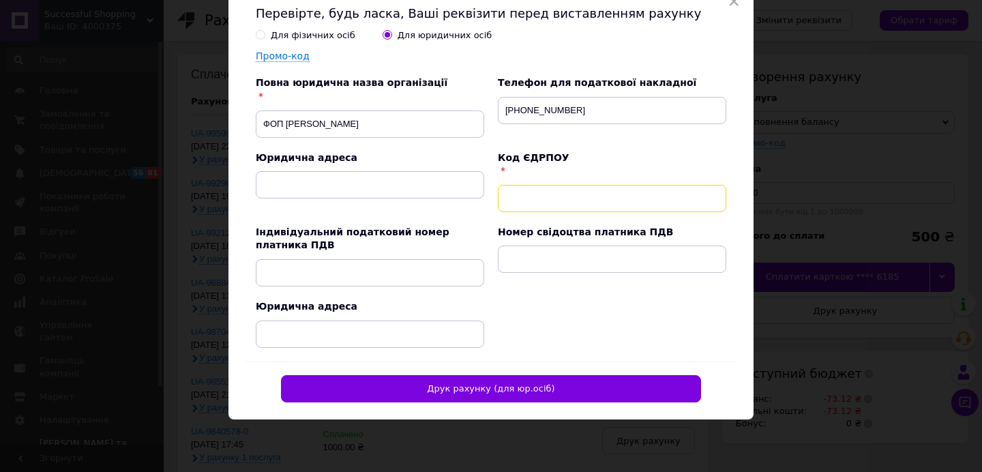
click at [519, 211] on div "Для фізичних осіб Для юридичних осіб Промо-код Повна юридична назва організації…" at bounding box center [484, 185] width 484 height 325
click at [508, 197] on input "text" at bounding box center [612, 198] width 229 height 27
paste input "3892608469"
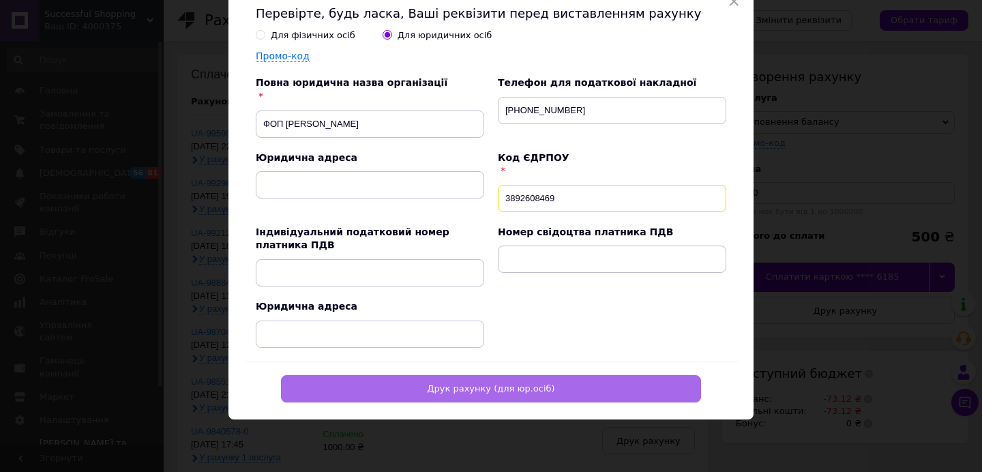
type input "3892608469"
click at [440, 385] on span "Друк рахунку (для юр.осіб)" at bounding box center [491, 388] width 128 height 10
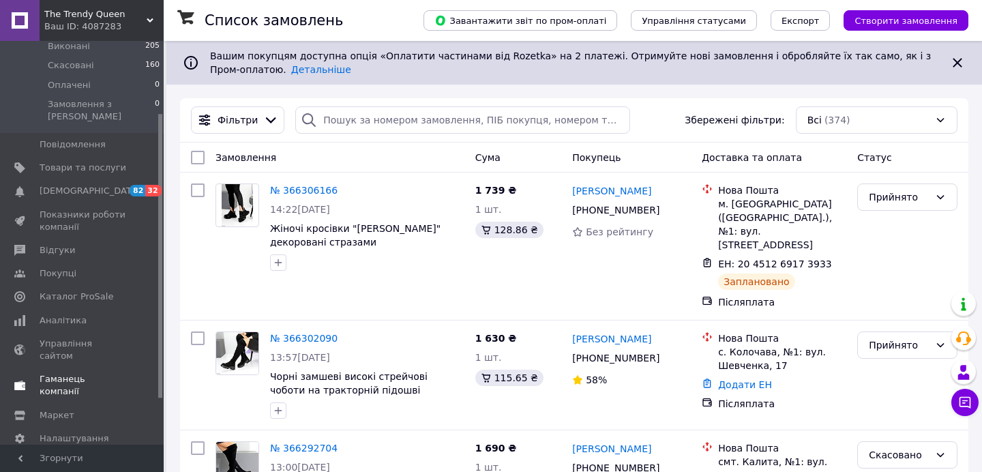
scroll to position [167, 0]
click at [77, 287] on span "Каталог ProSale" at bounding box center [77, 293] width 74 height 12
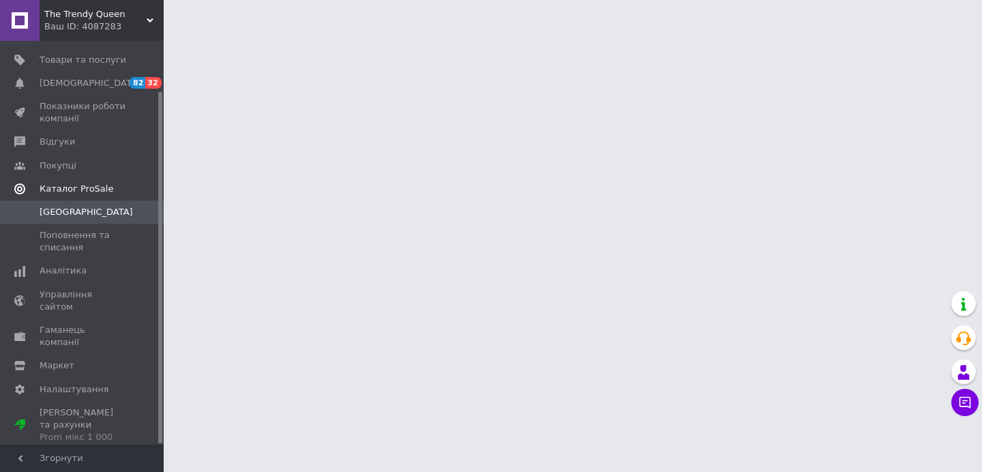
scroll to position [57, 0]
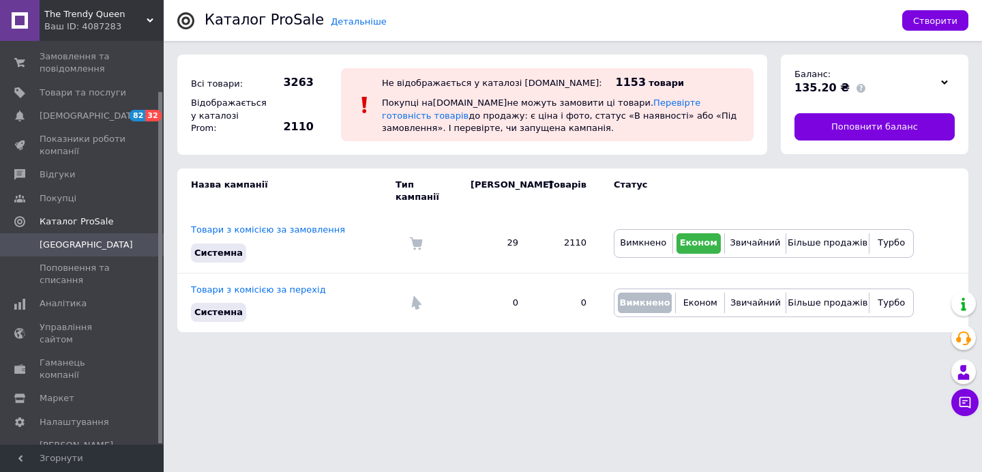
click at [941, 85] on icon at bounding box center [944, 82] width 7 height 7
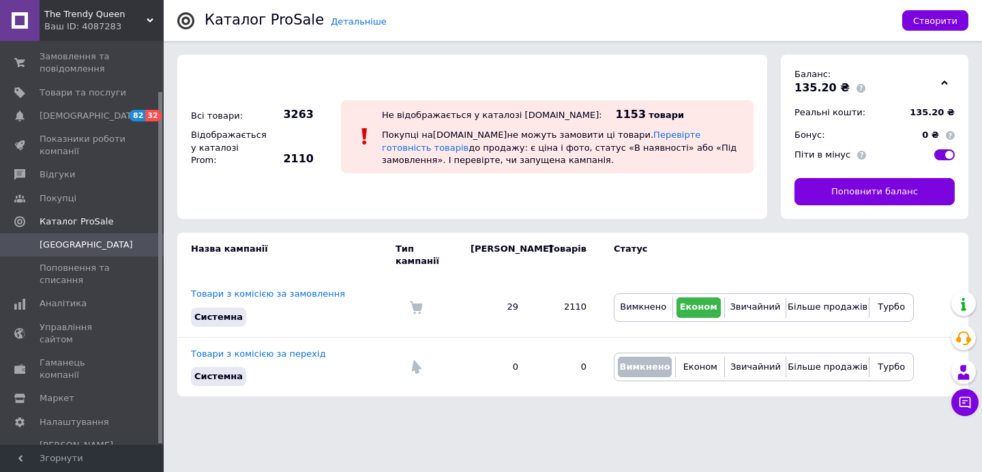
click at [107, 19] on span "The Trendy Queen" at bounding box center [95, 14] width 102 height 12
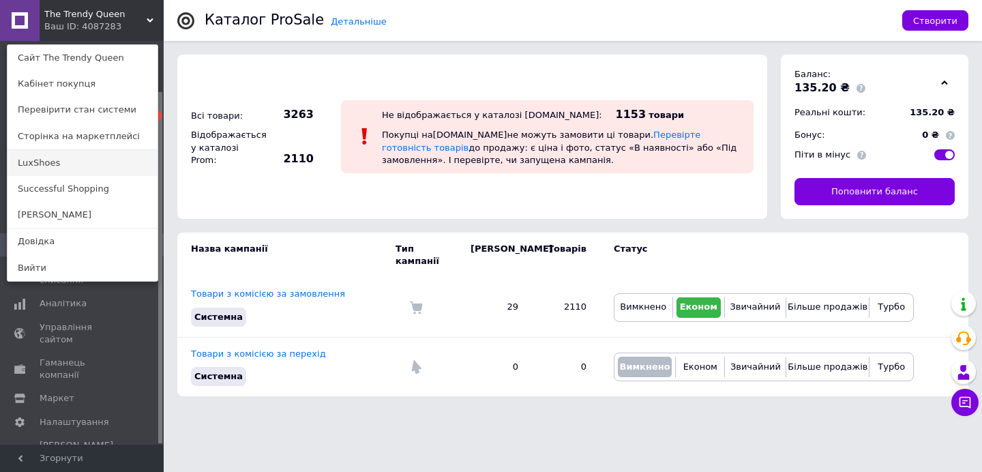
click at [55, 156] on link "LuxShoes" at bounding box center [83, 163] width 150 height 26
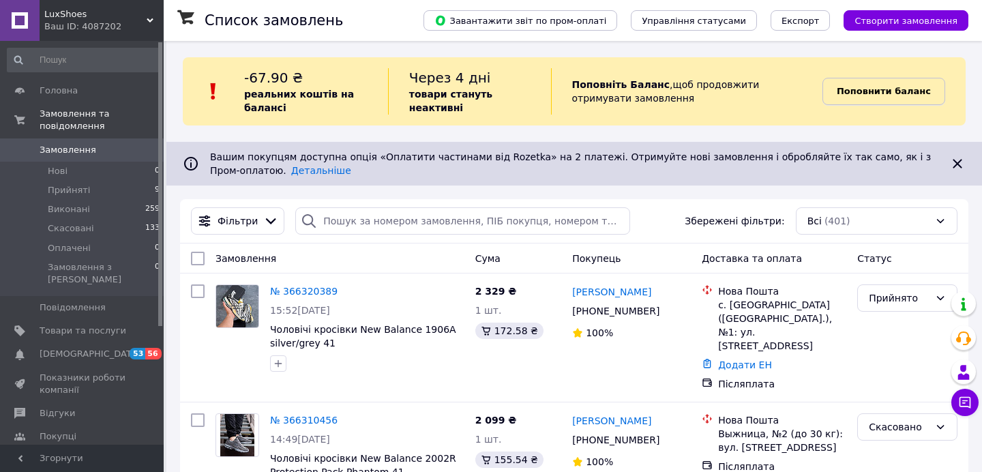
click at [889, 96] on b "Поповнити баланс" at bounding box center [884, 91] width 94 height 10
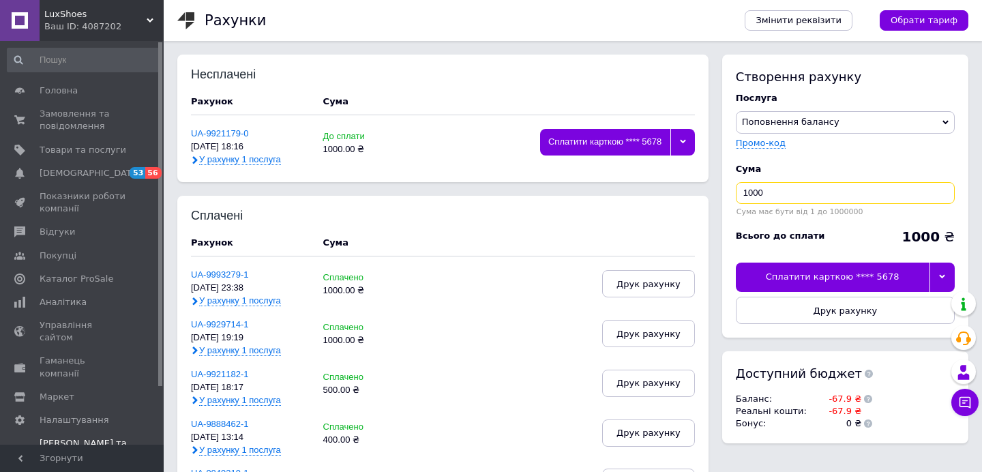
drag, startPoint x: 800, startPoint y: 195, endPoint x: 722, endPoint y: 194, distance: 78.5
click at [722, 194] on div "Створення рахунку Послуга Поповнення балансу Premium-дизайн Промо-код Cума 1000…" at bounding box center [845, 196] width 246 height 283
type input "500"
click at [810, 310] on button "Друк рахунку" at bounding box center [845, 310] width 219 height 27
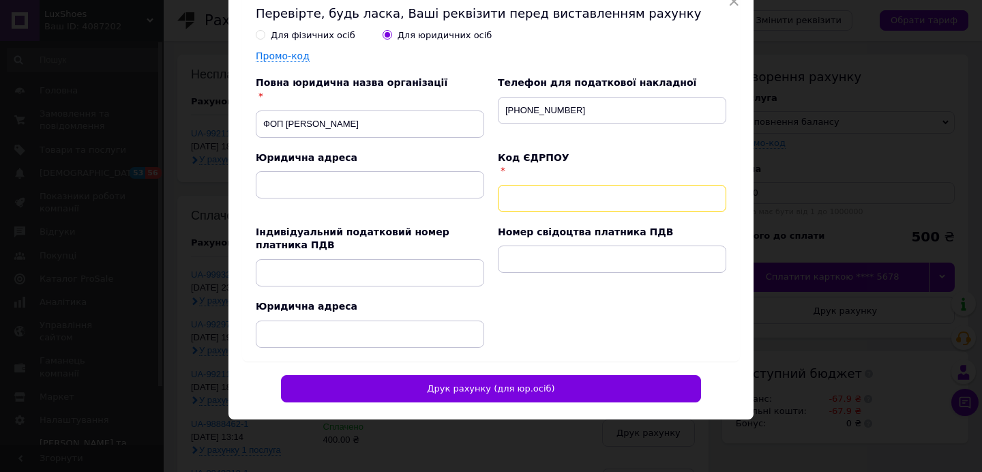
click at [531, 199] on input "text" at bounding box center [612, 198] width 229 height 27
click at [514, 204] on input "text" at bounding box center [612, 198] width 229 height 27
paste input "3892608469"
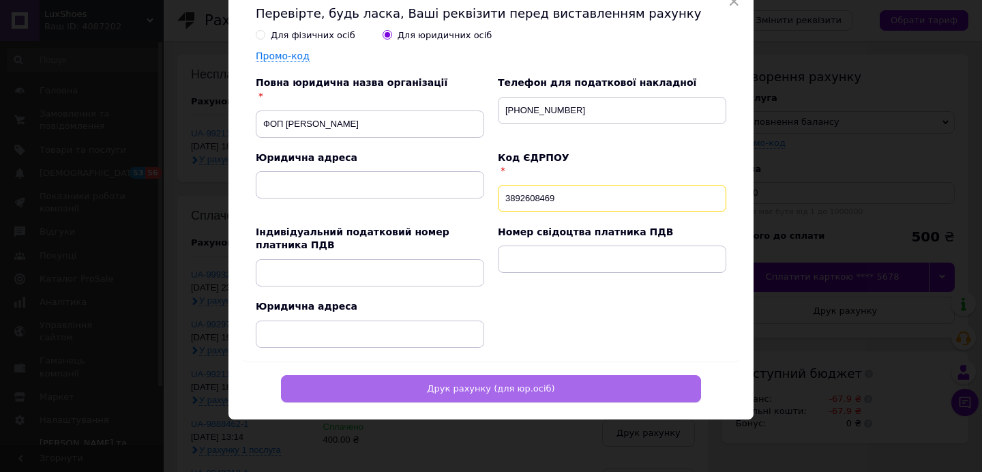
type input "3892608469"
click at [451, 386] on span "Друк рахунку (для юр.осіб)" at bounding box center [491, 388] width 128 height 10
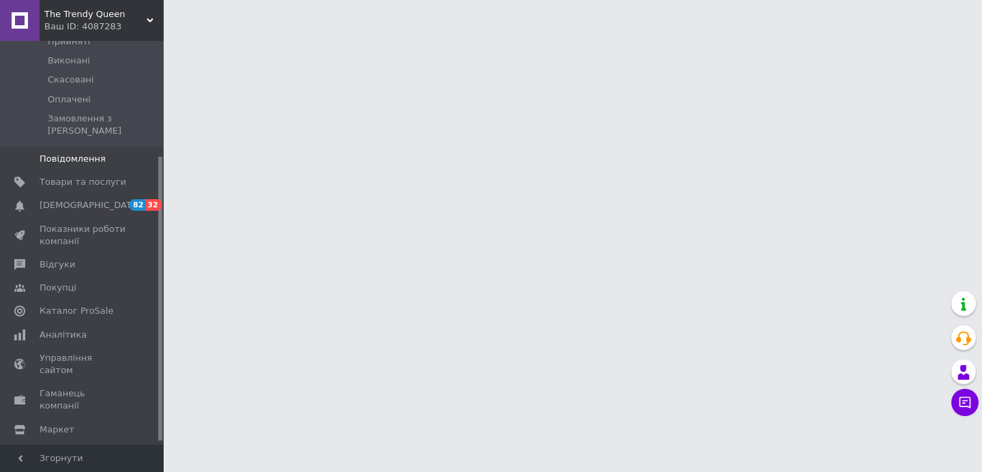
scroll to position [167, 0]
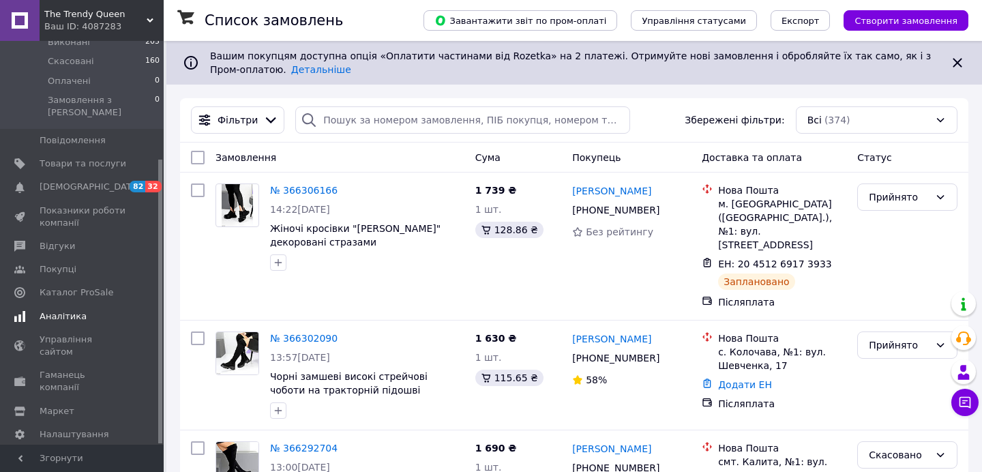
click at [68, 310] on span "Аналітика" at bounding box center [63, 316] width 47 height 12
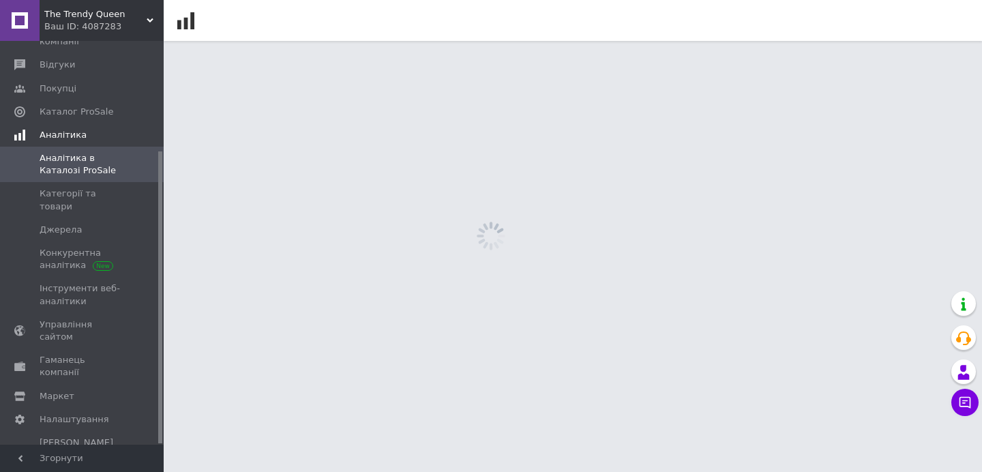
scroll to position [152, 0]
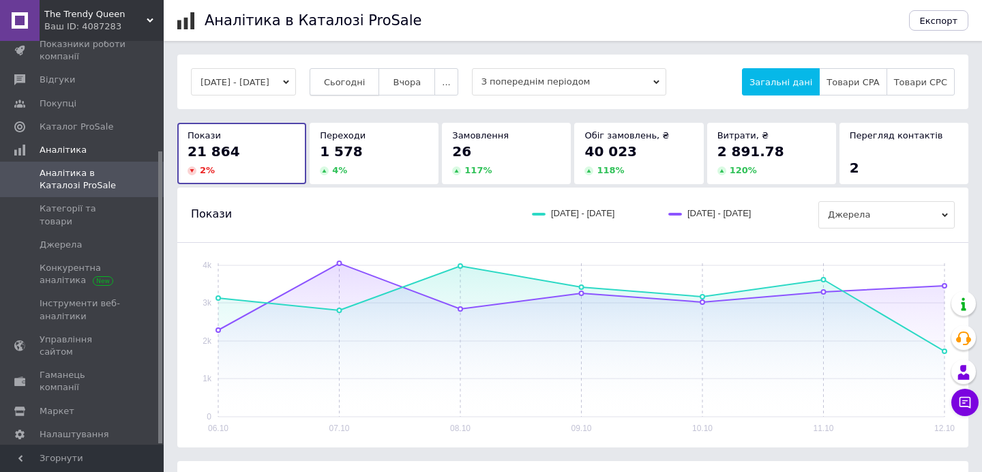
click at [366, 81] on span "Сьогодні" at bounding box center [345, 82] width 42 height 10
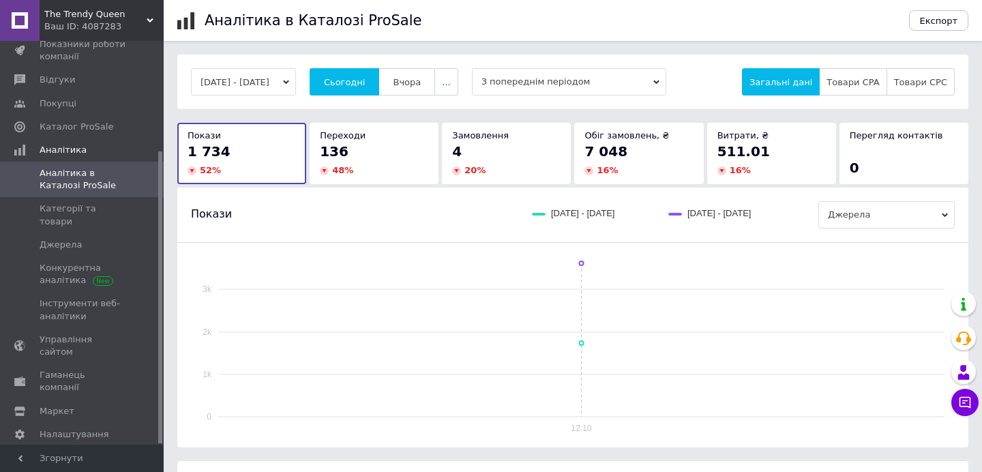
click at [121, 27] on div "Ваш ID: 4087283" at bounding box center [103, 26] width 119 height 12
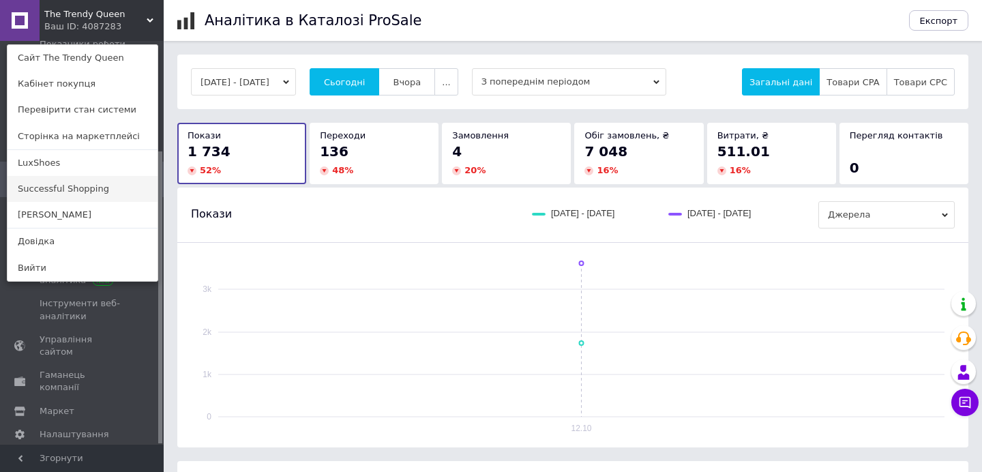
click at [63, 199] on link "Successful Shopping" at bounding box center [83, 189] width 150 height 26
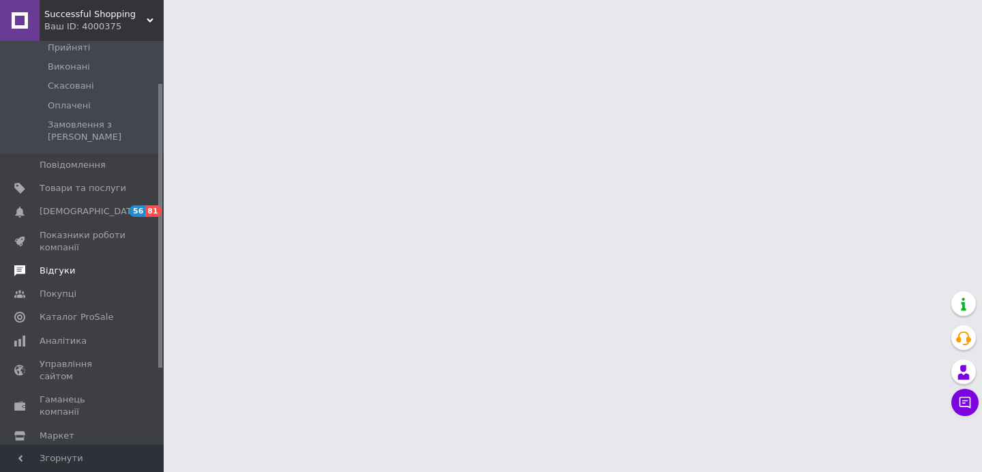
scroll to position [167, 0]
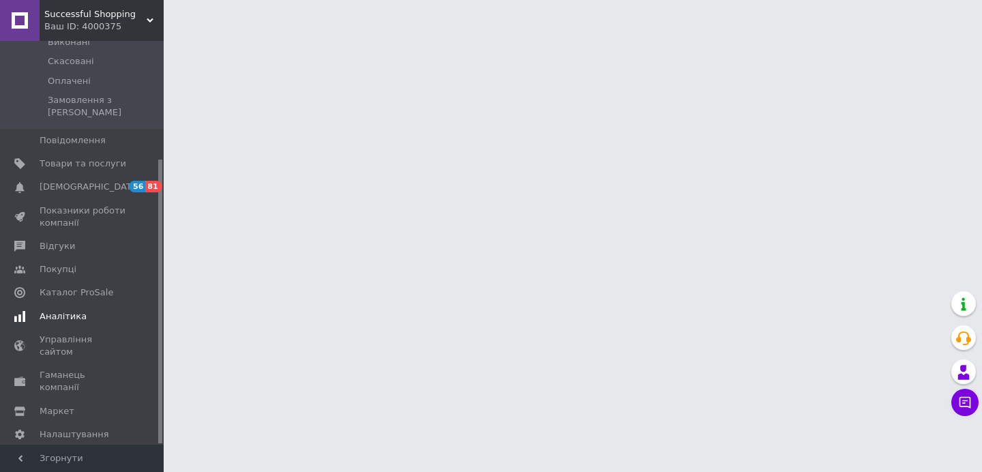
click at [74, 310] on span "Аналітика" at bounding box center [63, 316] width 47 height 12
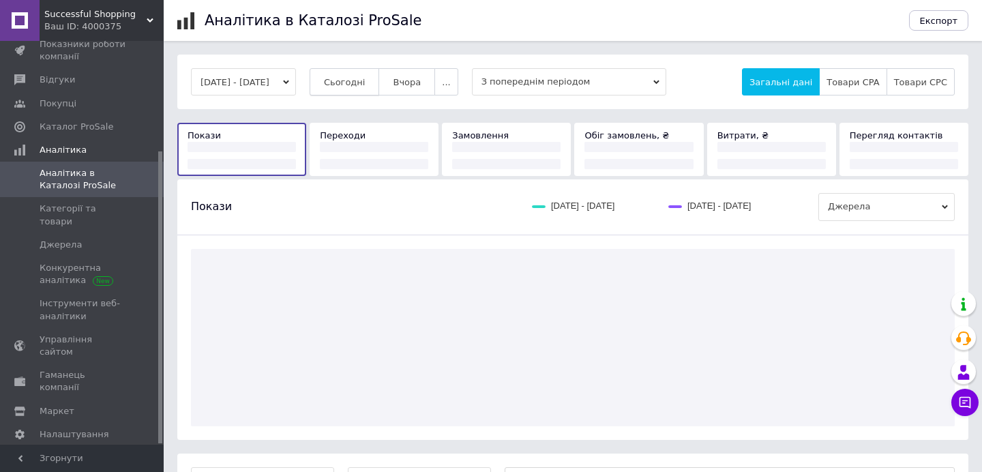
click at [375, 87] on button "Сьогодні" at bounding box center [345, 81] width 70 height 27
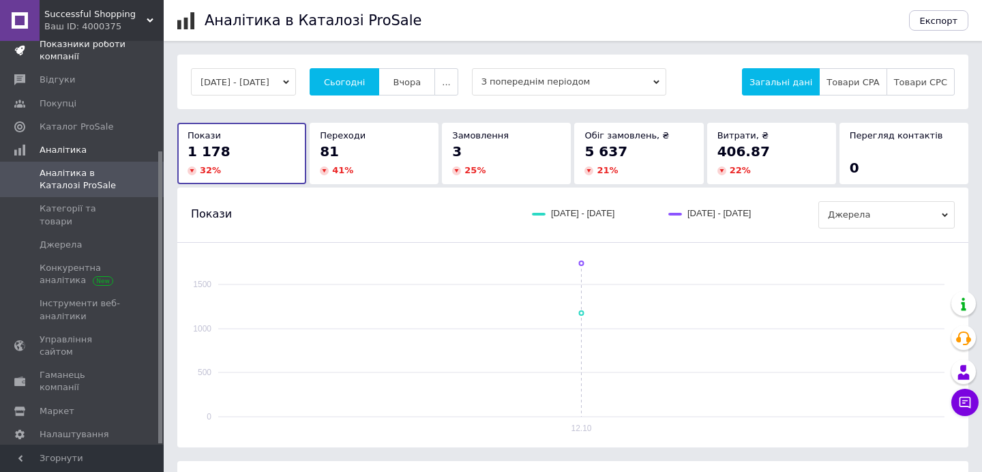
click at [72, 43] on span "Показники роботи компанії" at bounding box center [83, 50] width 87 height 25
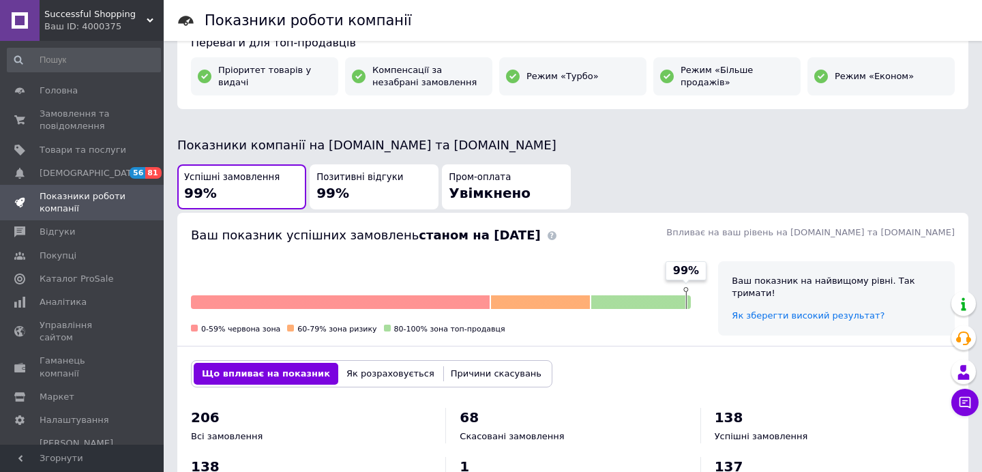
scroll to position [192, 0]
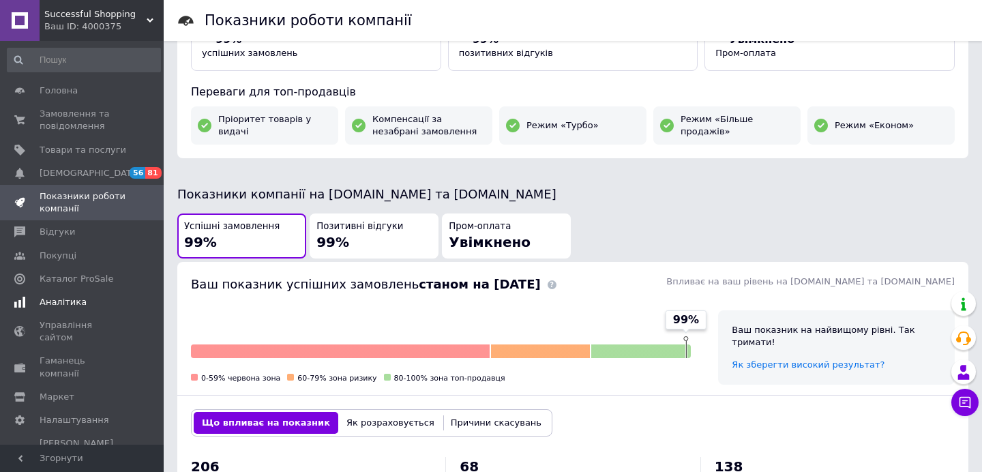
click at [68, 296] on span "Аналітика" at bounding box center [63, 302] width 47 height 12
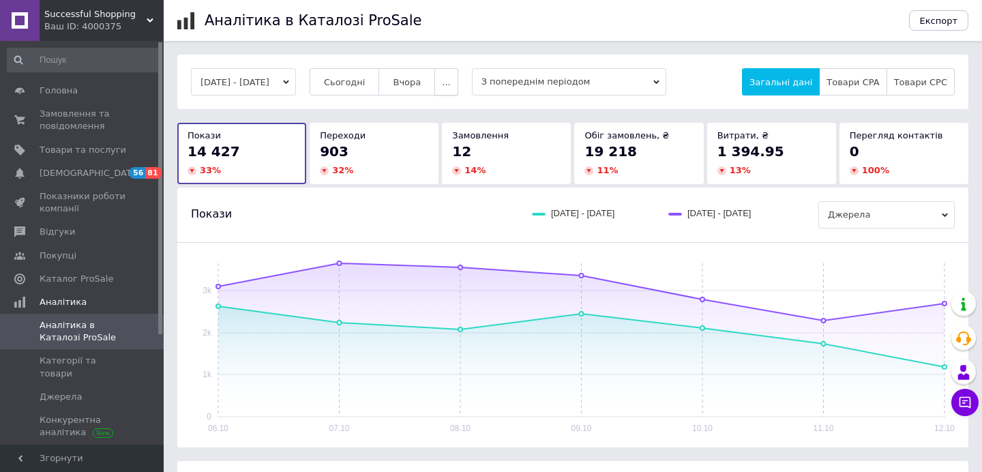
click at [458, 88] on button "..." at bounding box center [446, 81] width 23 height 27
click at [435, 111] on span "Місяць" at bounding box center [419, 109] width 31 height 10
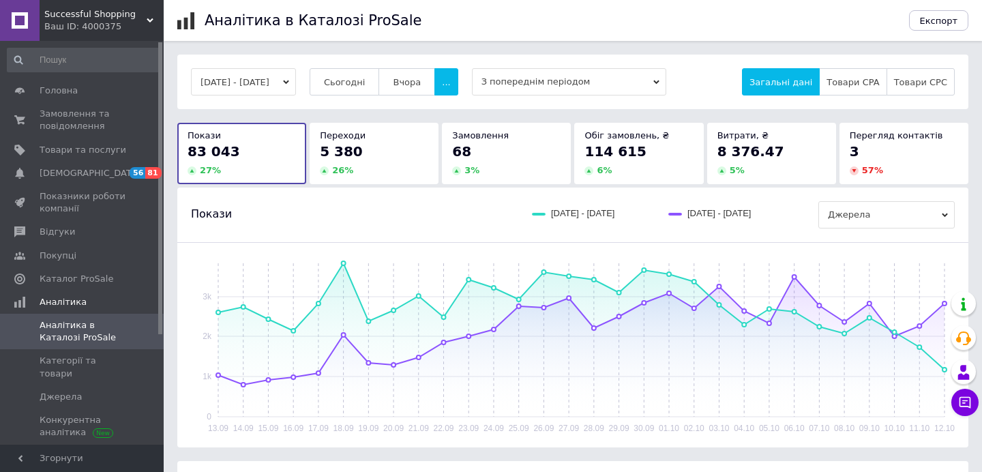
click at [96, 21] on div "Ваш ID: 4000375" at bounding box center [103, 26] width 119 height 12
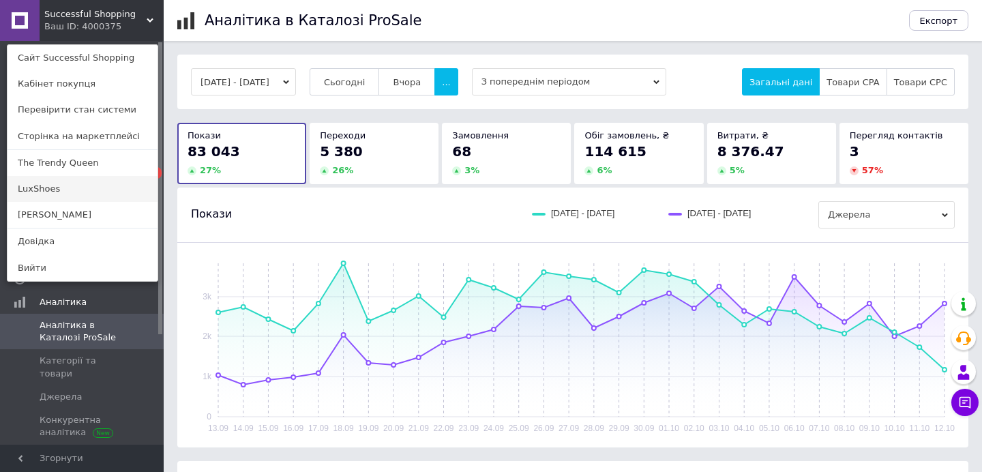
click at [35, 186] on link "LuxShoes" at bounding box center [83, 189] width 150 height 26
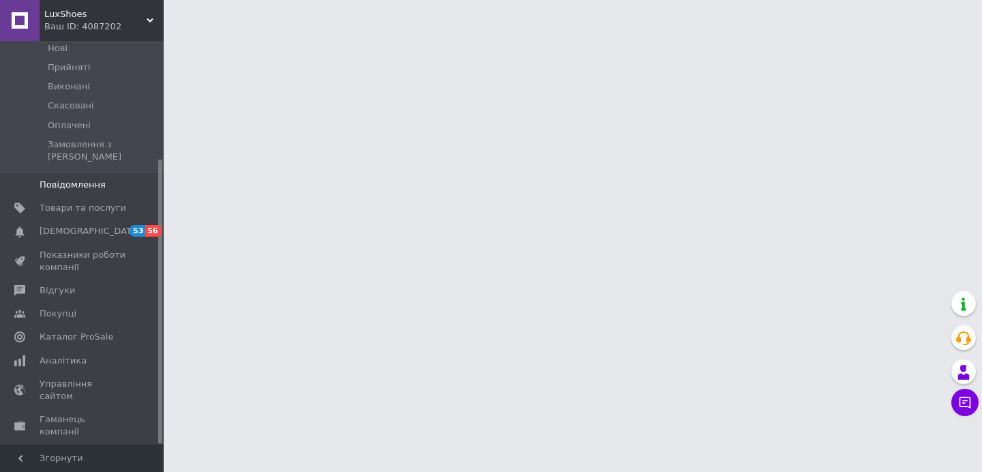
scroll to position [167, 0]
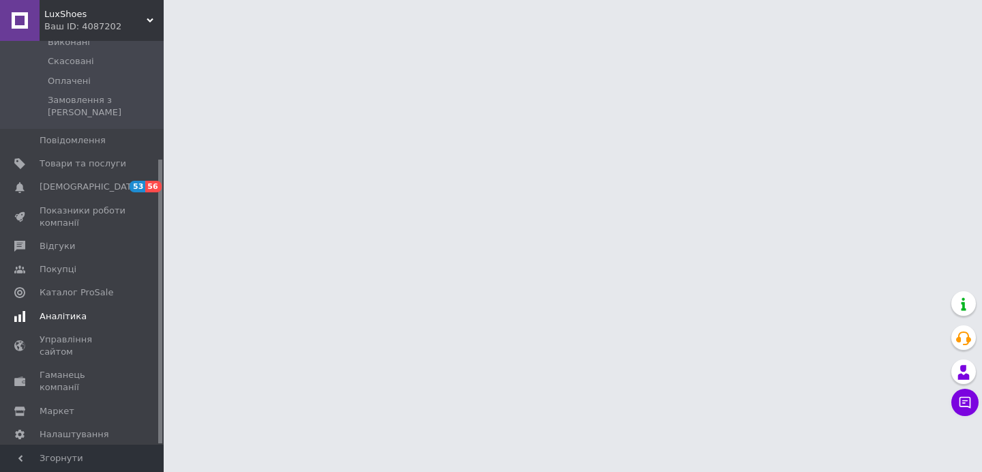
click at [52, 310] on span "Аналітика" at bounding box center [63, 316] width 47 height 12
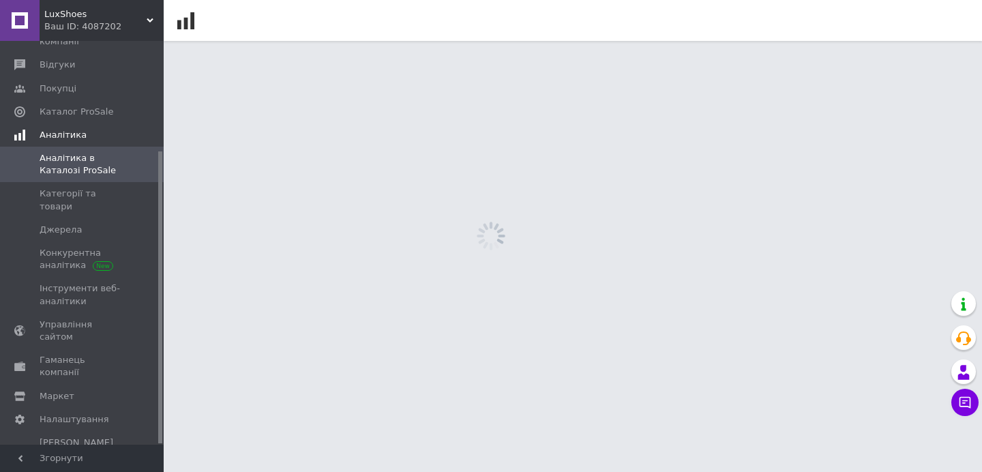
scroll to position [152, 0]
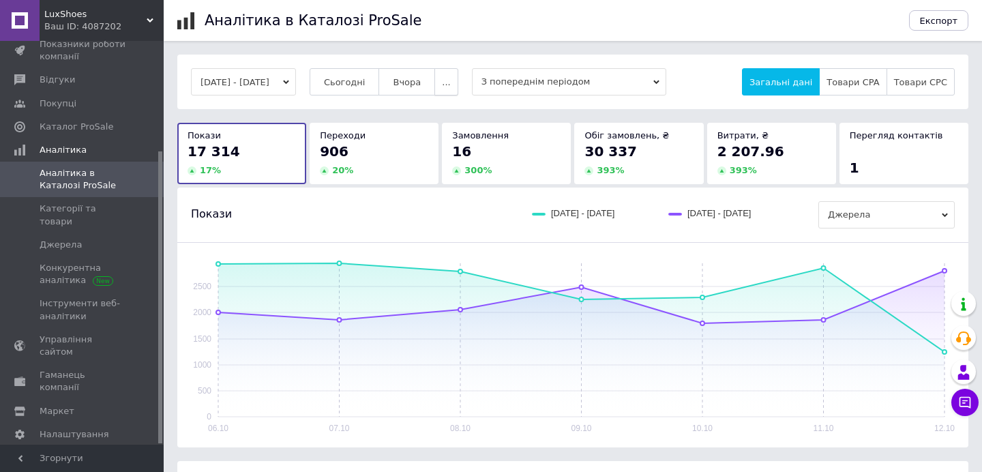
click at [450, 84] on span "..." at bounding box center [446, 82] width 8 height 10
click at [450, 117] on button "Місяць" at bounding box center [419, 108] width 77 height 27
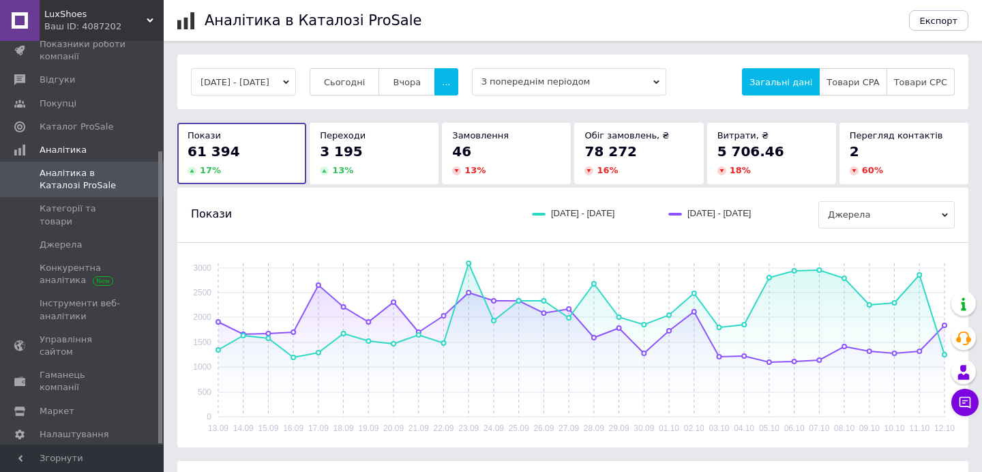
click at [96, 19] on span "LuxShoes" at bounding box center [95, 14] width 102 height 12
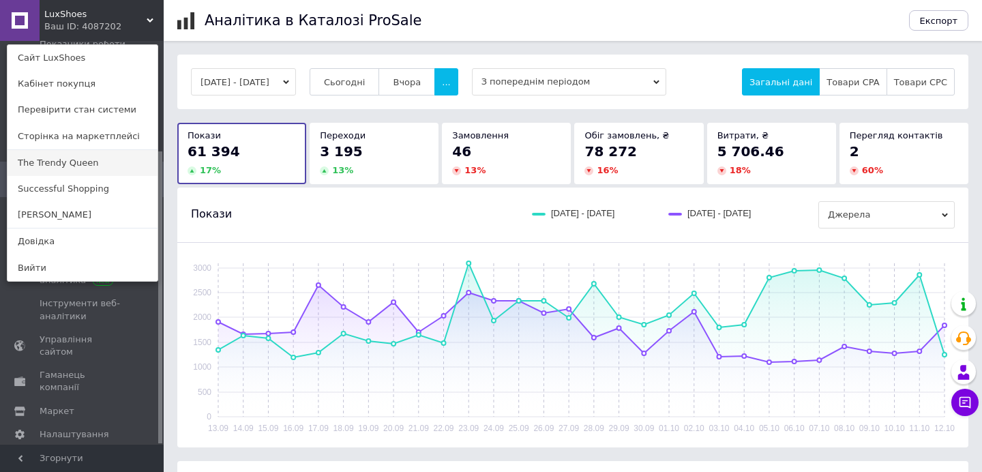
click at [68, 163] on link "The Trendy Queen" at bounding box center [83, 163] width 150 height 26
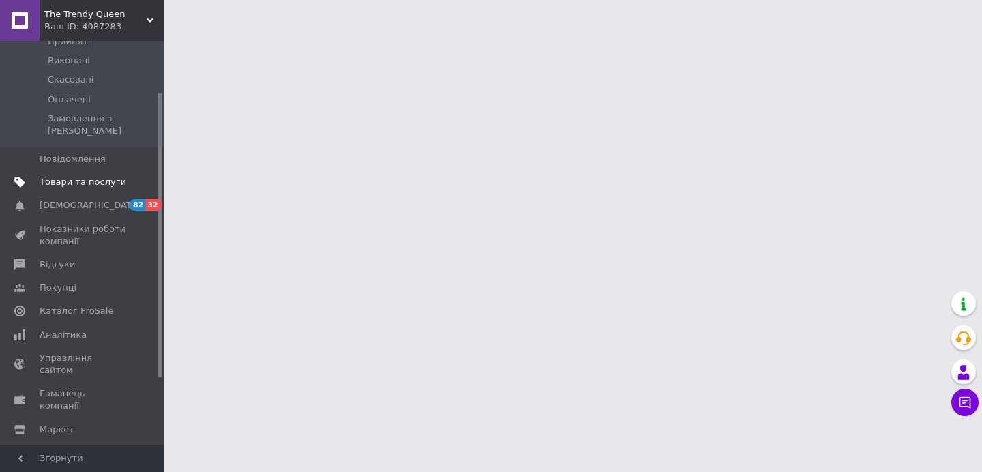
scroll to position [167, 0]
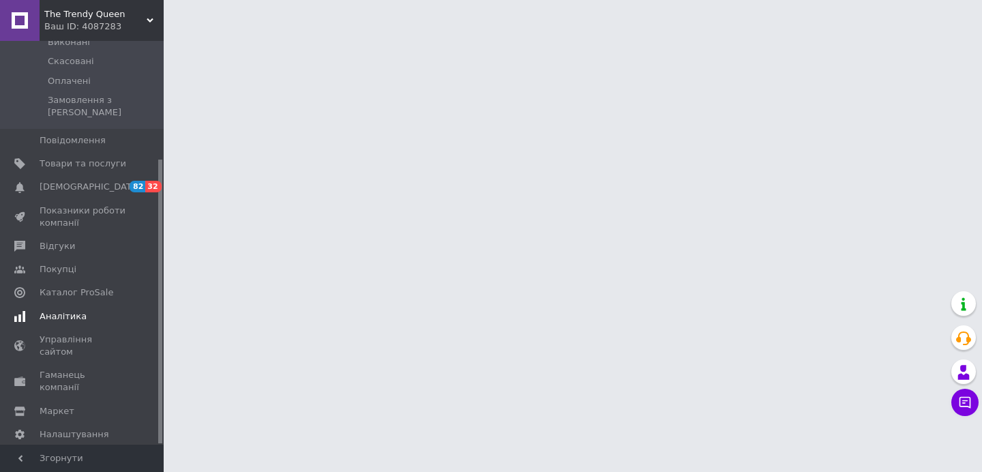
click at [61, 310] on span "Аналітика" at bounding box center [63, 316] width 47 height 12
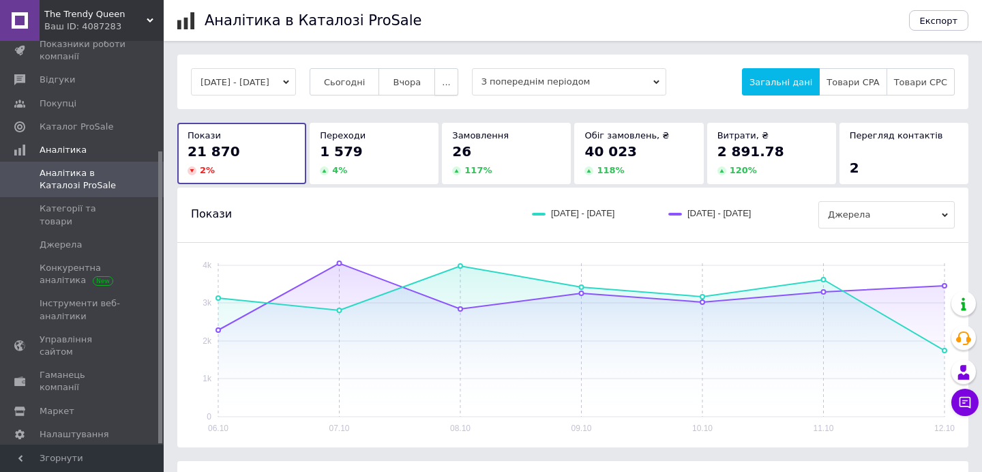
click at [450, 81] on span "..." at bounding box center [446, 82] width 8 height 10
click at [458, 114] on button "Місяць" at bounding box center [419, 108] width 77 height 27
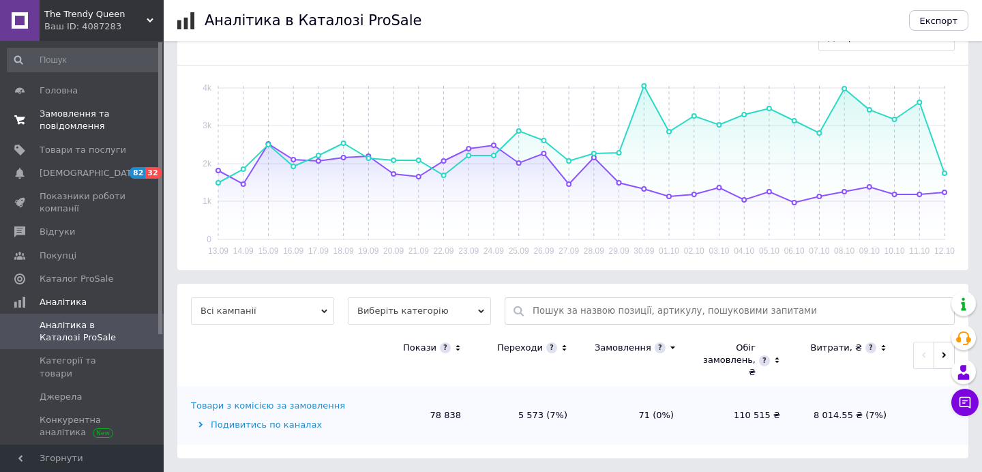
click at [67, 125] on span "Замовлення та повідомлення" at bounding box center [83, 120] width 87 height 25
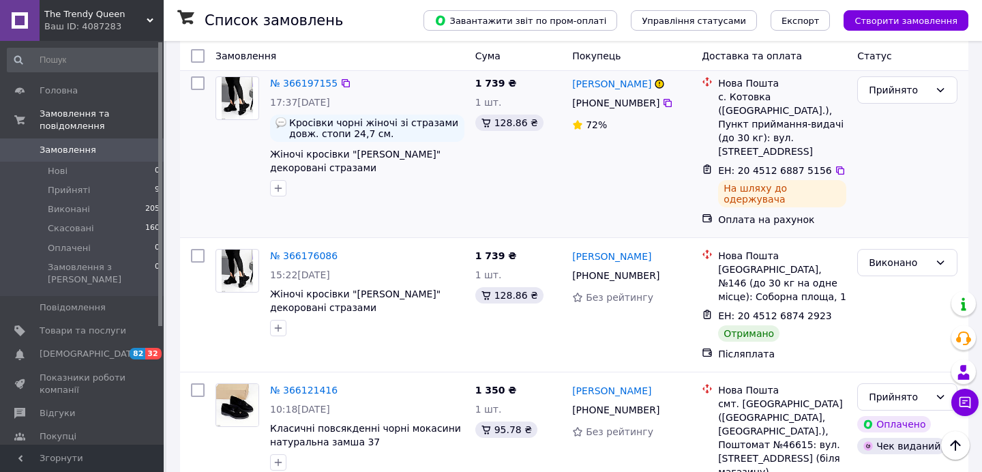
scroll to position [1150, 0]
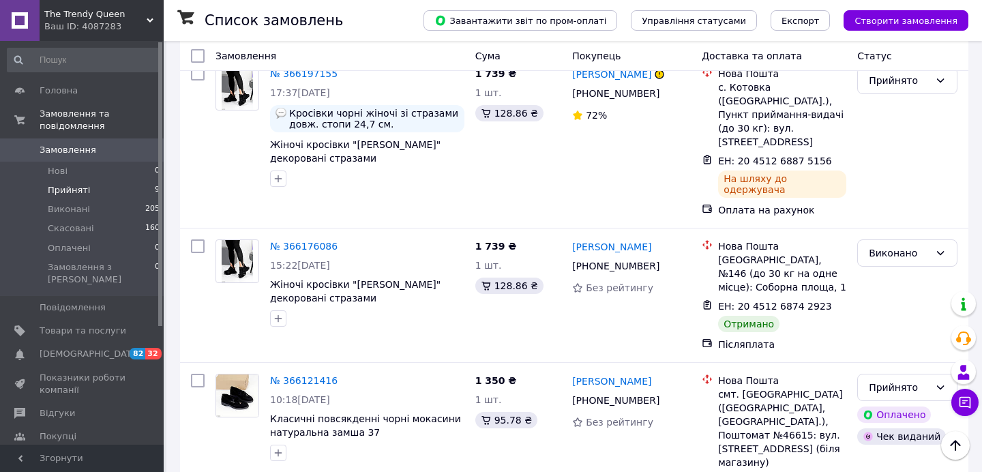
click at [63, 188] on span "Прийняті" at bounding box center [69, 190] width 42 height 12
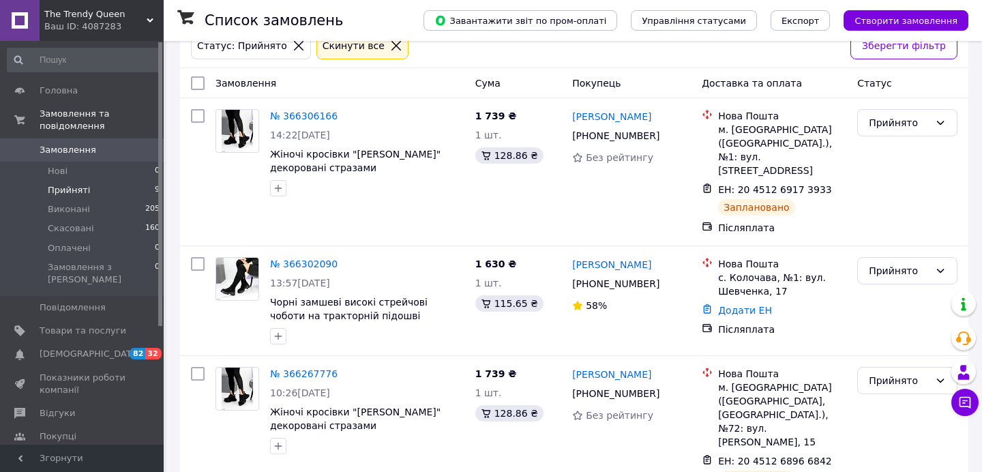
scroll to position [155, 0]
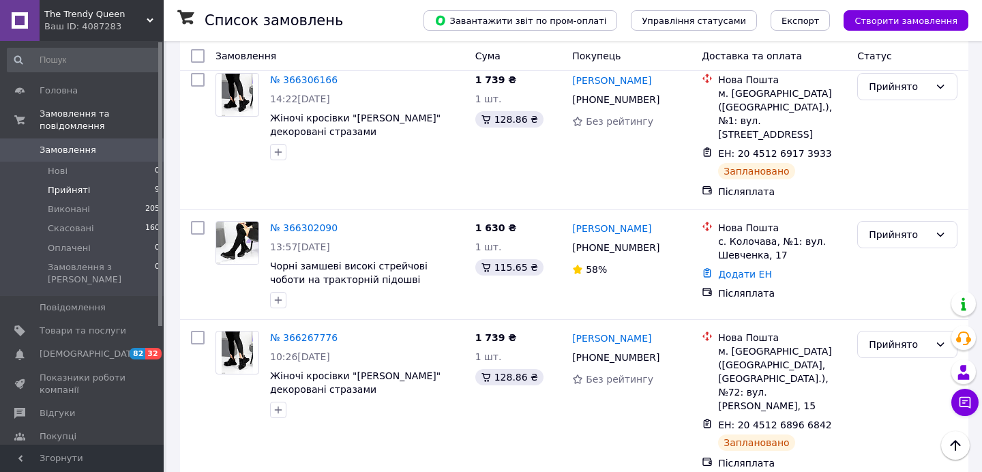
click at [112, 18] on span "The Trendy Queen" at bounding box center [95, 14] width 102 height 12
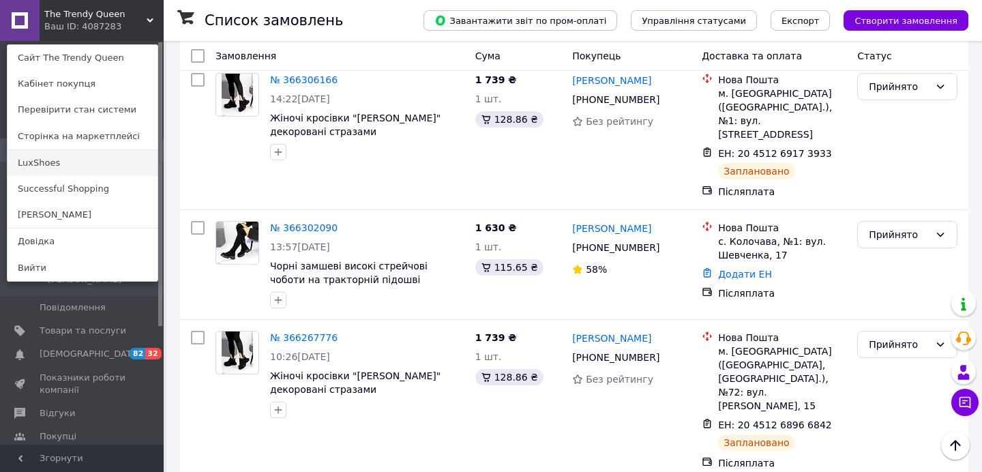
click at [37, 165] on link "LuxShoes" at bounding box center [83, 163] width 150 height 26
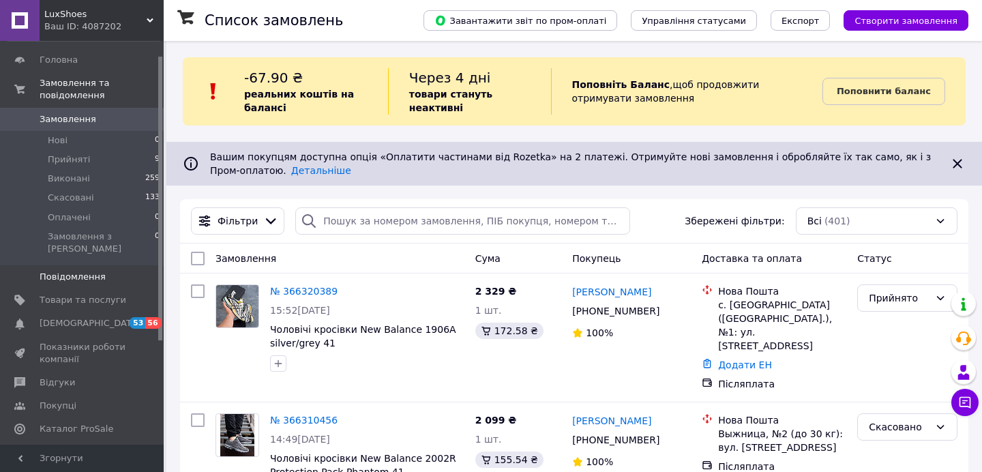
scroll to position [47, 0]
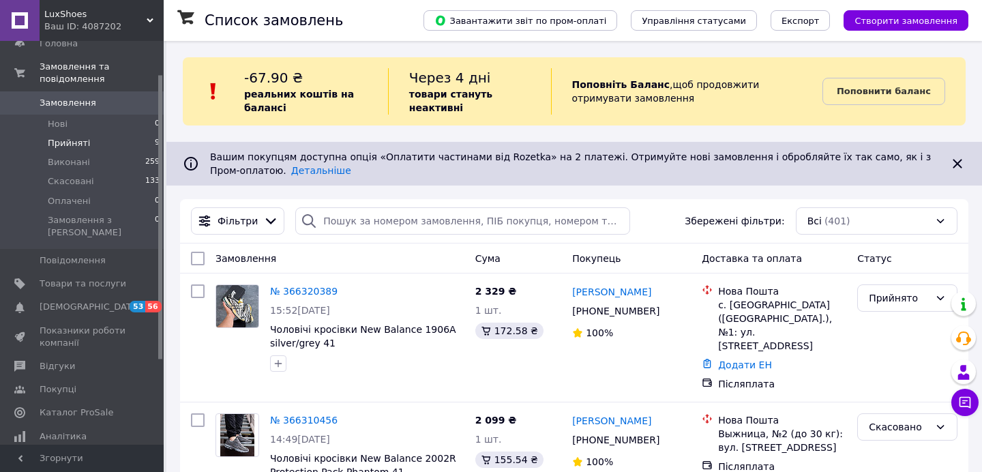
click at [72, 147] on span "Прийняті" at bounding box center [69, 143] width 42 height 12
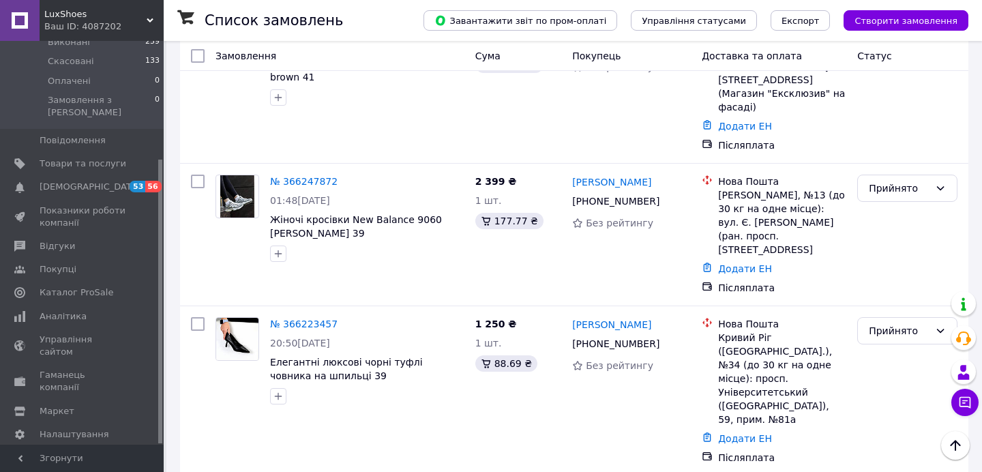
scroll to position [681, 0]
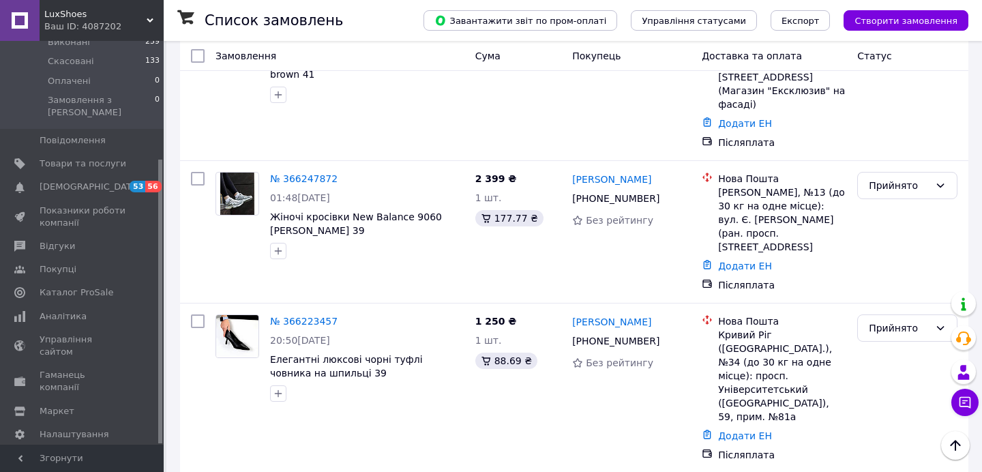
click at [310, 316] on link "№ 366223457" at bounding box center [304, 321] width 68 height 11
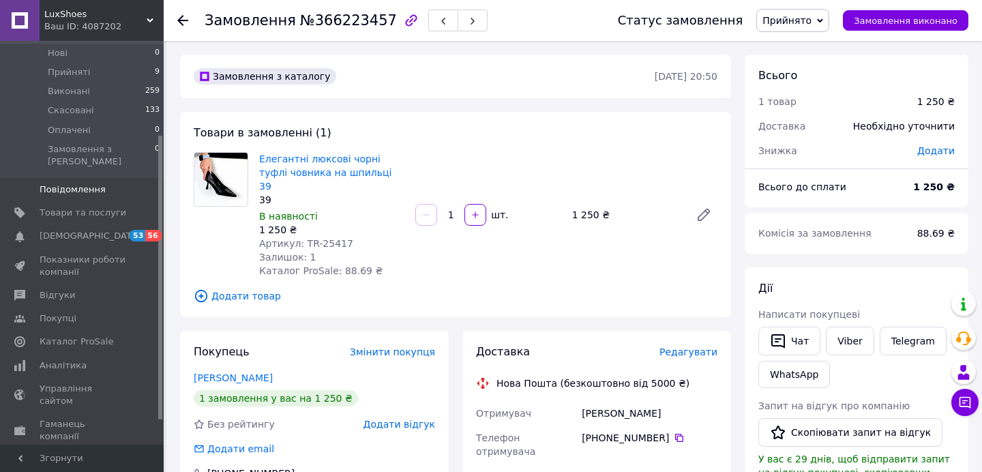
scroll to position [133, 0]
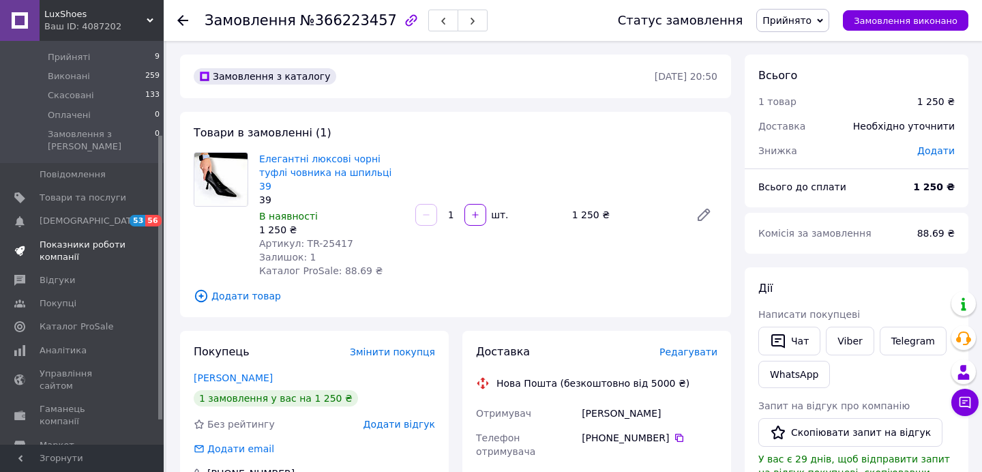
click at [81, 239] on span "Показники роботи компанії" at bounding box center [83, 251] width 87 height 25
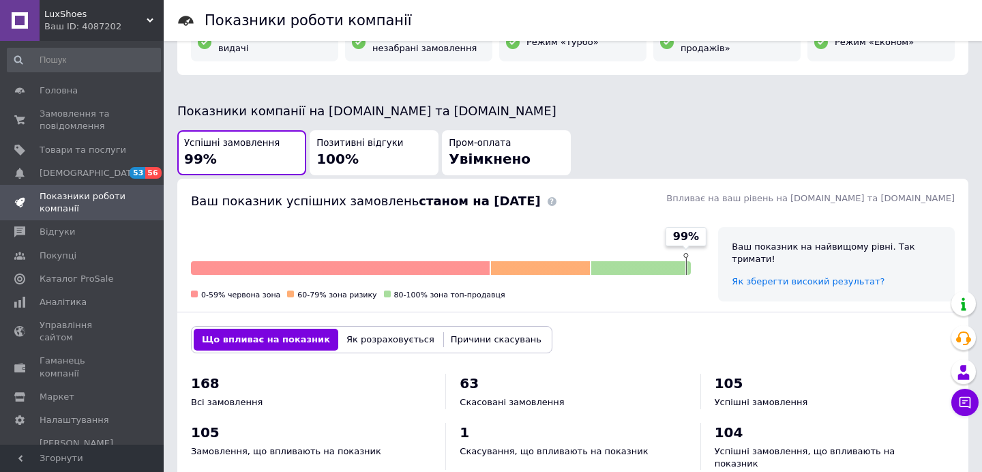
scroll to position [288, 0]
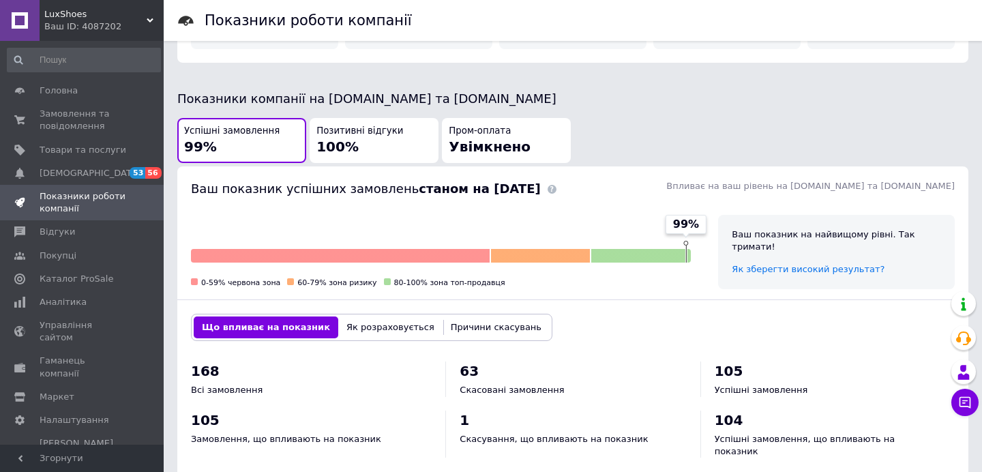
click at [119, 29] on div "Ваш ID: 4087202" at bounding box center [103, 26] width 119 height 12
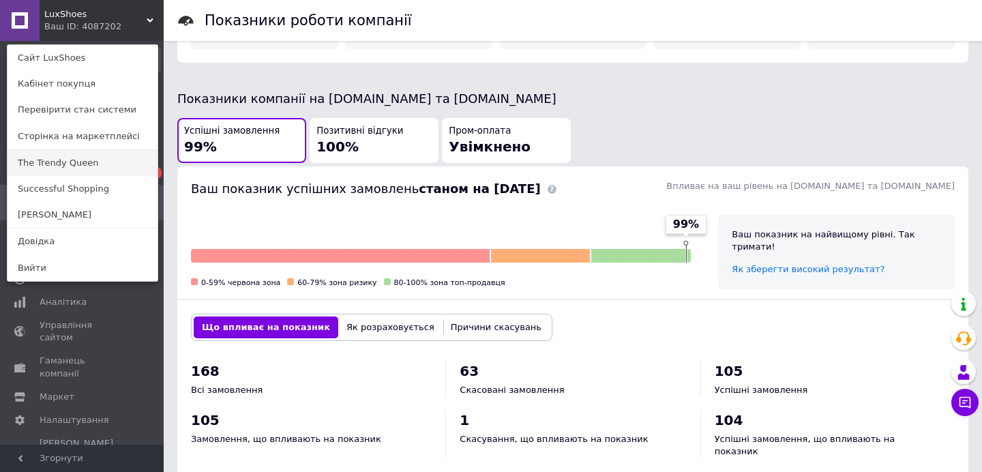
click at [52, 166] on link "The Trendy Queen" at bounding box center [83, 163] width 150 height 26
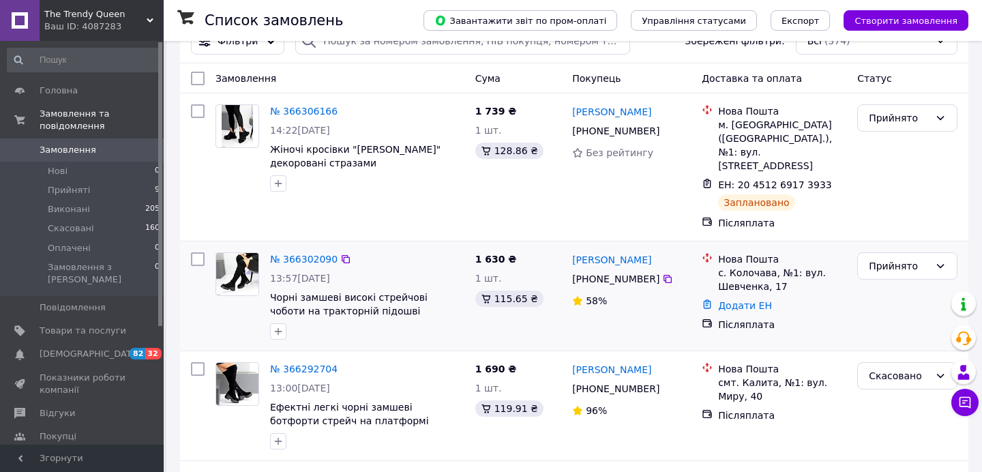
scroll to position [90, 0]
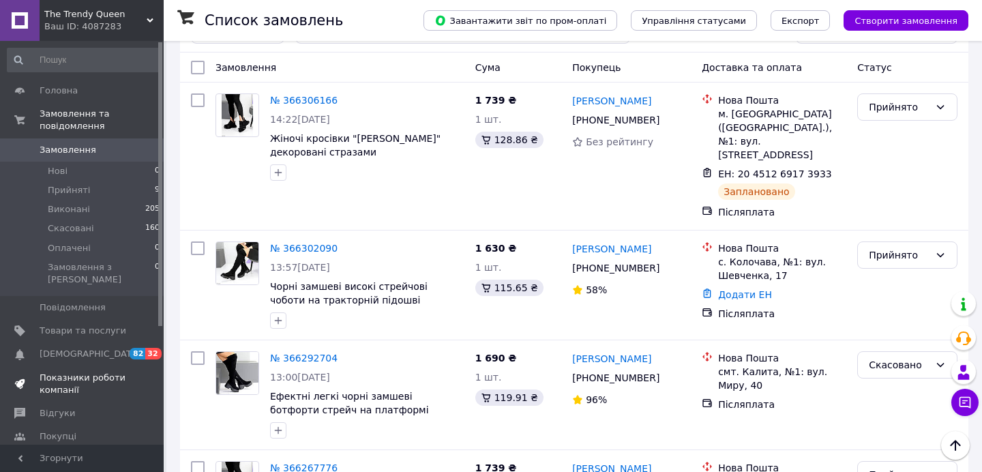
click at [60, 372] on span "Показники роботи компанії" at bounding box center [83, 384] width 87 height 25
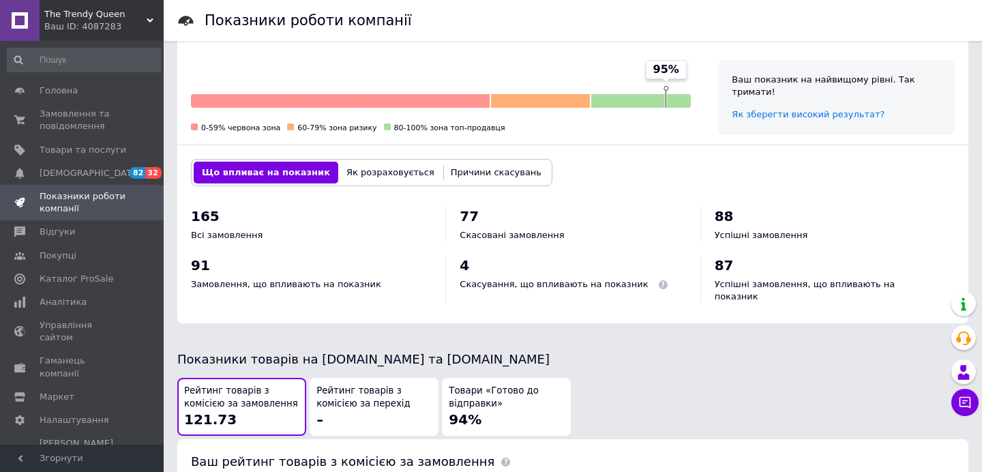
scroll to position [468, 0]
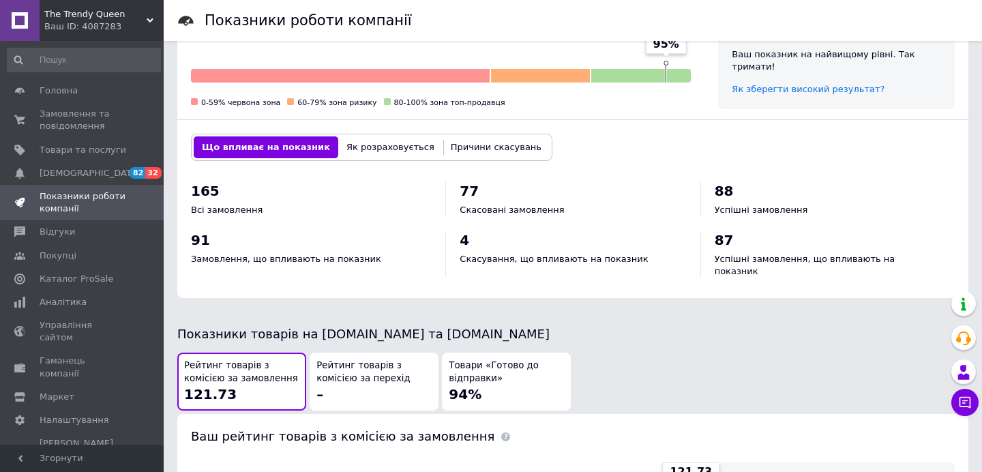
click at [128, 23] on div "Ваш ID: 4087283" at bounding box center [103, 26] width 119 height 12
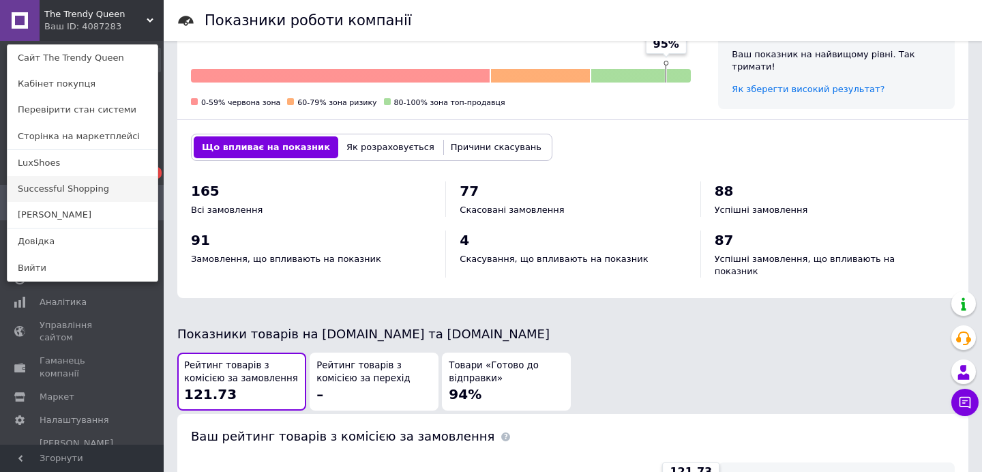
click at [48, 186] on link "Successful Shopping" at bounding box center [83, 189] width 150 height 26
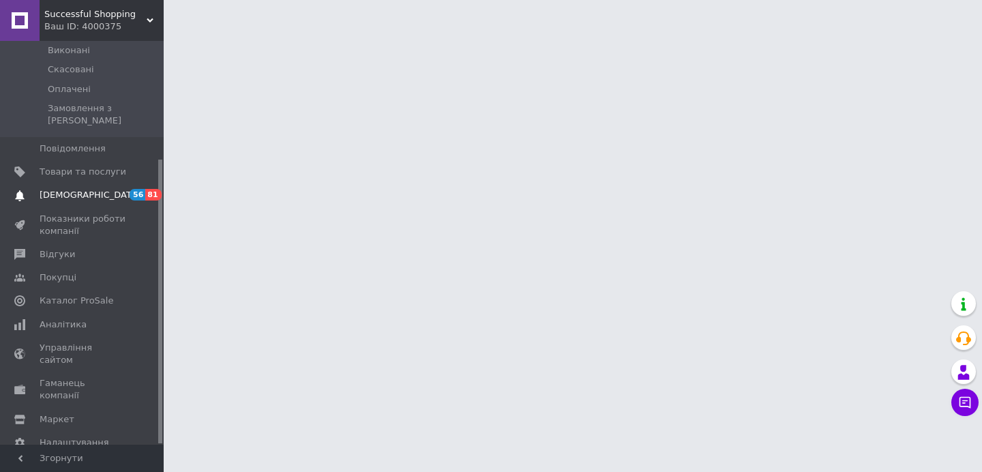
scroll to position [167, 0]
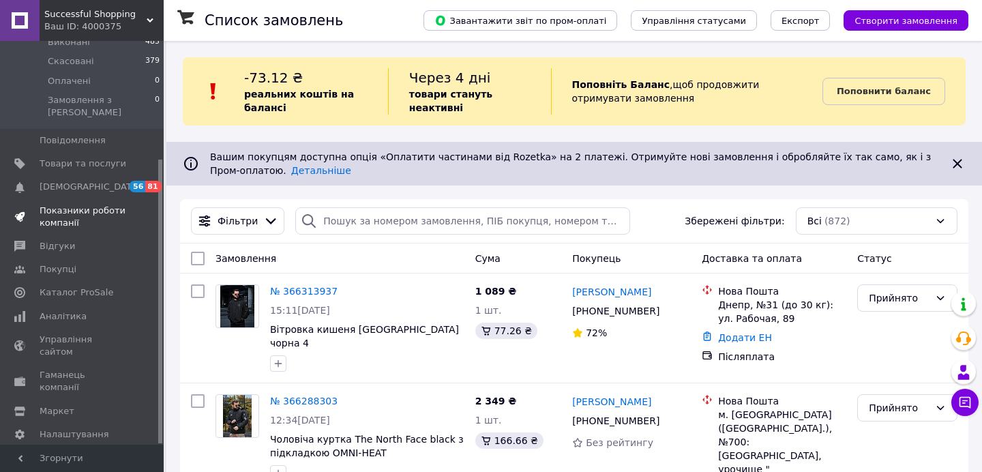
click at [45, 205] on span "Показники роботи компанії" at bounding box center [83, 217] width 87 height 25
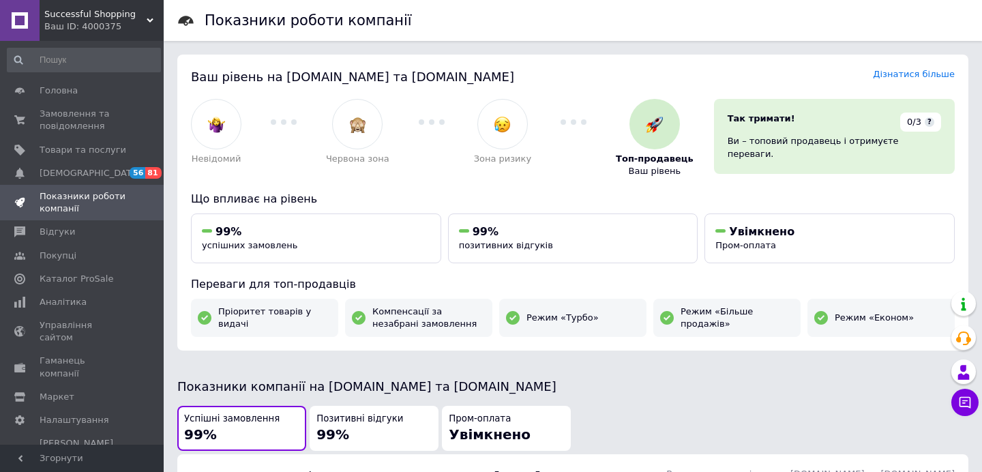
click at [106, 24] on div "Ваш ID: 4000375" at bounding box center [103, 26] width 119 height 12
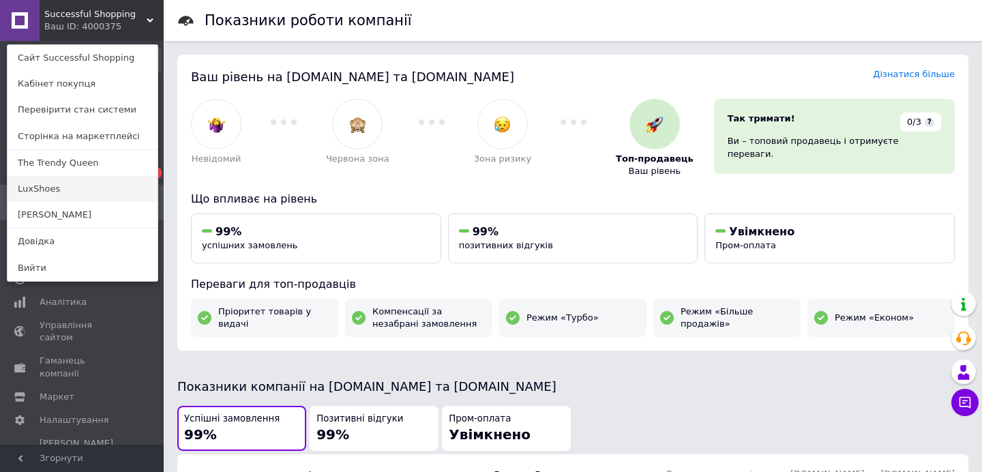
click at [29, 188] on link "LuxShoes" at bounding box center [83, 189] width 150 height 26
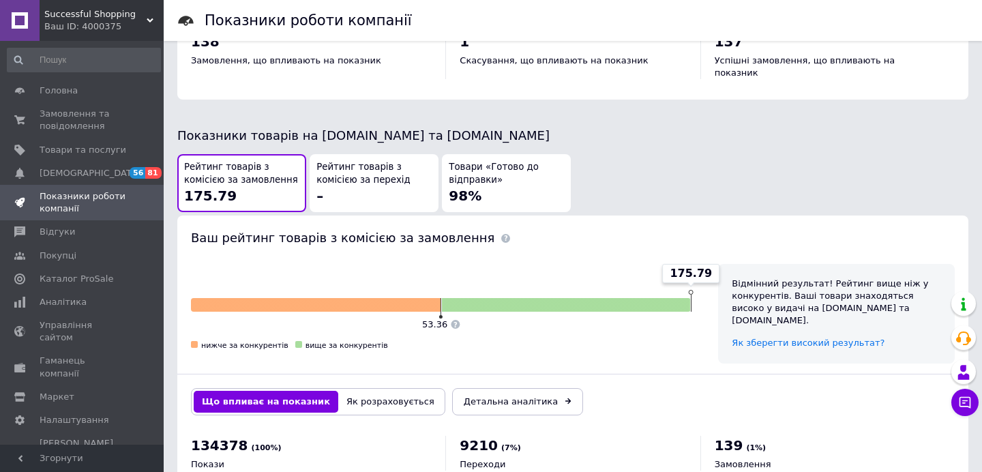
scroll to position [667, 0]
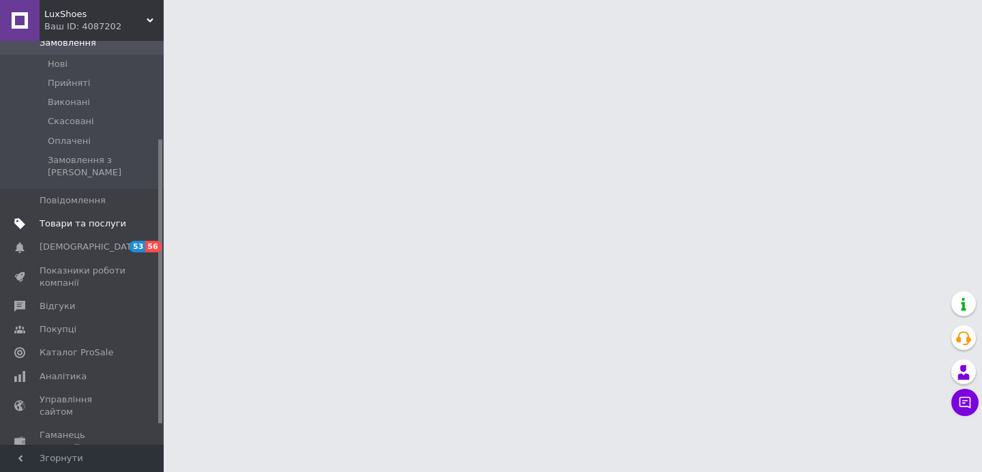
scroll to position [138, 0]
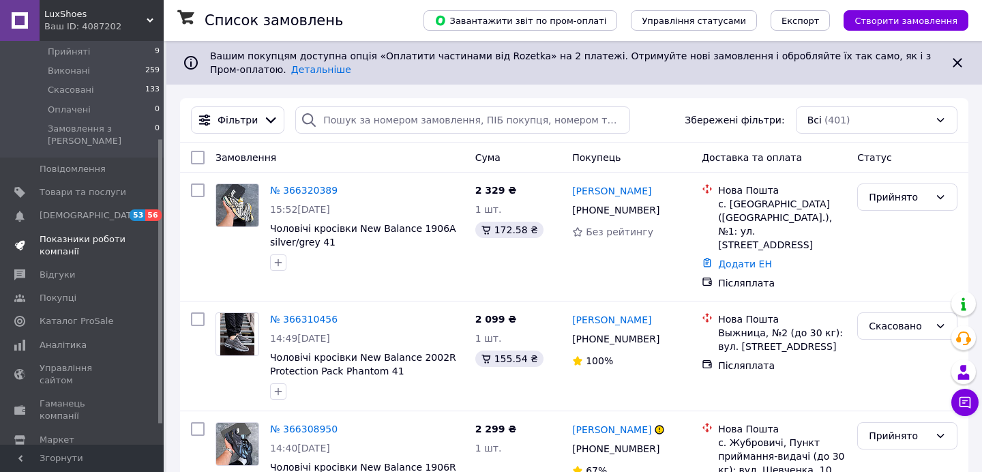
click at [63, 233] on span "Показники роботи компанії" at bounding box center [83, 245] width 87 height 25
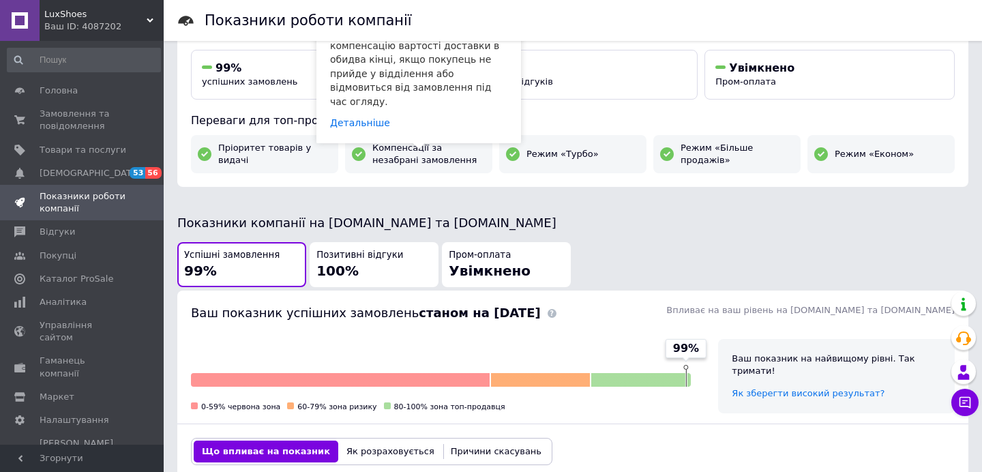
scroll to position [158, 0]
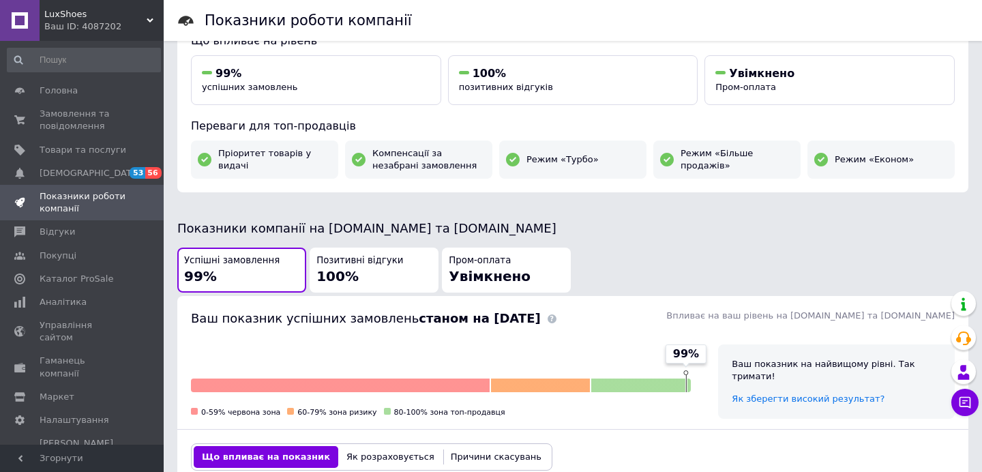
click at [114, 28] on div "Ваш ID: 4087202" at bounding box center [103, 26] width 119 height 12
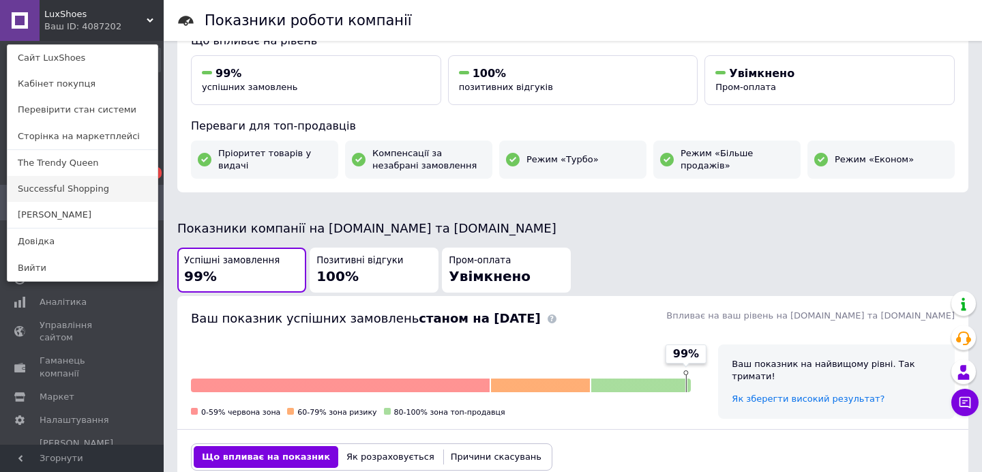
click at [50, 186] on link "Successful Shopping" at bounding box center [83, 189] width 150 height 26
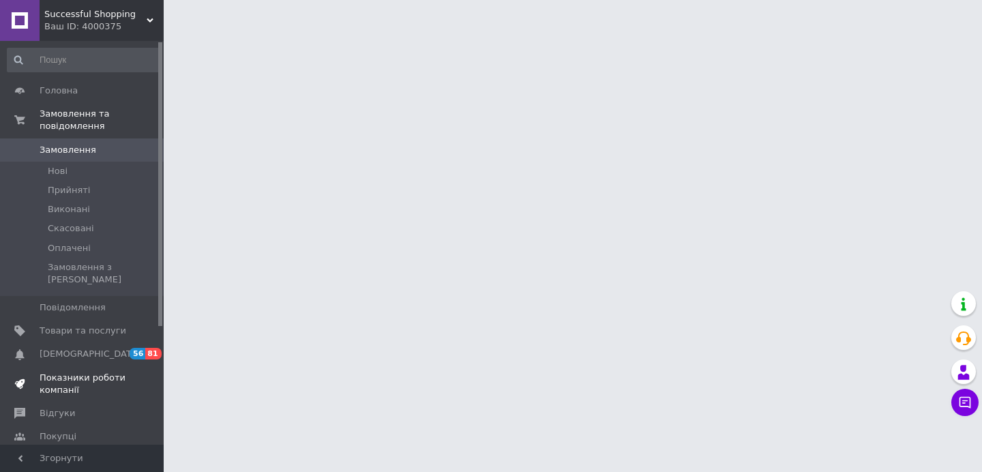
click at [70, 372] on span "Показники роботи компанії" at bounding box center [83, 384] width 87 height 25
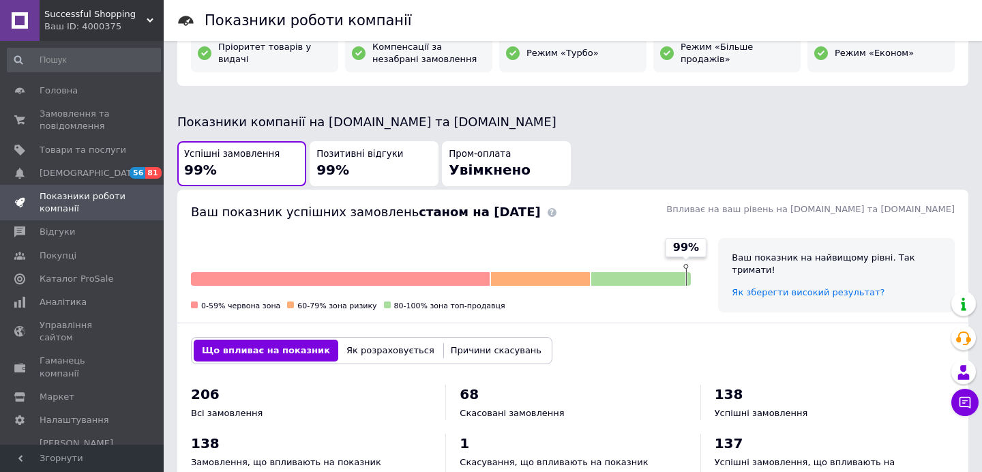
scroll to position [264, 0]
click at [107, 16] on span "Successful Shopping" at bounding box center [95, 14] width 102 height 12
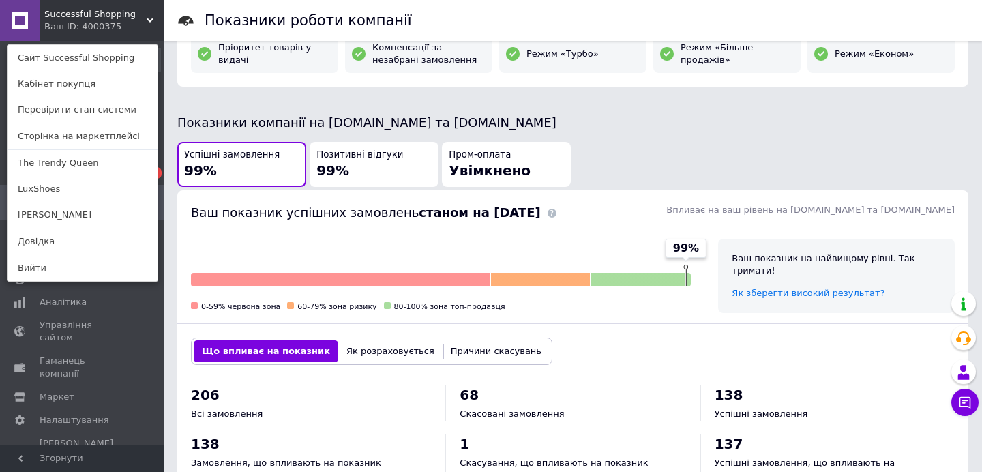
click at [33, 156] on link "The Trendy Queen" at bounding box center [83, 163] width 150 height 26
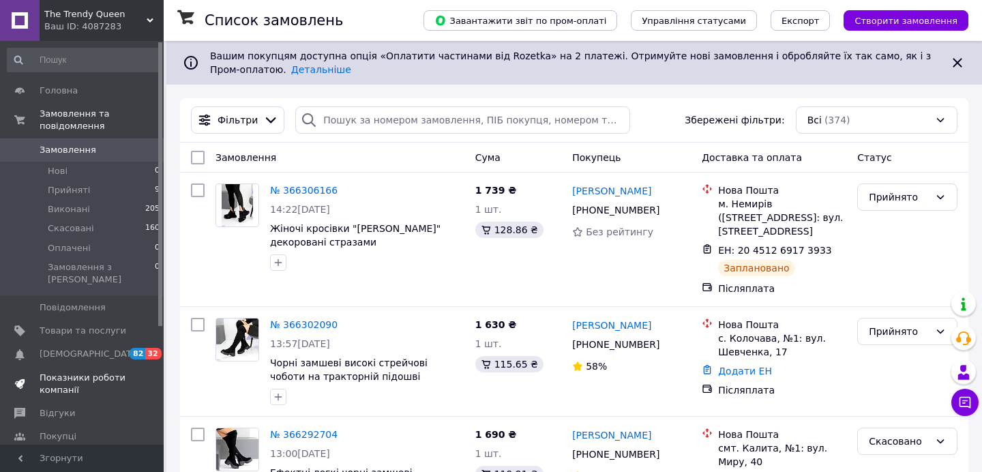
click at [75, 372] on span "Показники роботи компанії" at bounding box center [83, 384] width 87 height 25
